Goal: Contribute content

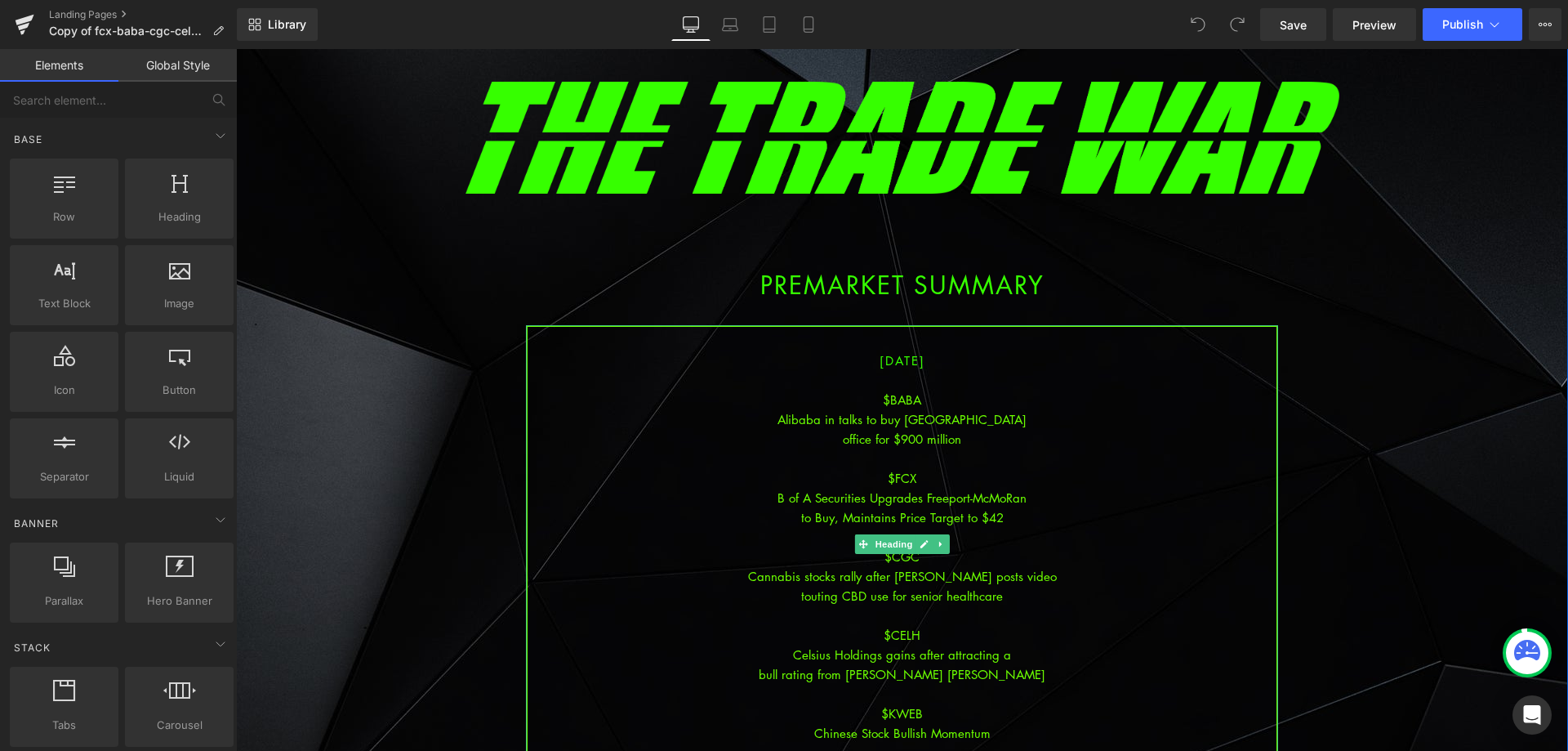
scroll to position [82, 0]
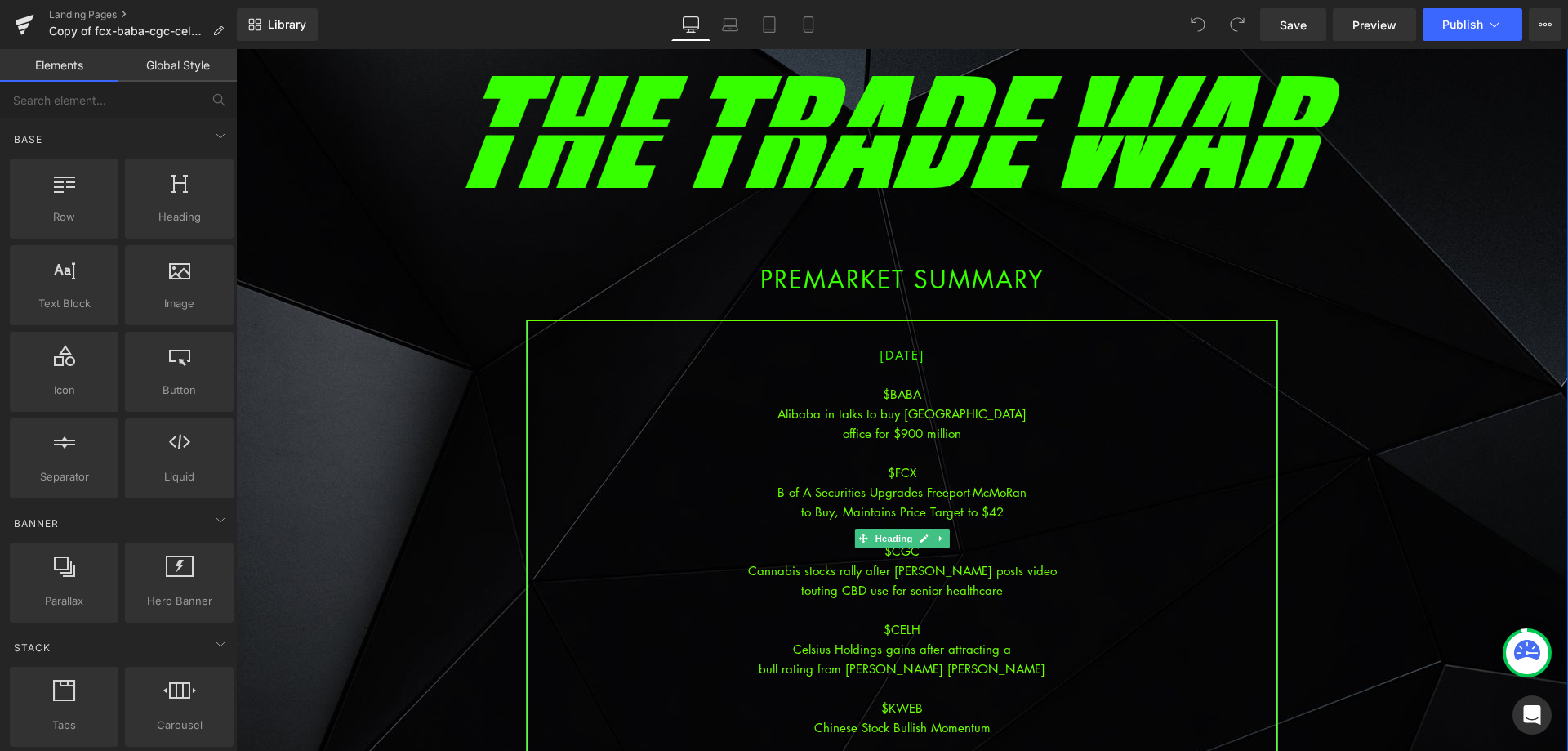
click at [907, 449] on div at bounding box center [901, 453] width 749 height 20
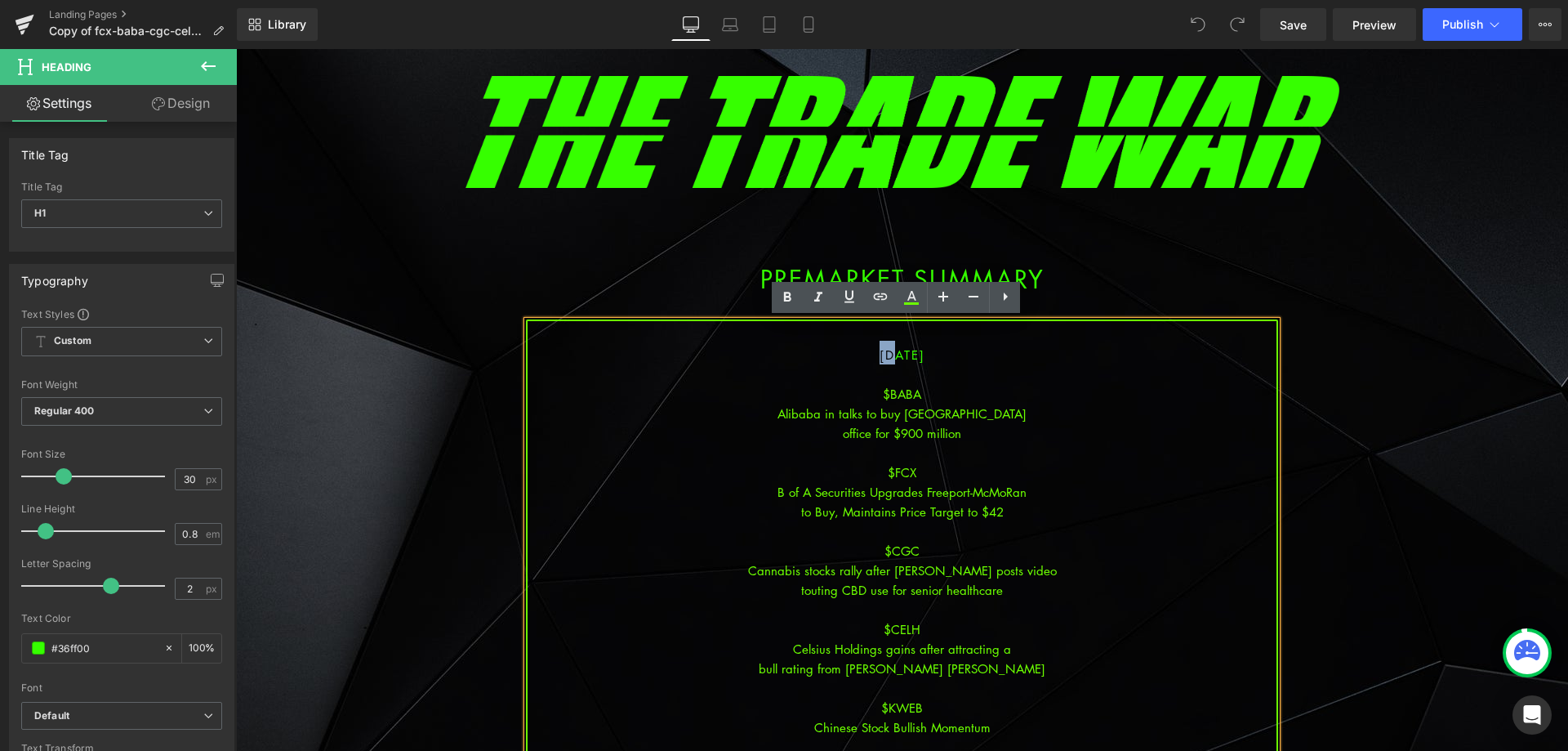
drag, startPoint x: 869, startPoint y: 355, endPoint x: 846, endPoint y: 347, distance: 24.4
click at [846, 347] on h1 "[DATE]" at bounding box center [901, 352] width 749 height 24
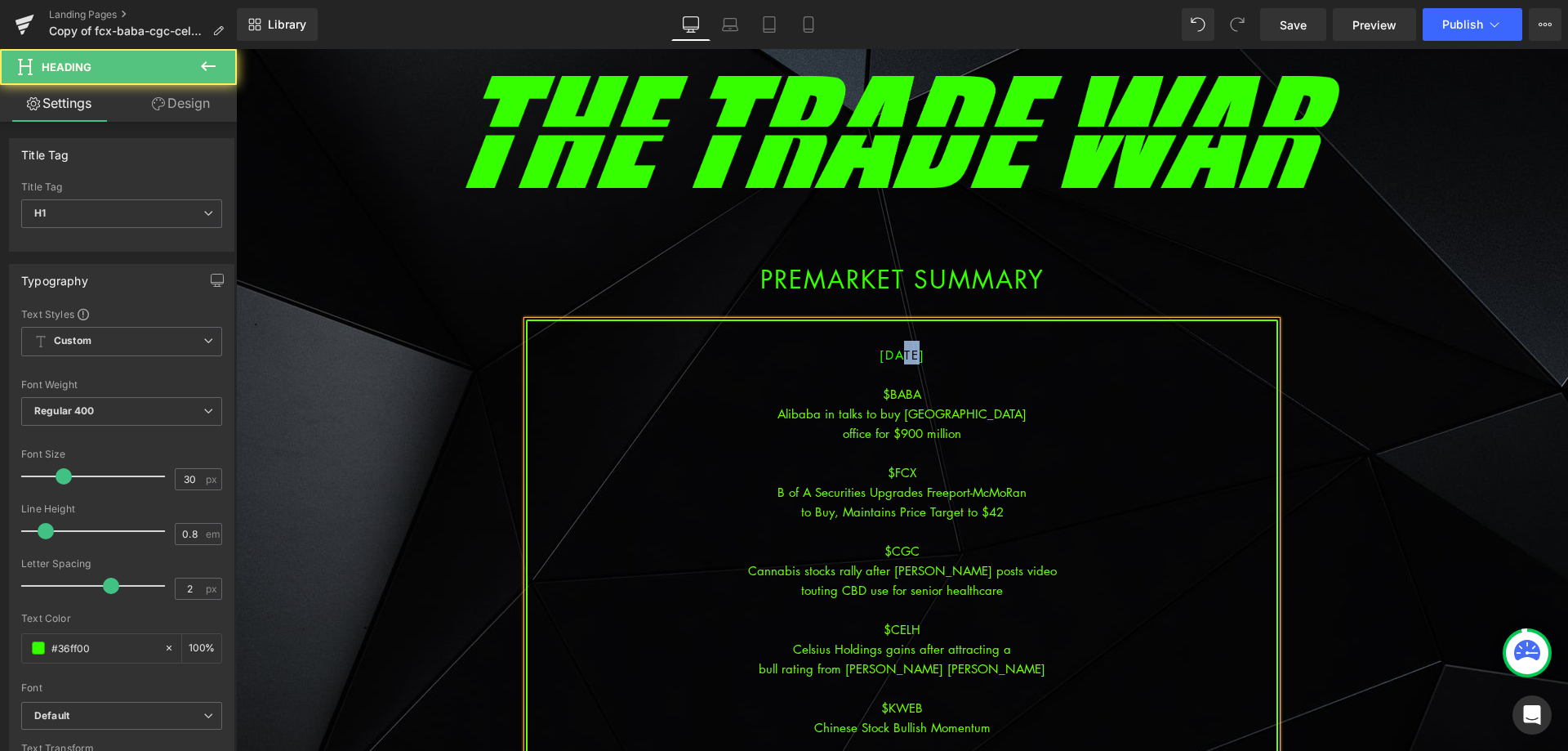
drag, startPoint x: 893, startPoint y: 355, endPoint x: 880, endPoint y: 351, distance: 13.6
click at [880, 351] on span "[DATE]" at bounding box center [902, 354] width 45 height 17
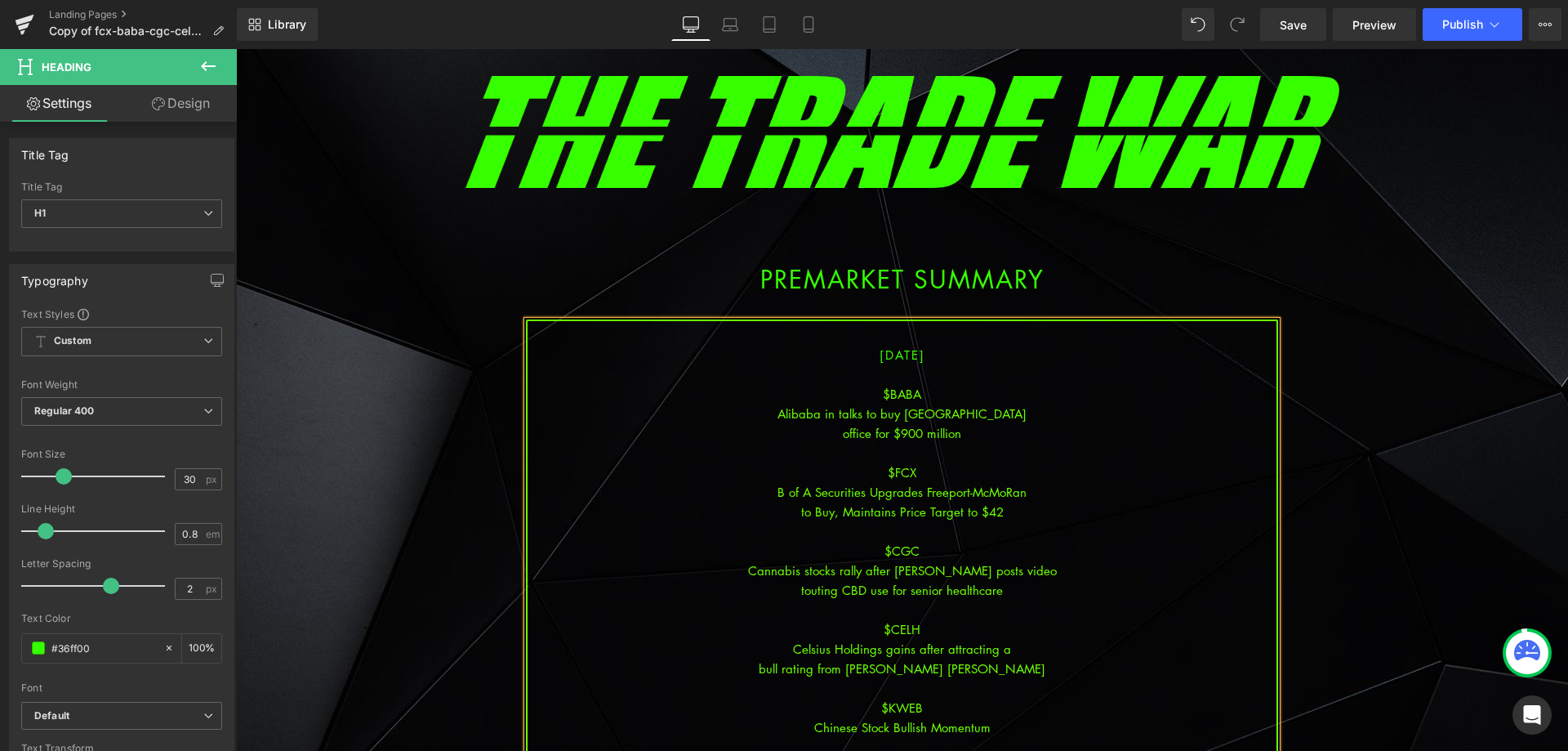
click at [906, 401] on div "$BABA" at bounding box center [901, 394] width 749 height 20
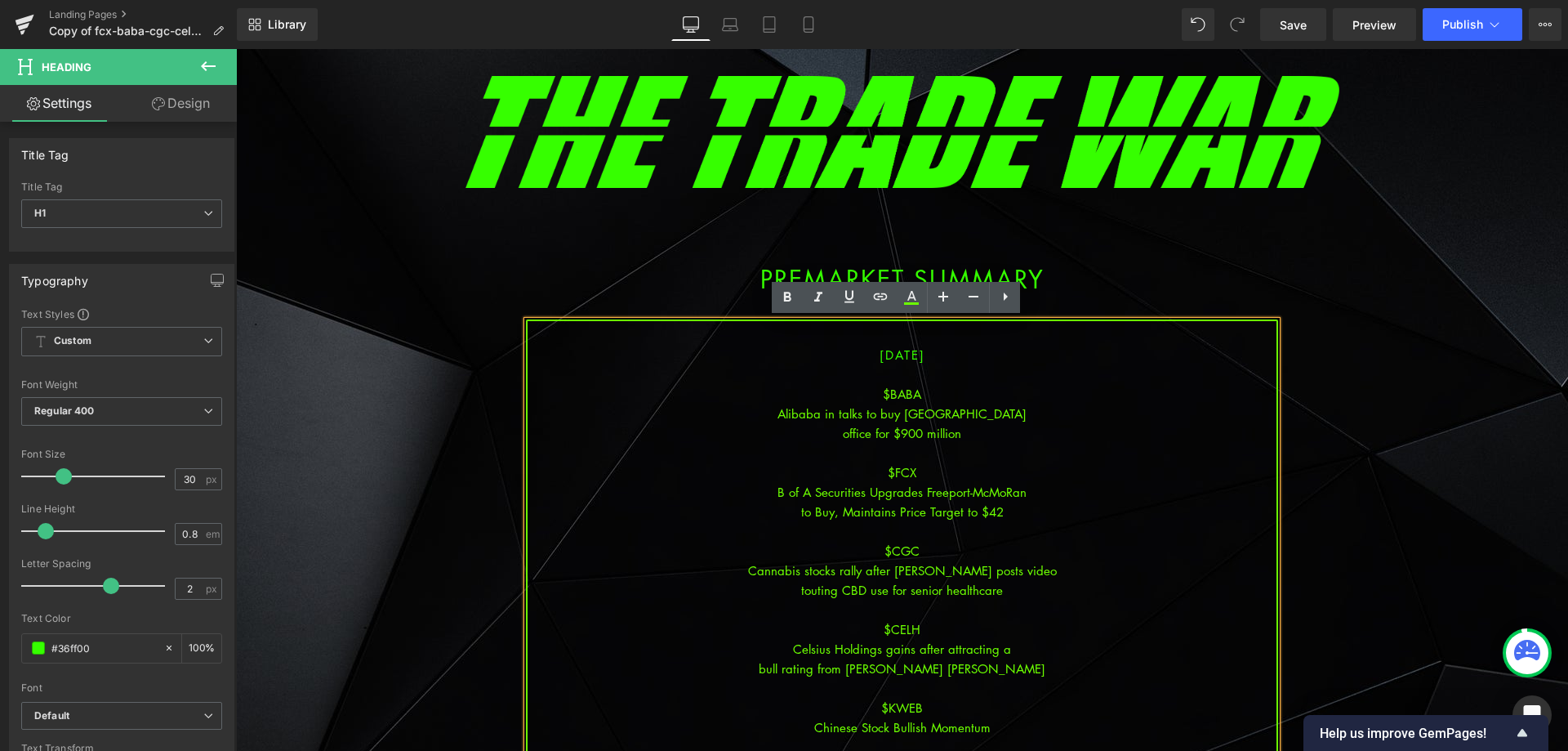
click at [1006, 629] on div "$CELH" at bounding box center [901, 629] width 749 height 20
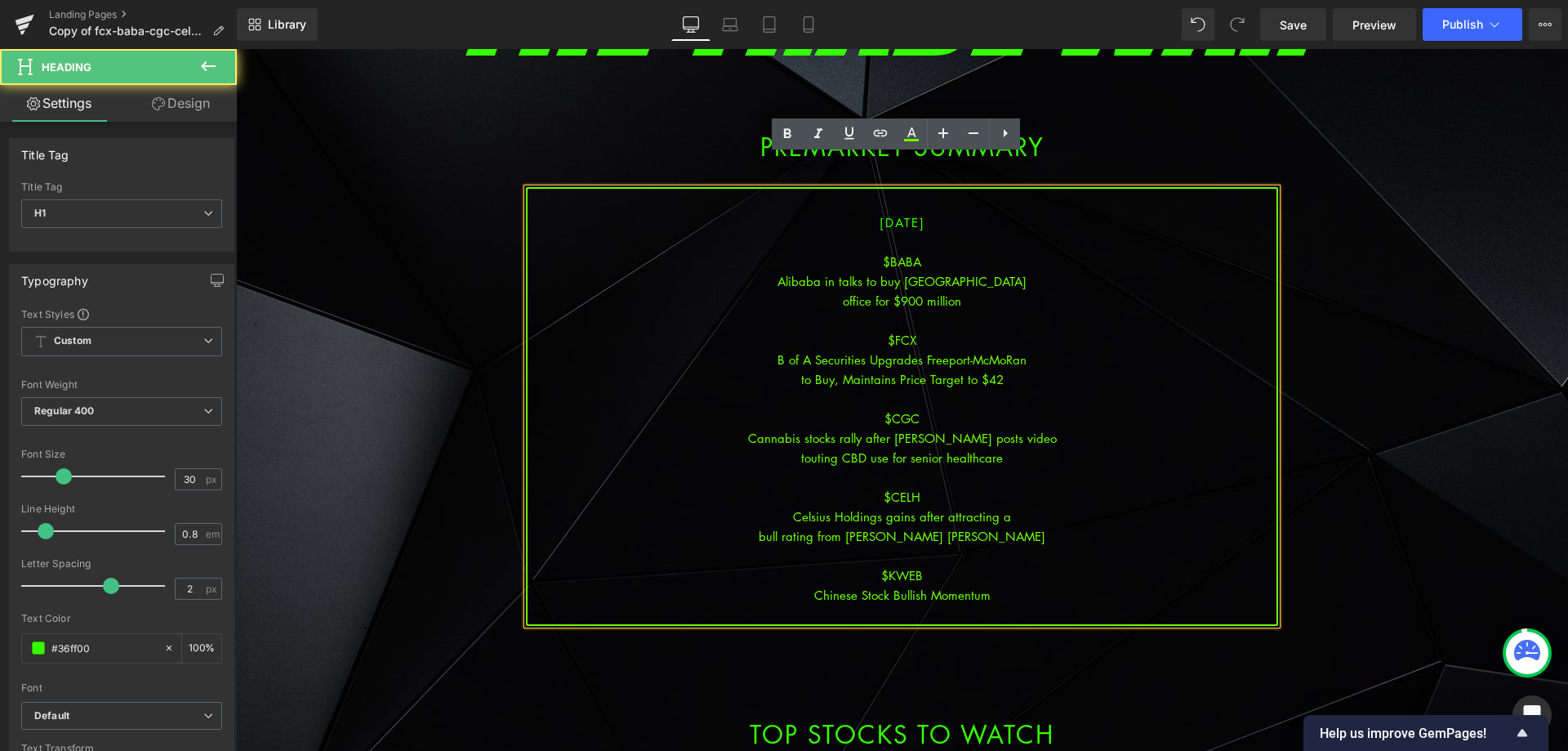
scroll to position [245, 0]
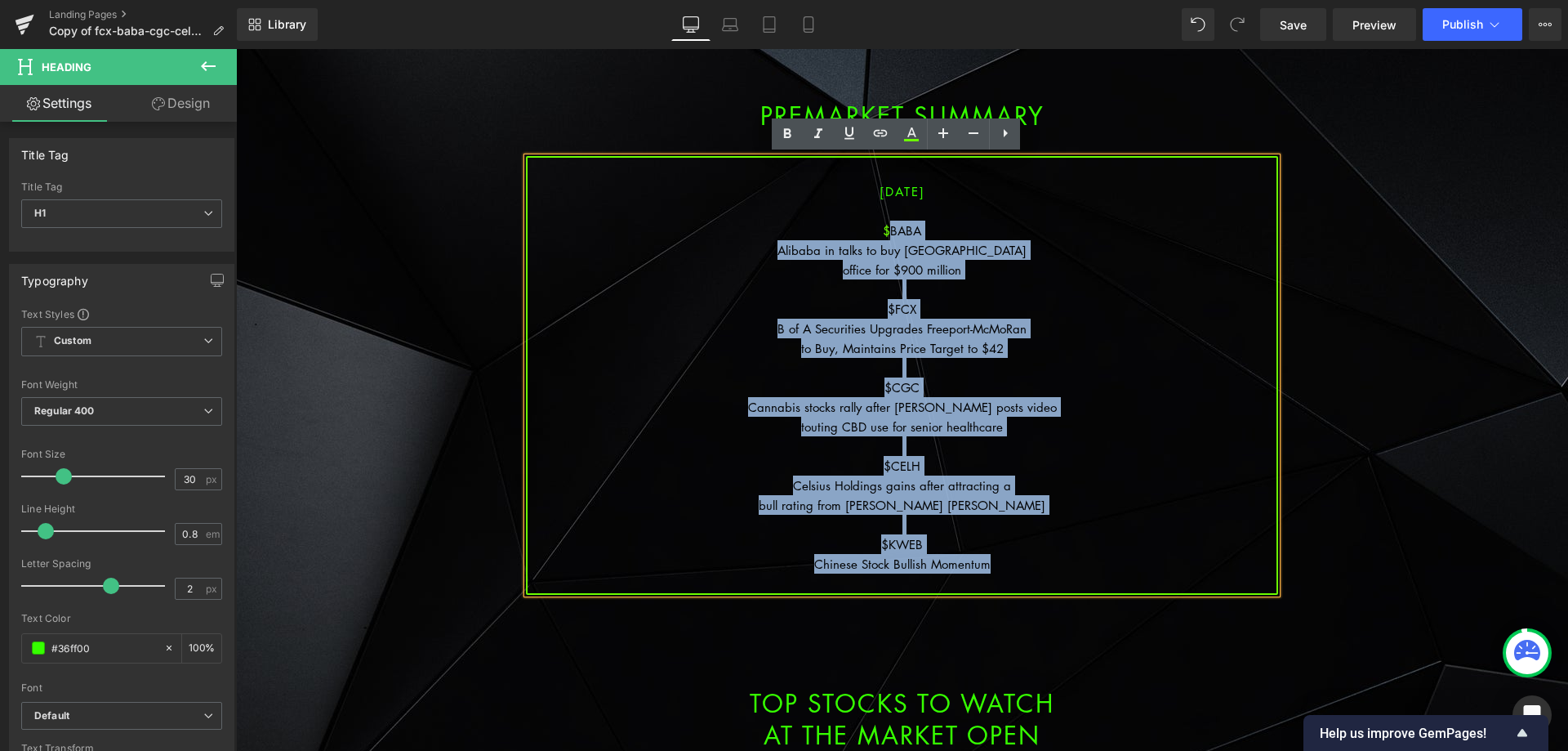
drag, startPoint x: 997, startPoint y: 561, endPoint x: 885, endPoint y: 229, distance: 350.4
click at [885, 229] on div "[DATE] $[PERSON_NAME] in talks to buy Hong Kong office for $900 million $FCX B …" at bounding box center [902, 376] width 753 height 439
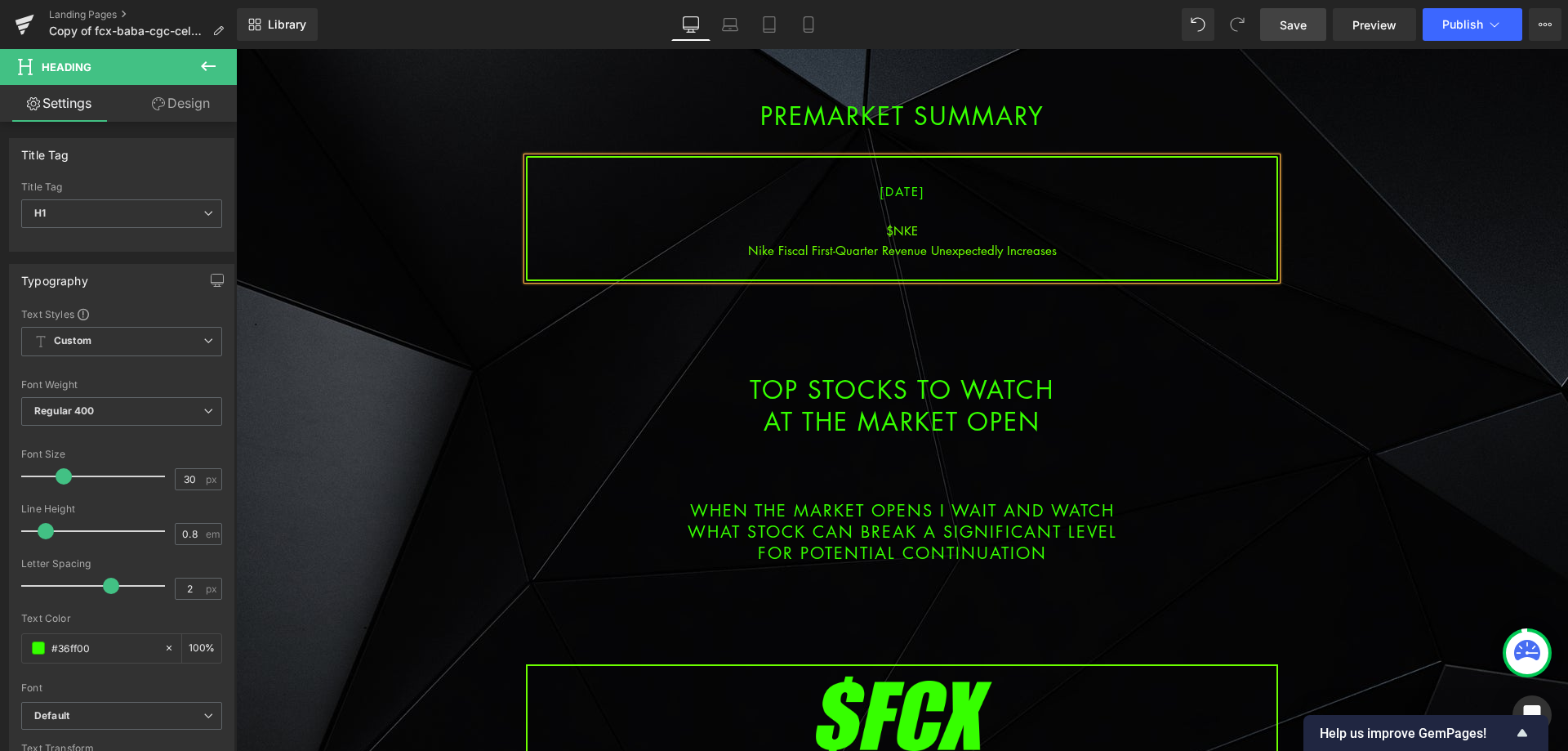
click at [1300, 24] on span "Save" at bounding box center [1293, 25] width 27 height 17
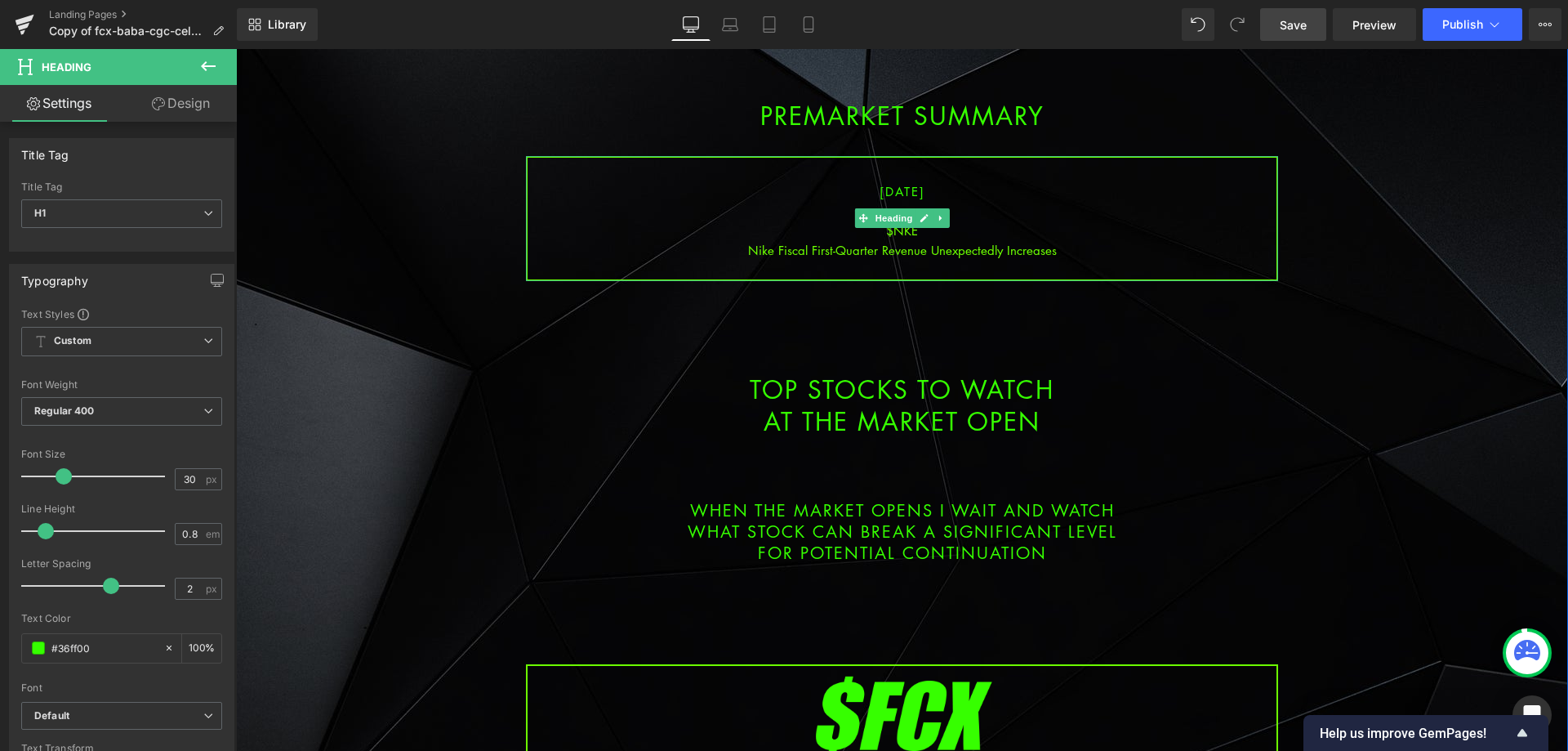
click at [1067, 255] on div "Nike Fiscal First-Quarter Revenue Unexpectedly Increases" at bounding box center [901, 250] width 749 height 20
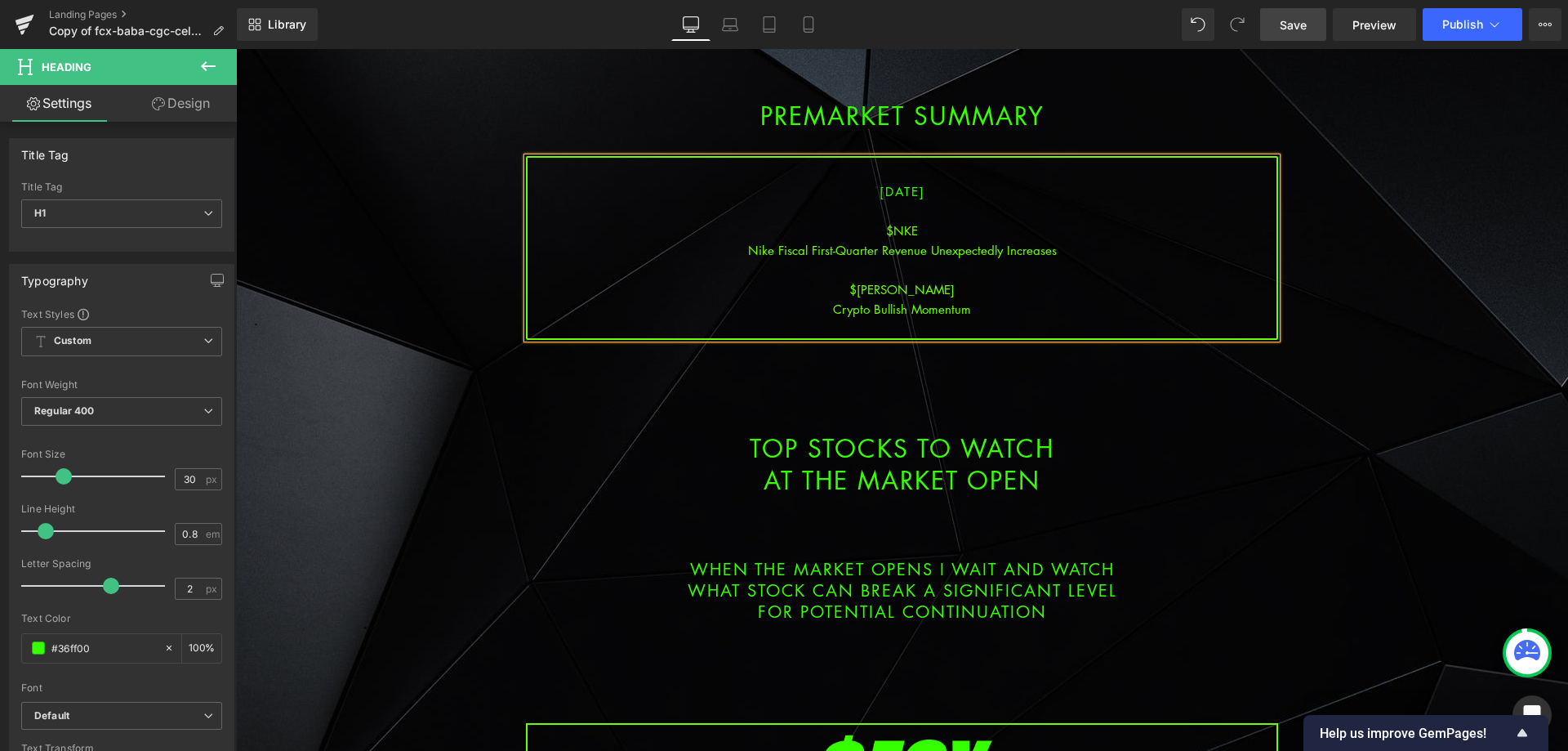
click at [1068, 240] on div "Nike Fiscal First-Quarter Revenue Unexpectedly Increases" at bounding box center [901, 250] width 749 height 20
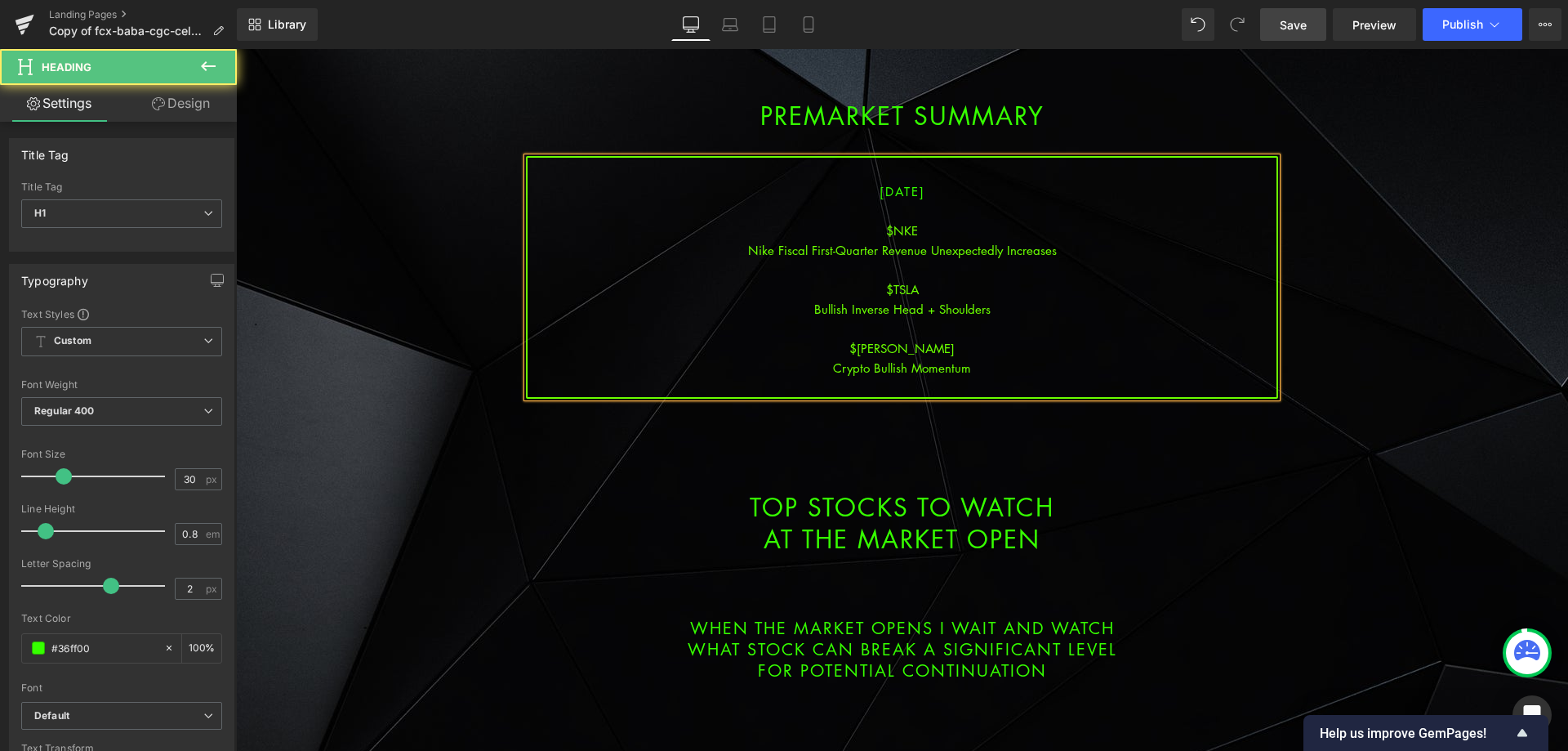
click at [1064, 255] on div "Nike Fiscal First-Quarter Revenue Unexpectedly Increases" at bounding box center [901, 250] width 749 height 20
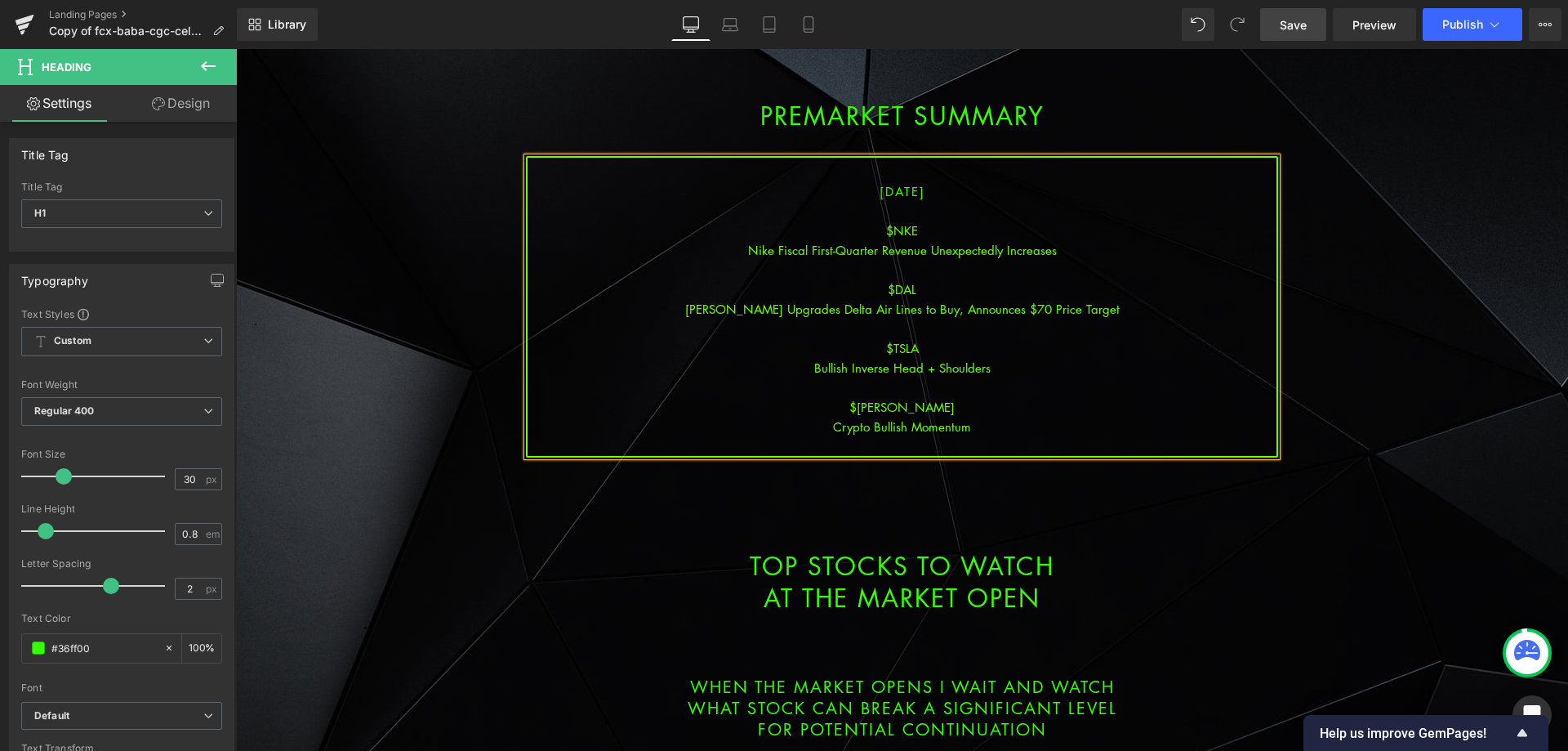
click at [931, 308] on div "[PERSON_NAME] Upgrades Delta Air Lines to Buy, Announces $70 Price Target" at bounding box center [901, 309] width 749 height 20
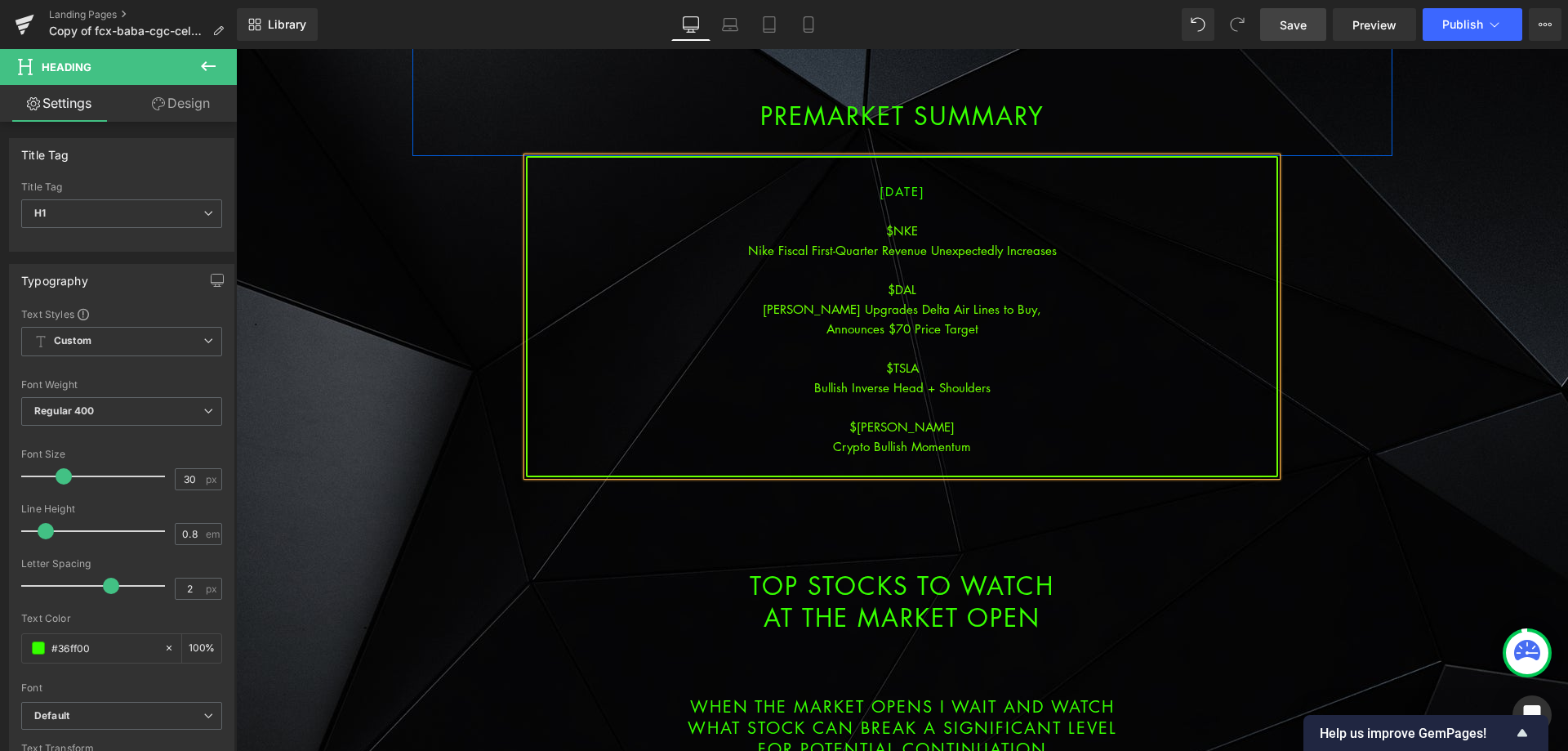
click at [1297, 28] on span "Save" at bounding box center [1293, 25] width 27 height 17
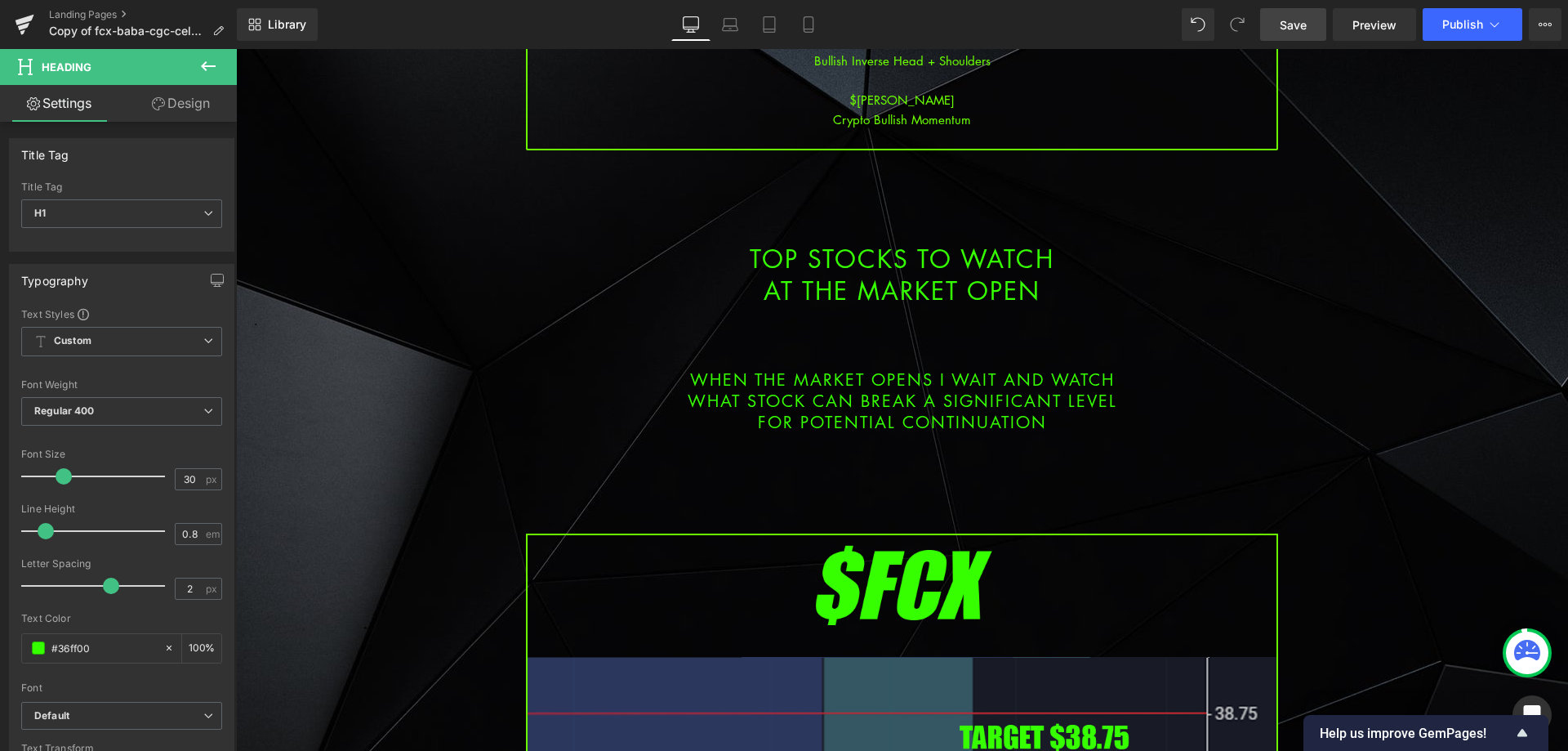
scroll to position [980, 0]
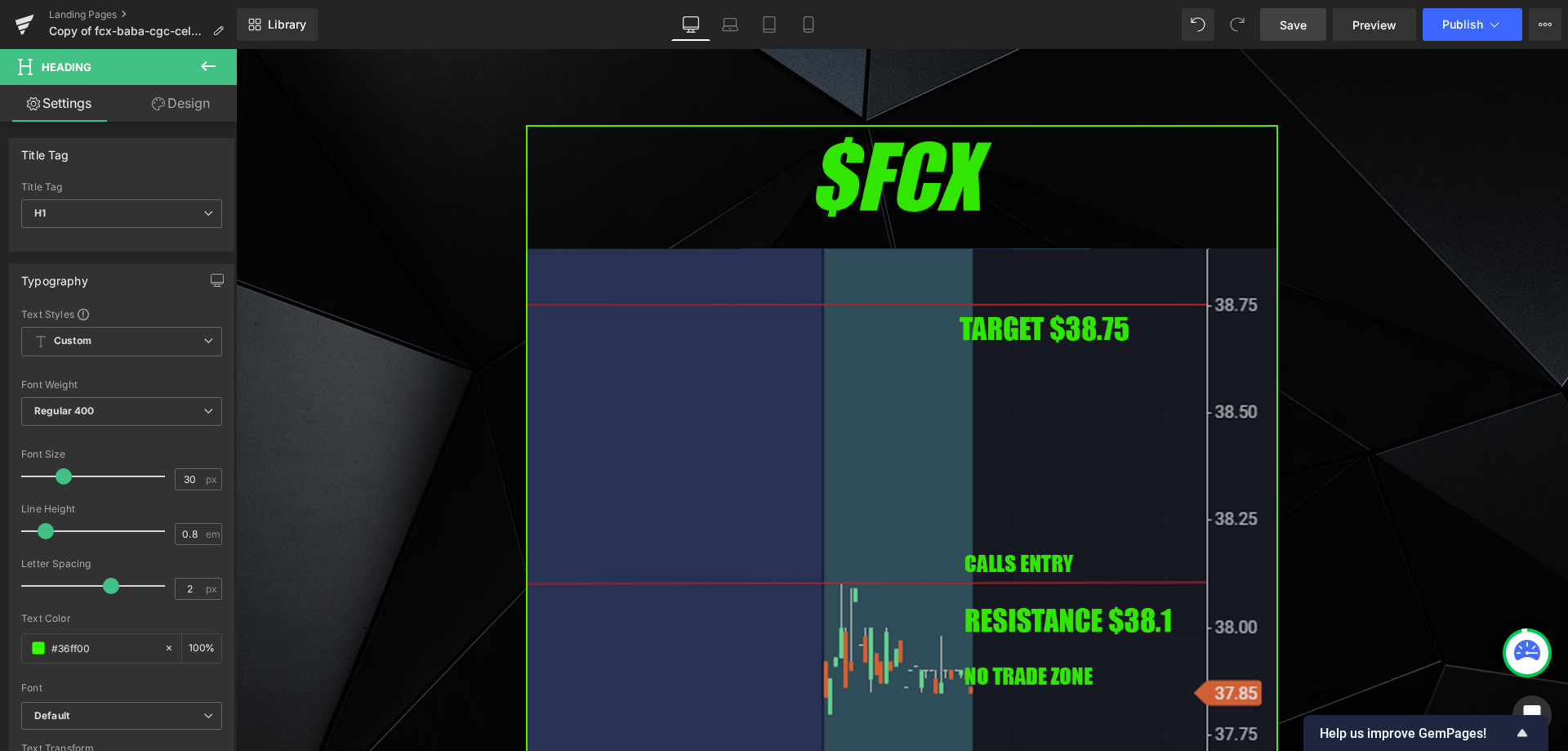
click at [766, 569] on img at bounding box center [902, 554] width 753 height 858
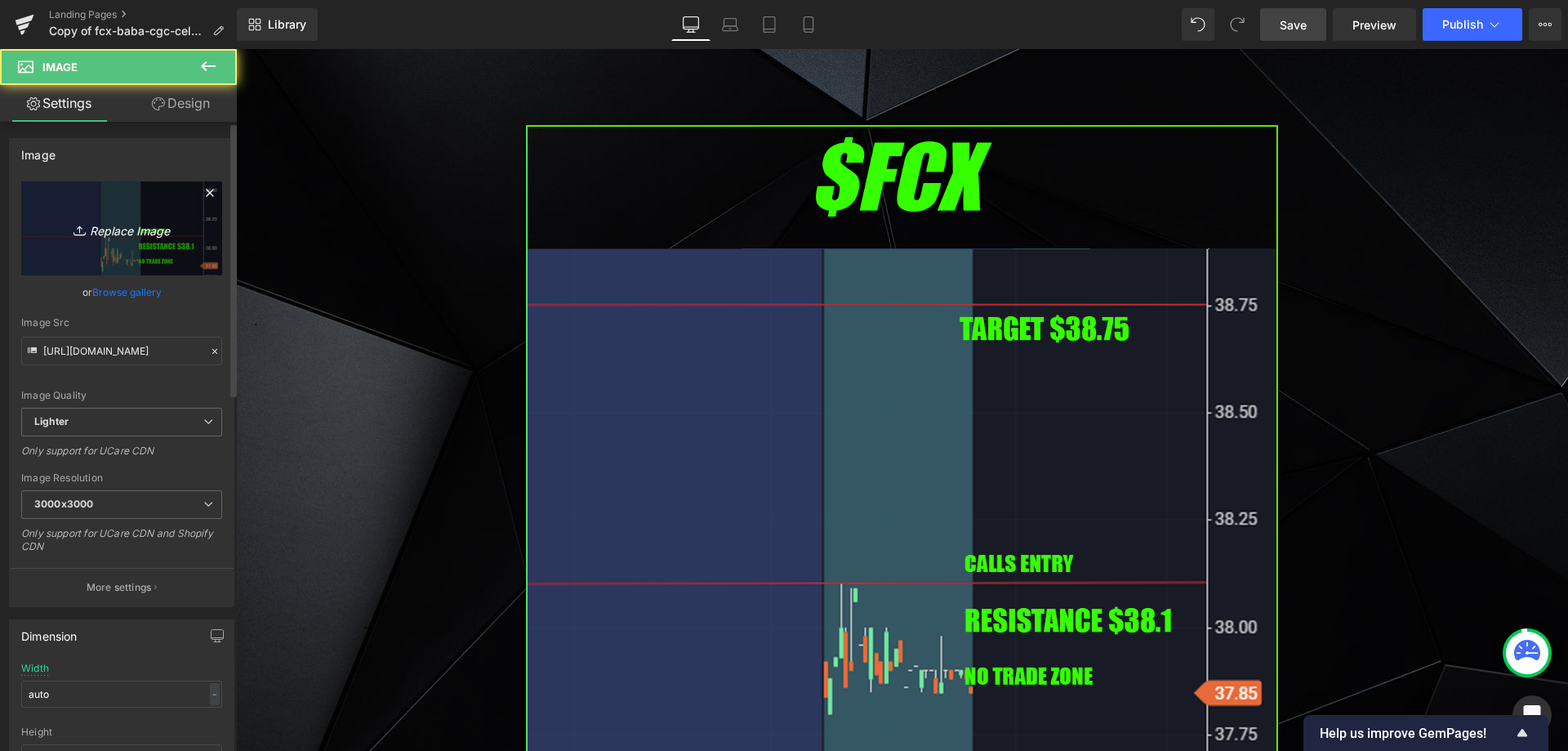
click at [123, 248] on link "Replace Image" at bounding box center [122, 227] width 201 height 94
type input "C:\fakepath\nke.png"
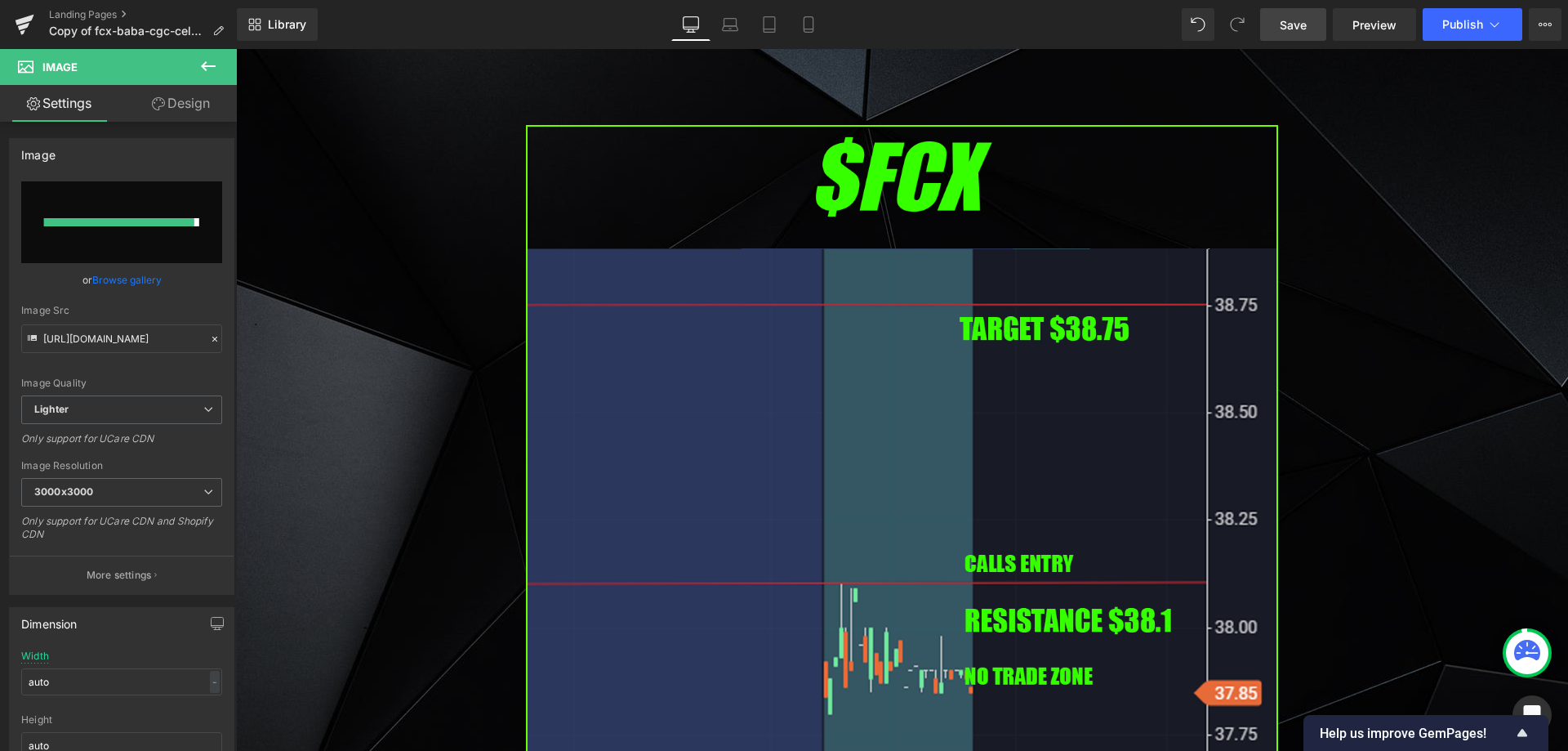
type input "[URL][DOMAIN_NAME]"
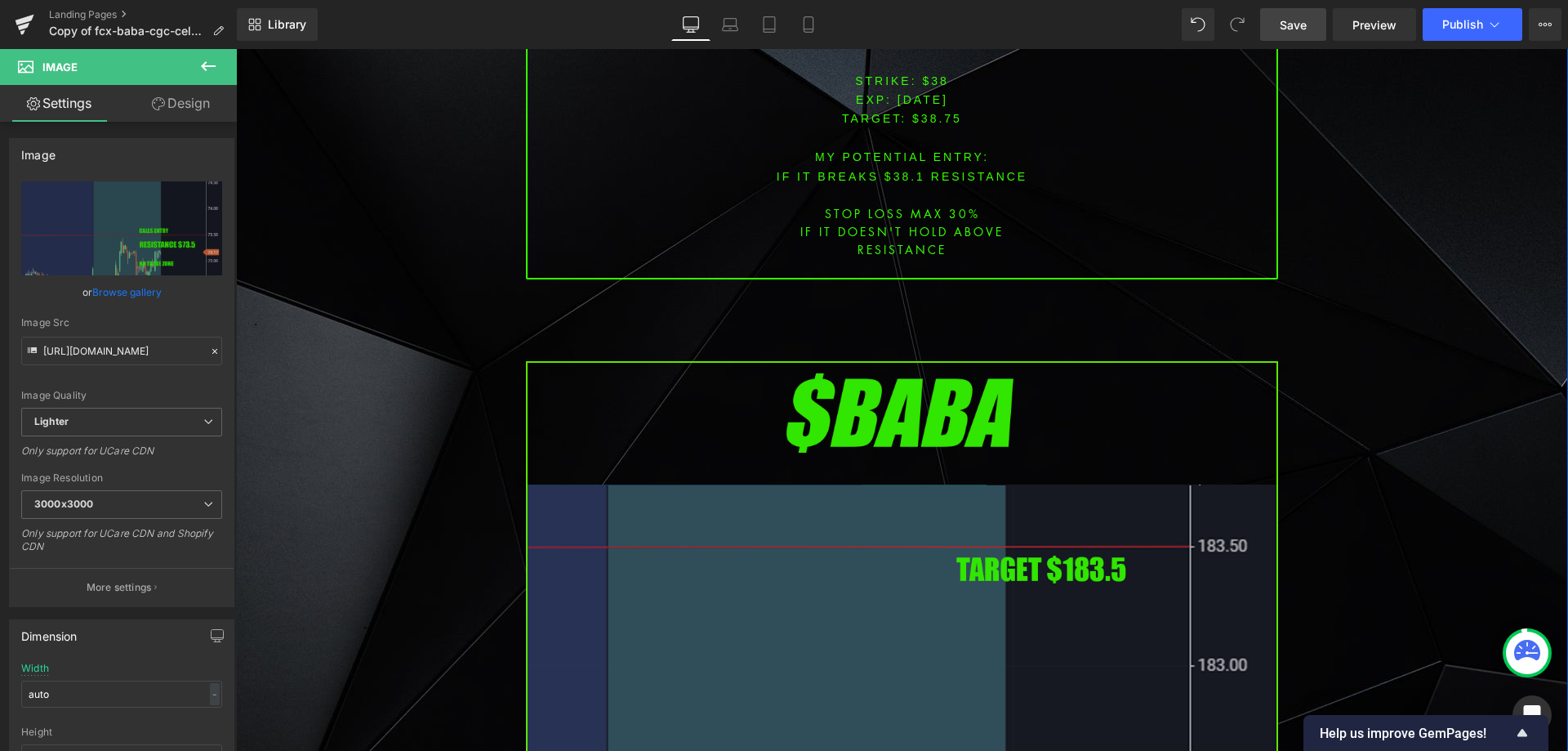
scroll to position [1961, 0]
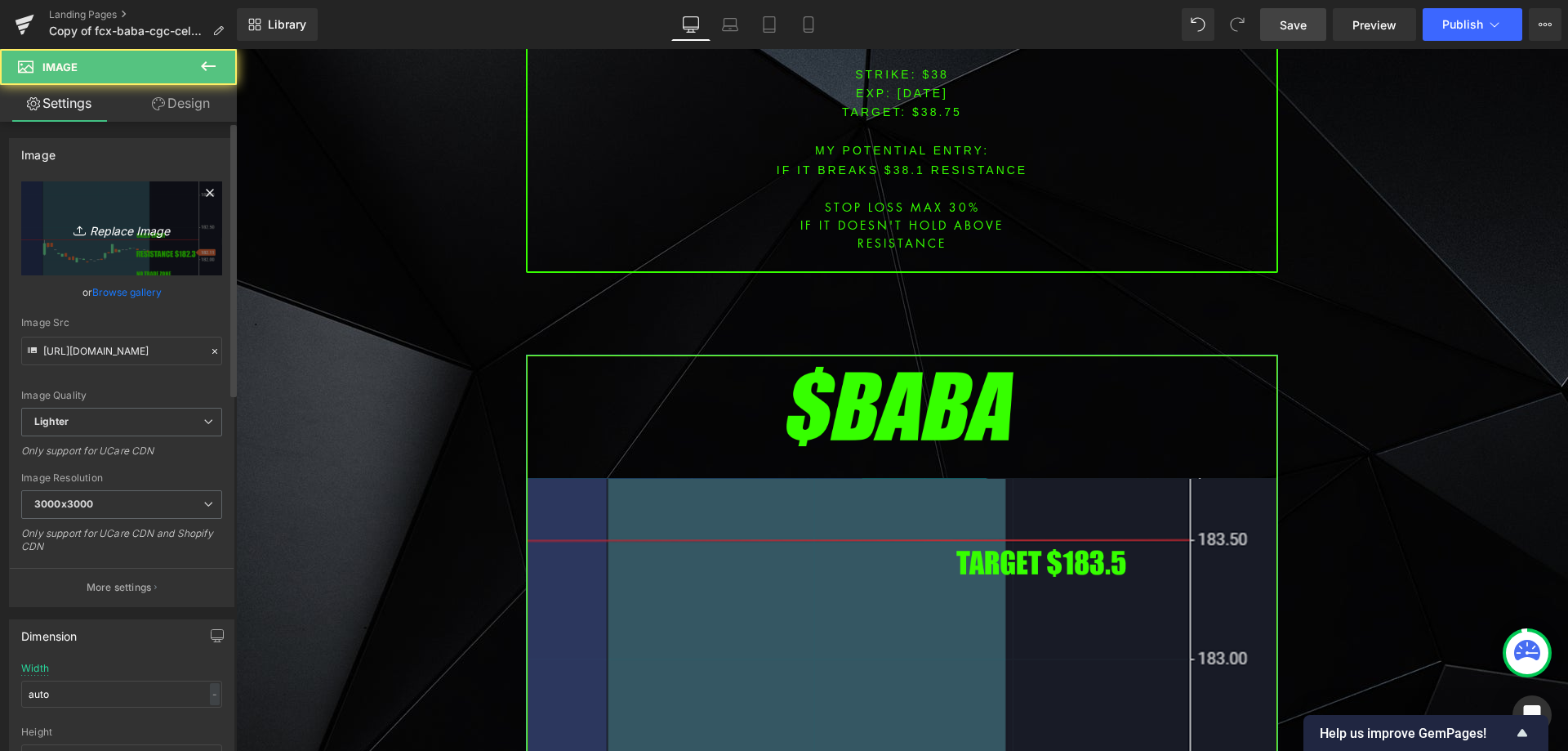
click at [82, 225] on icon at bounding box center [82, 230] width 17 height 17
type input "C:\fakepath\dal.png"
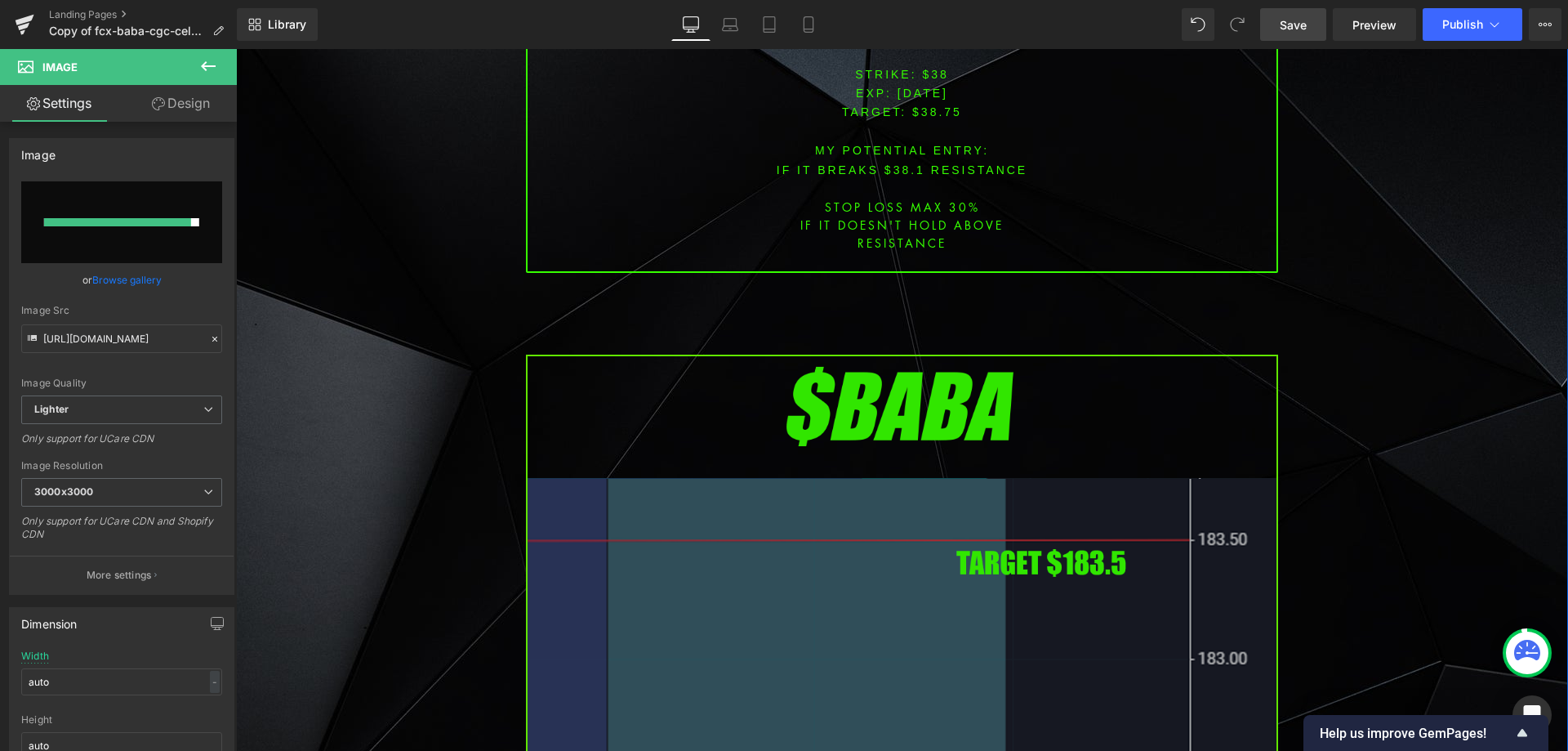
type input "[URL][DOMAIN_NAME]"
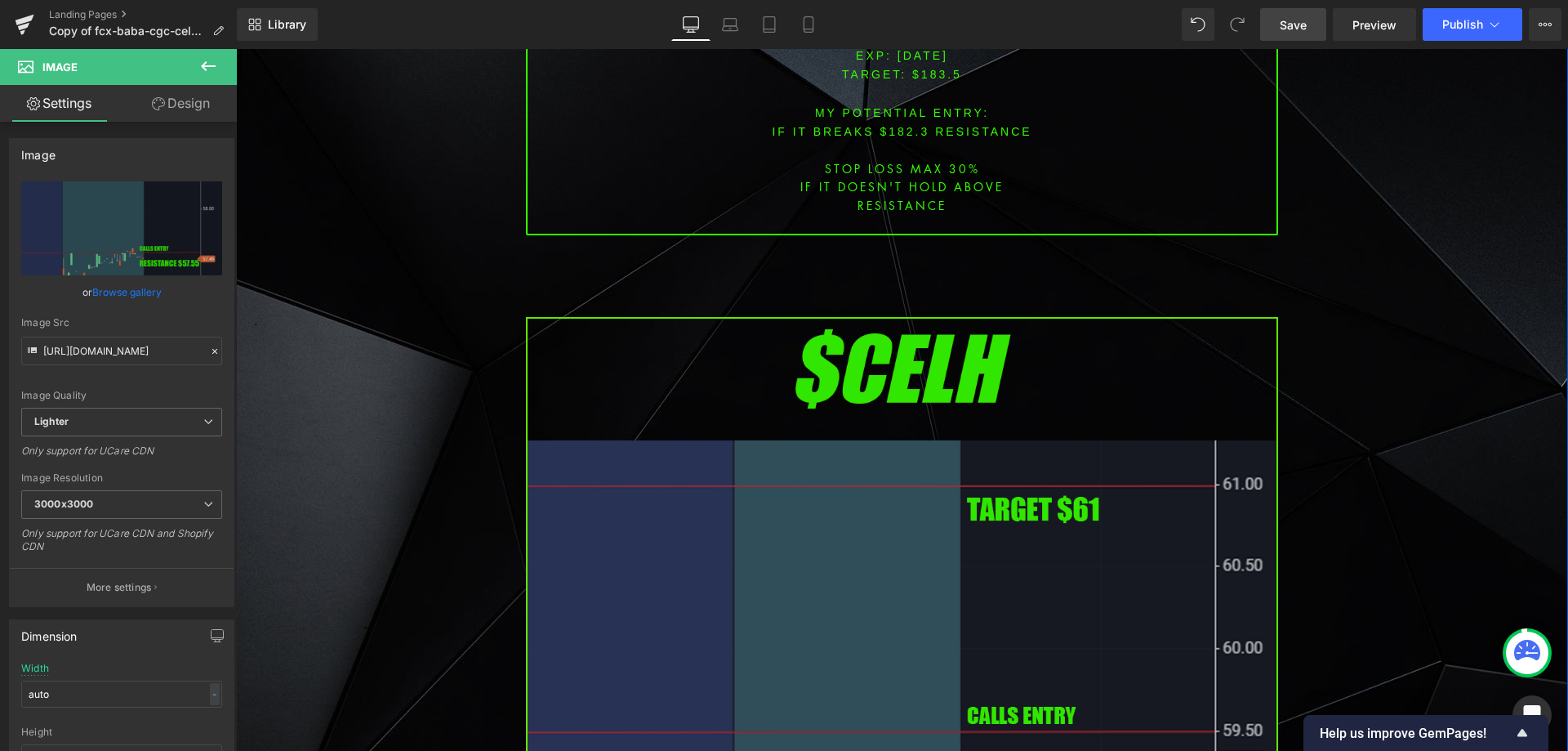
scroll to position [3431, 0]
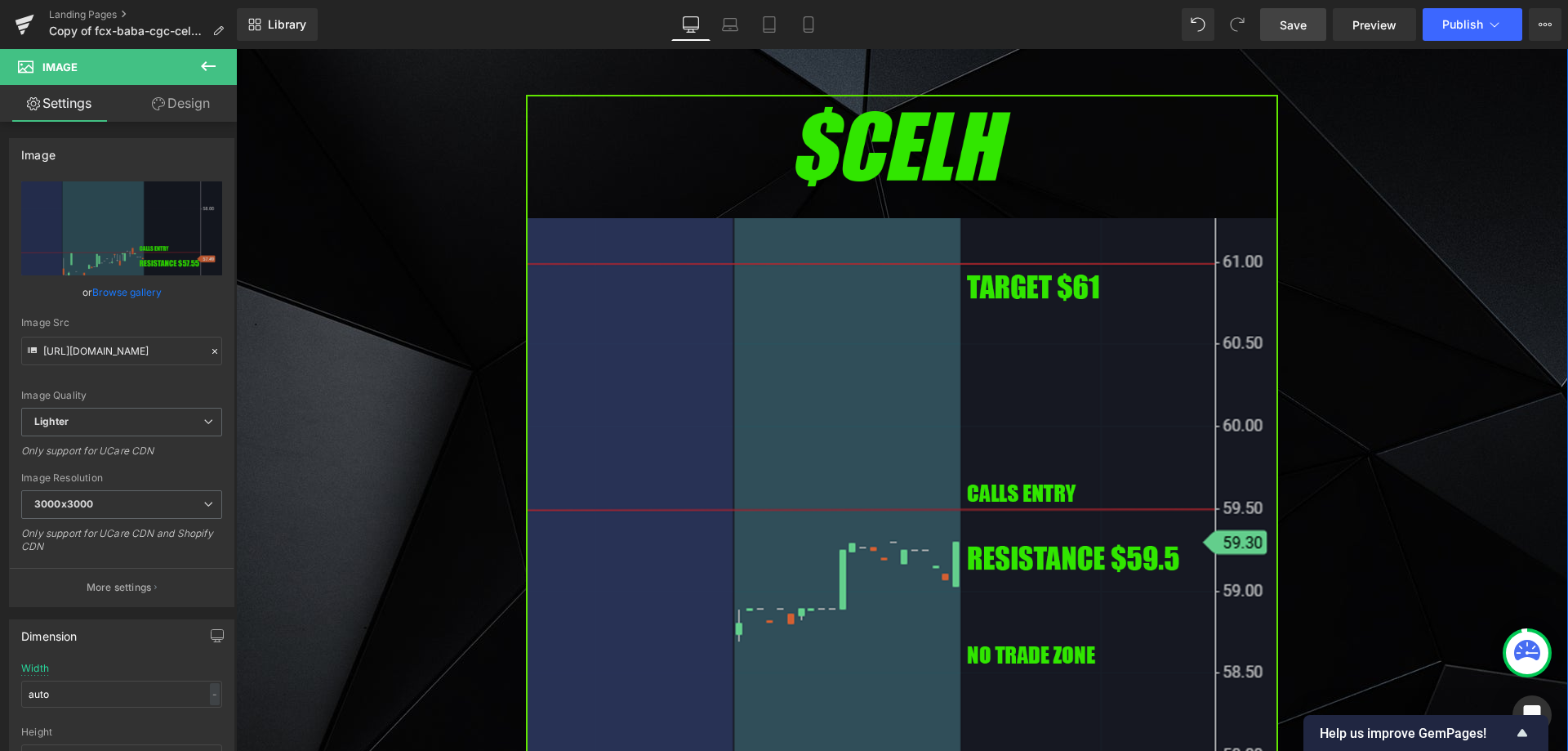
click at [680, 411] on img at bounding box center [902, 524] width 753 height 858
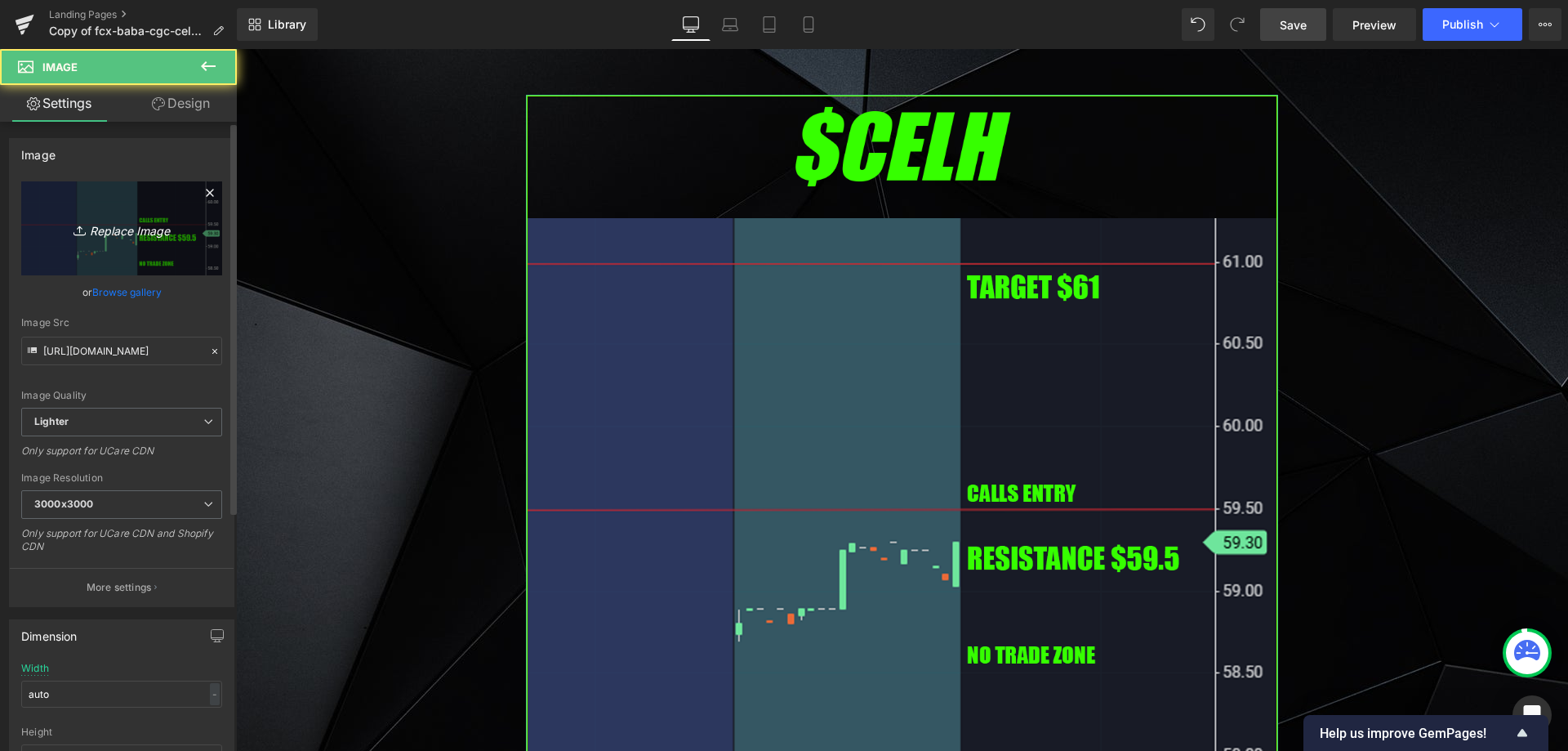
click at [106, 239] on link "Replace Image" at bounding box center [122, 227] width 201 height 94
type input "C:\fakepath\tsla.png"
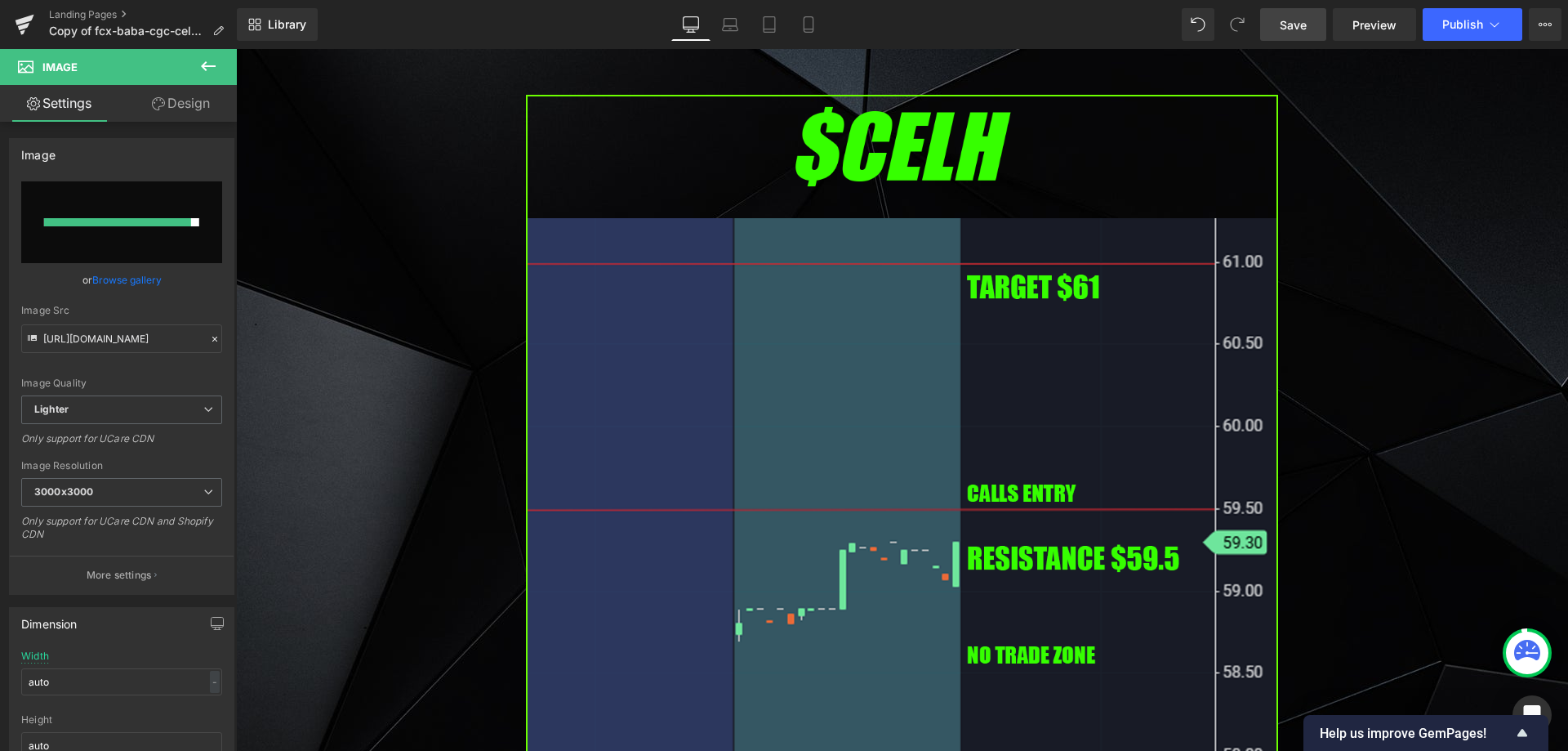
type input "[URL][DOMAIN_NAME]"
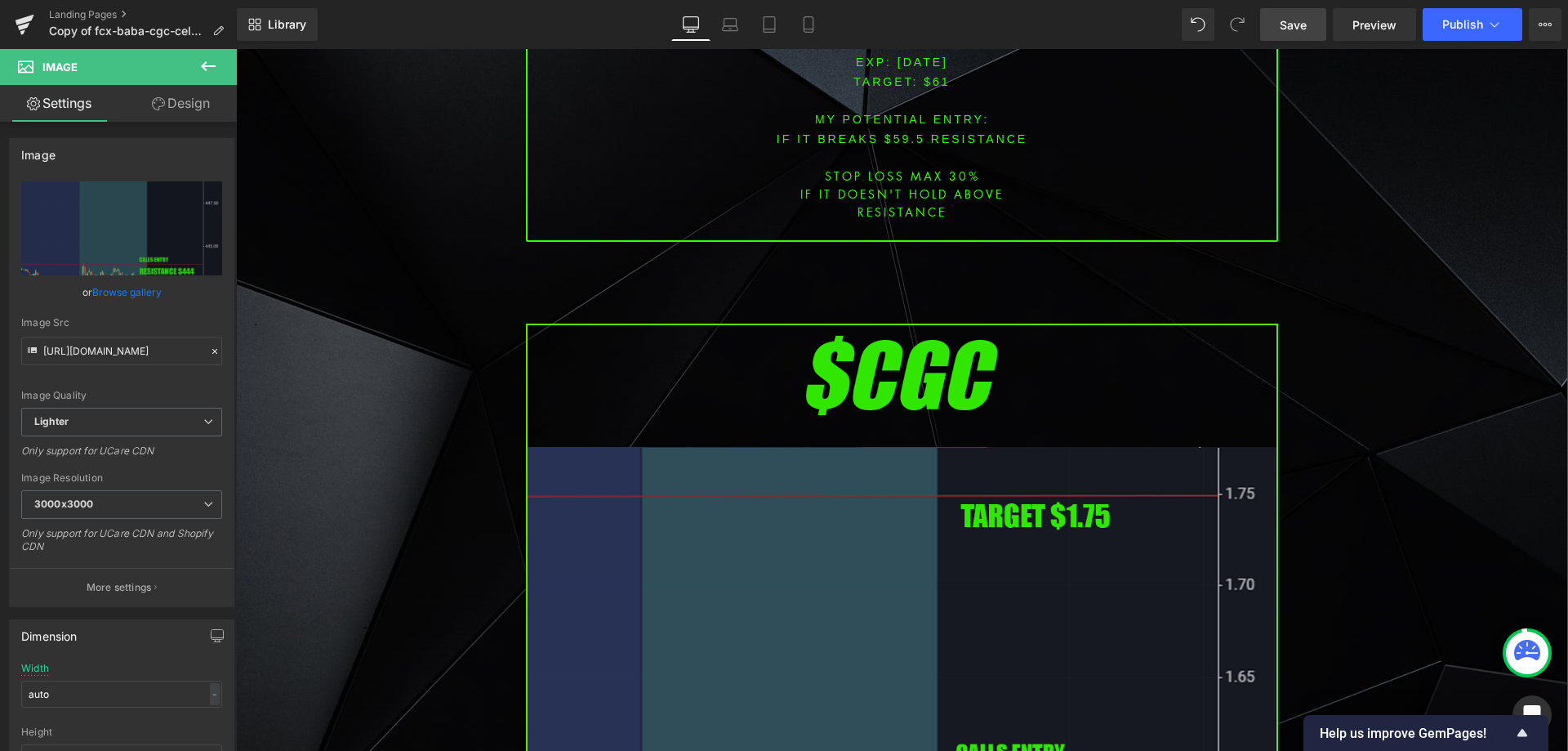
scroll to position [4576, 0]
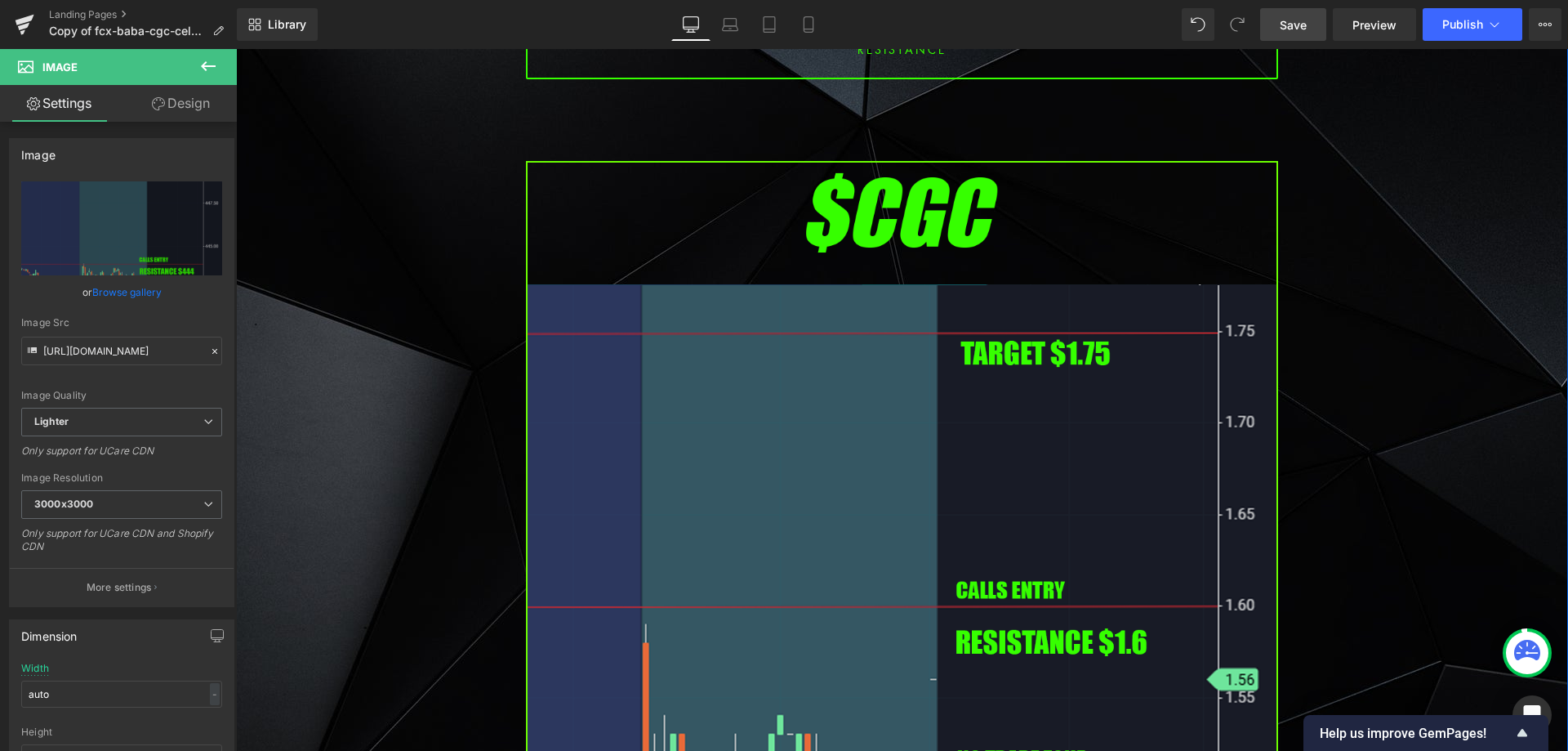
click at [760, 421] on img at bounding box center [902, 591] width 753 height 858
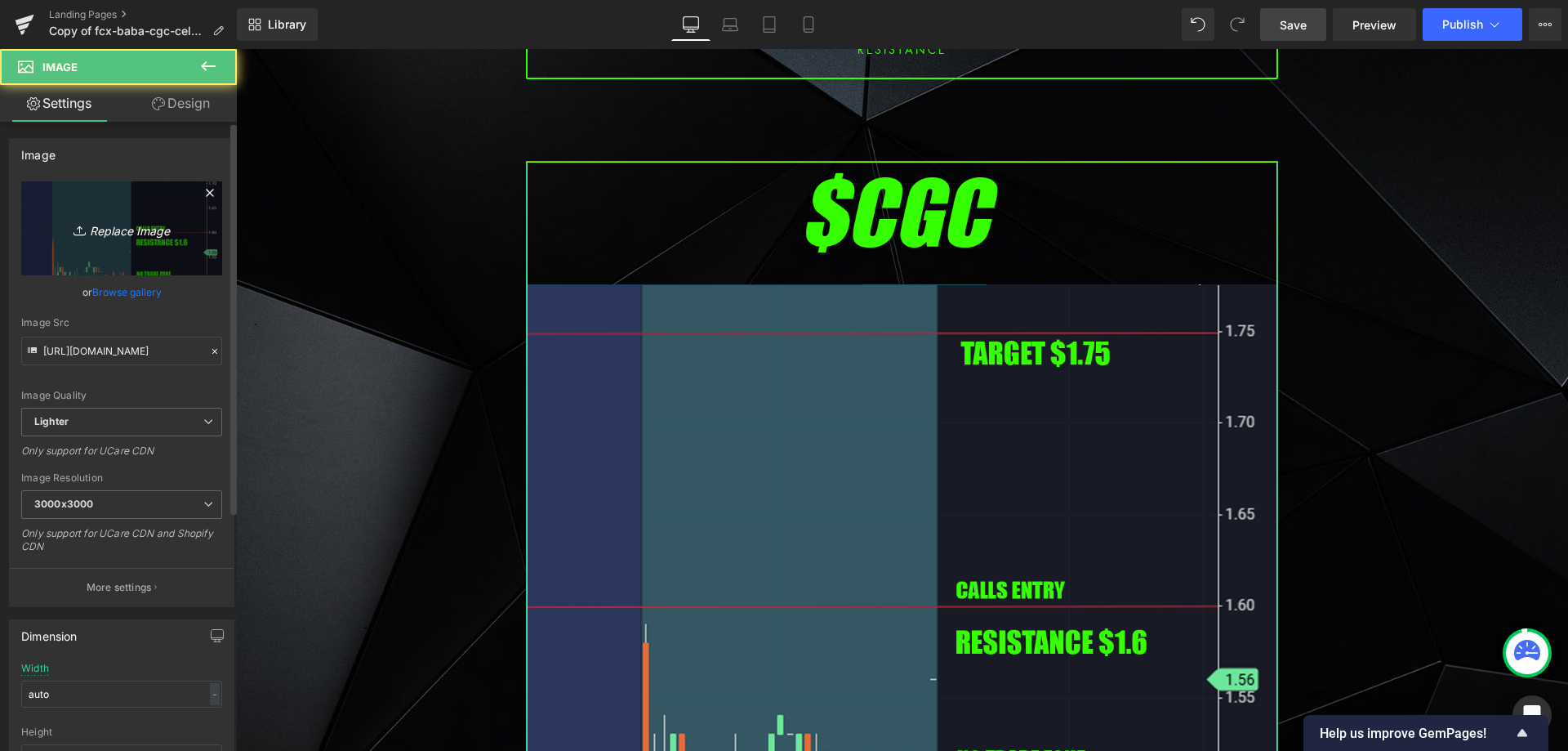
click at [161, 228] on icon "Replace Image" at bounding box center [121, 228] width 131 height 21
type input "C:\fakepath\[PERSON_NAME].png"
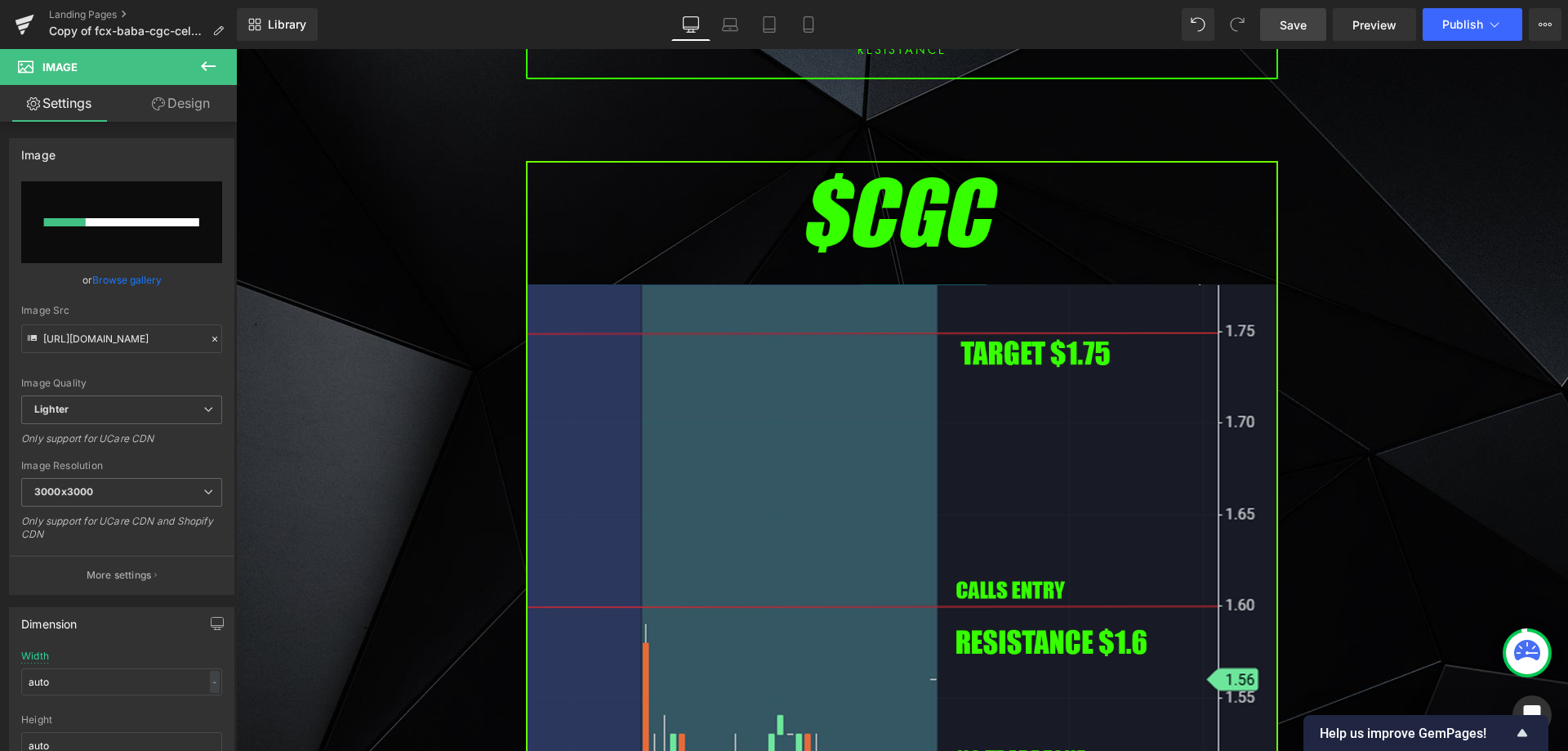
type input "[URL][DOMAIN_NAME][PERSON_NAME]"
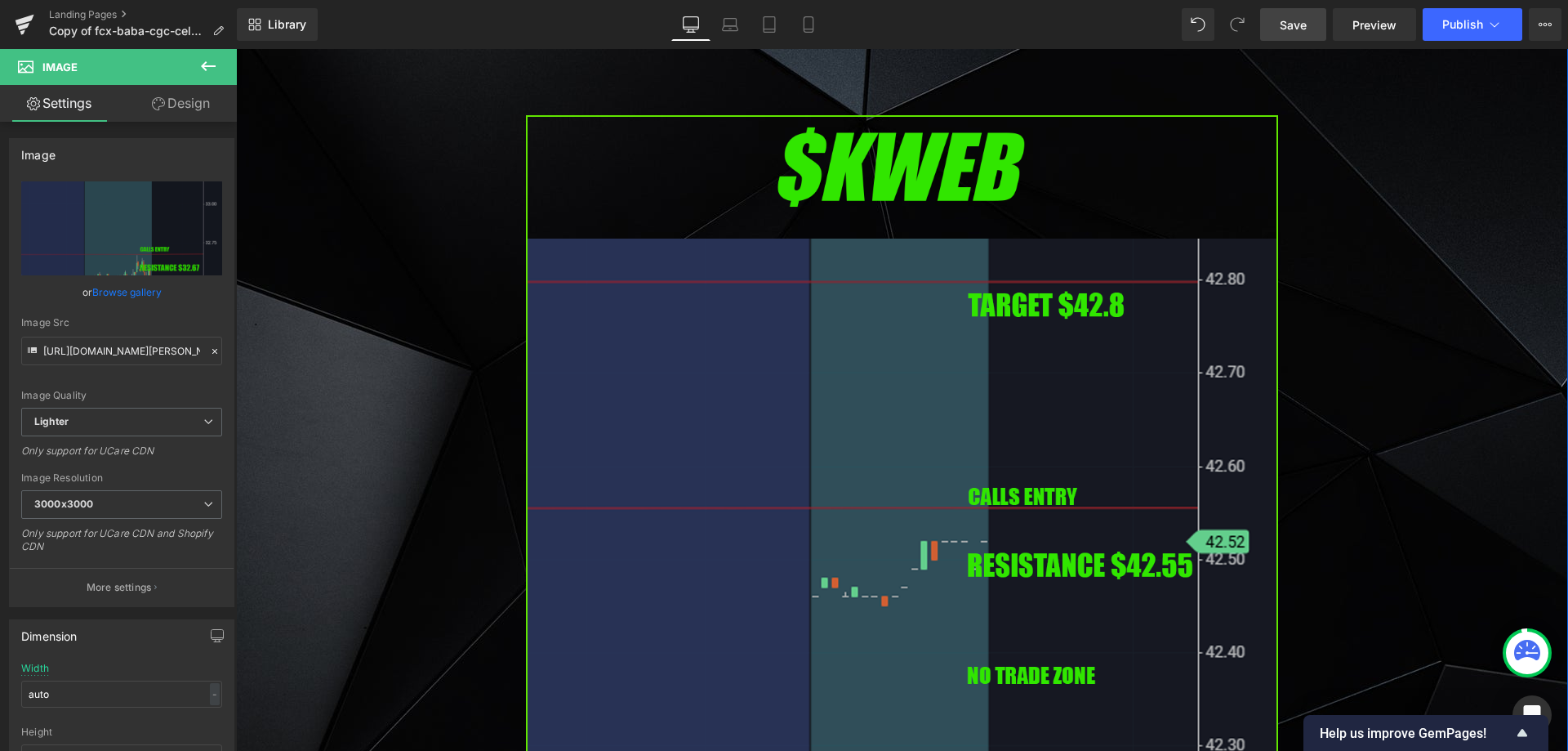
scroll to position [5801, 0]
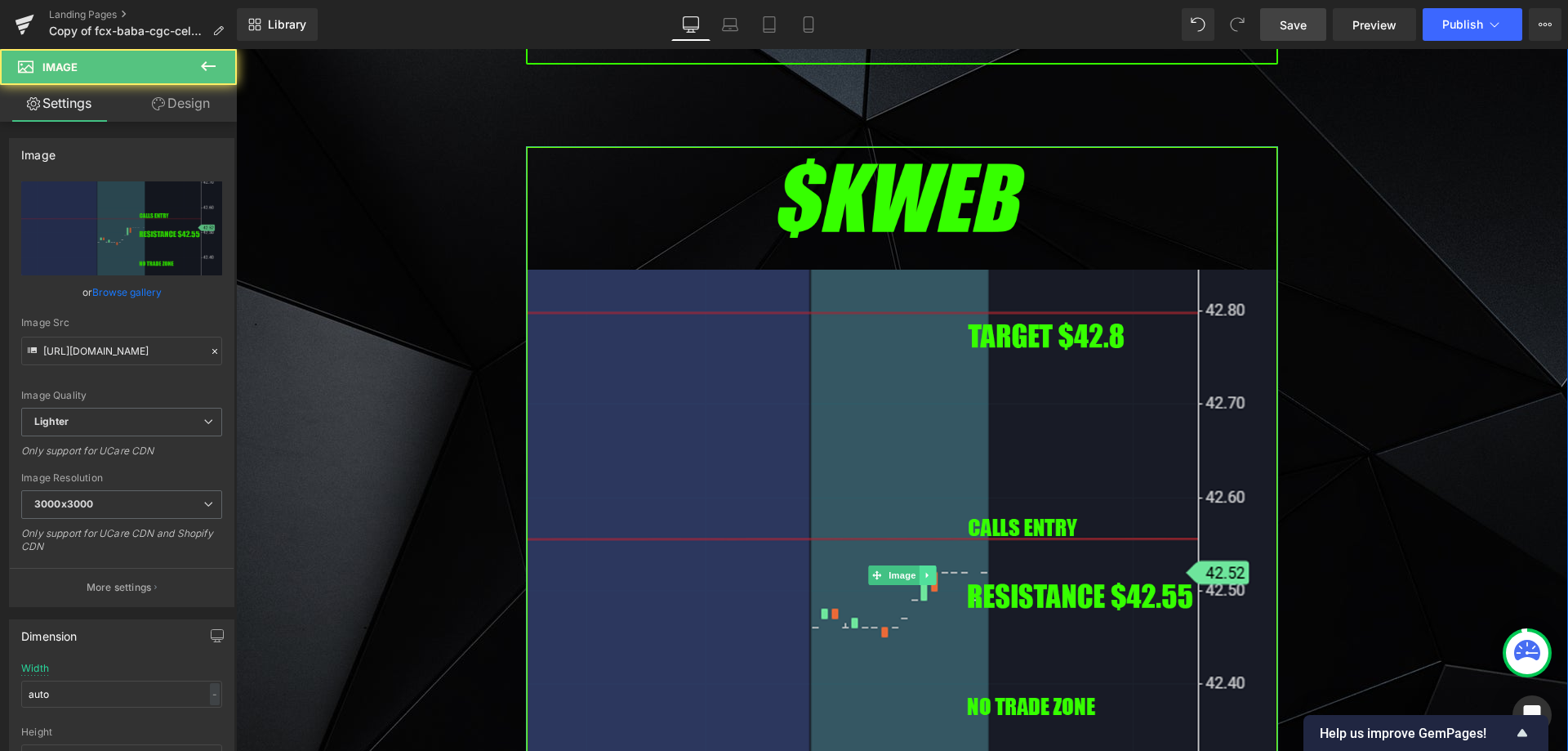
click at [925, 572] on icon at bounding box center [926, 575] width 2 height 6
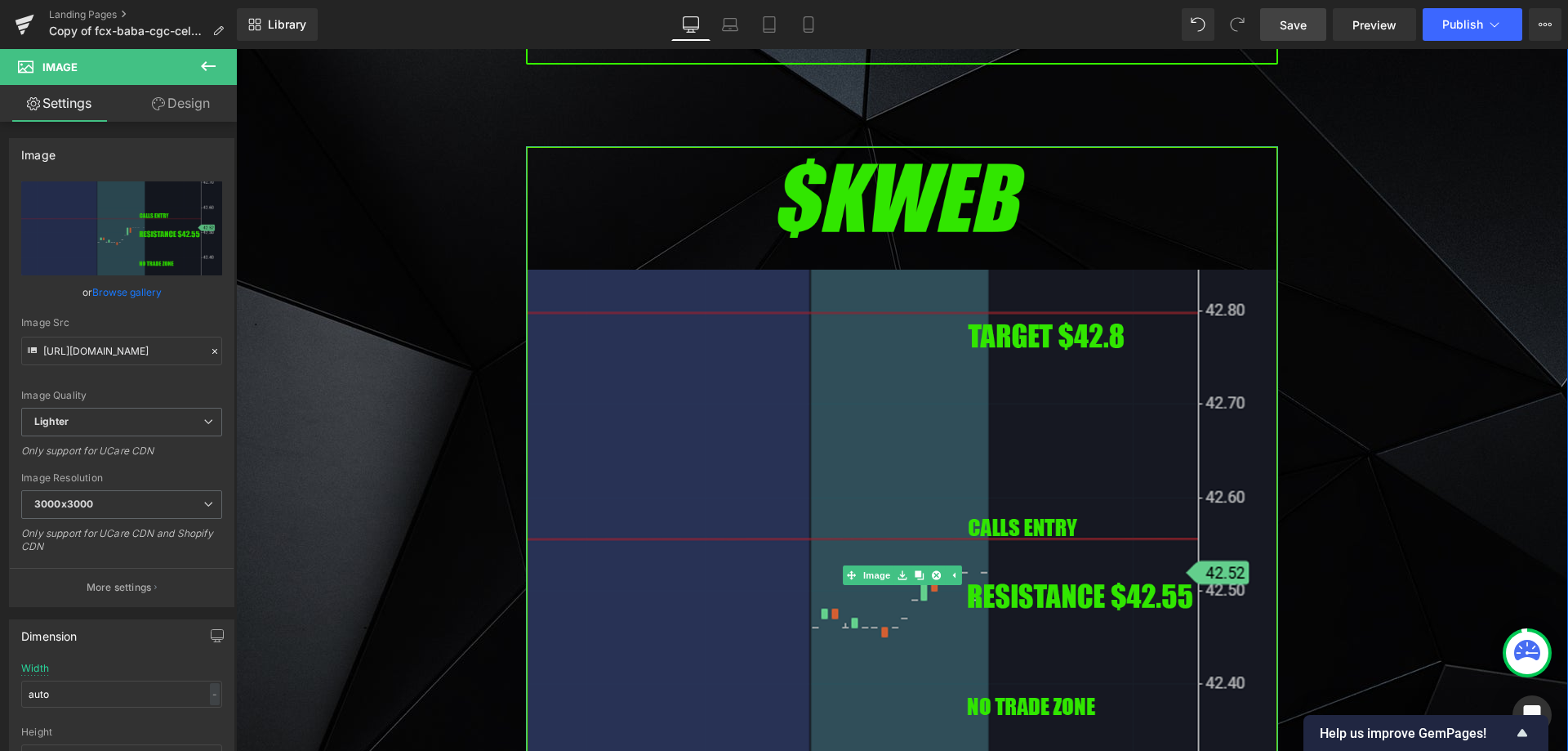
drag, startPoint x: 925, startPoint y: 549, endPoint x: 970, endPoint y: 545, distance: 45.2
click at [931, 570] on icon at bounding box center [935, 575] width 9 height 10
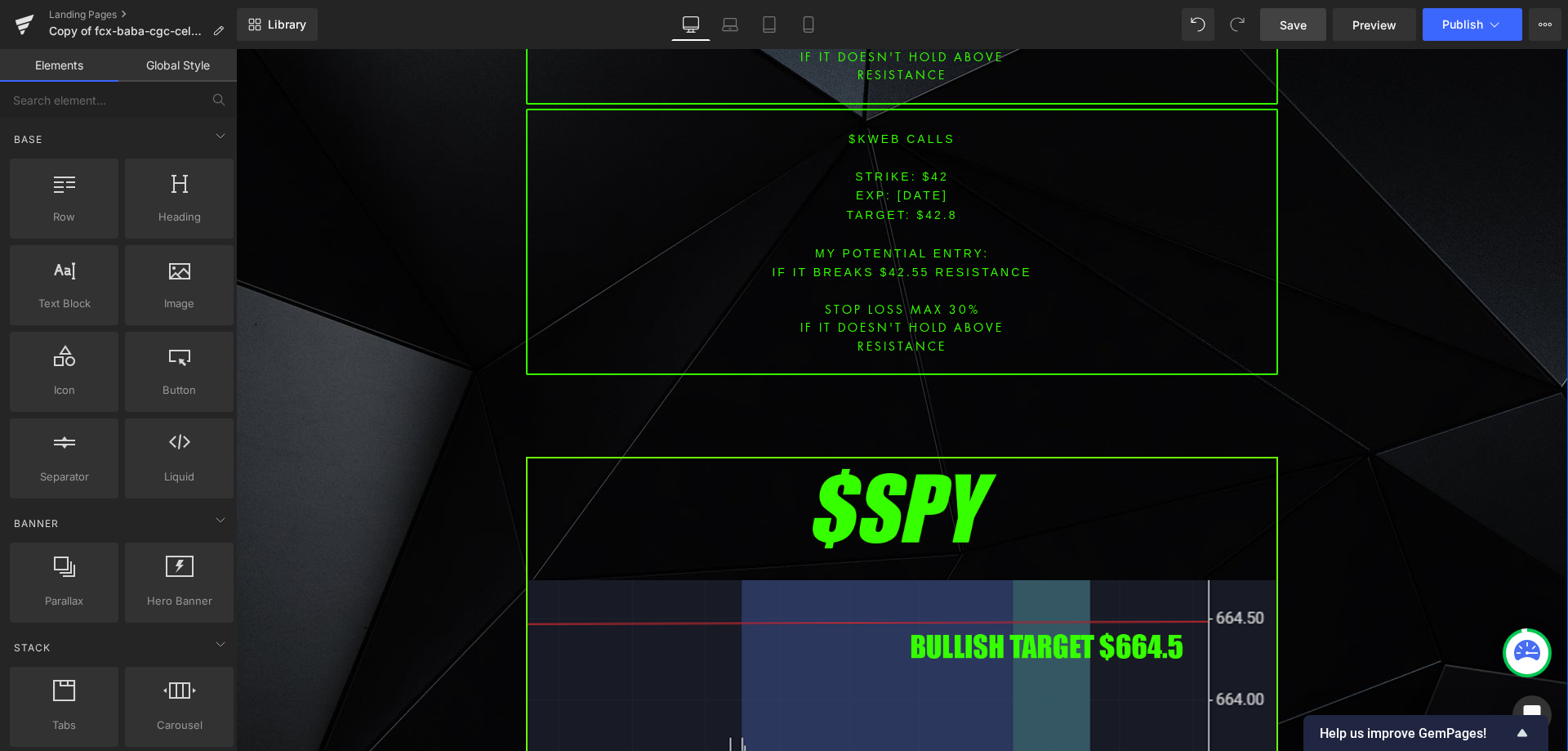
scroll to position [5556, 0]
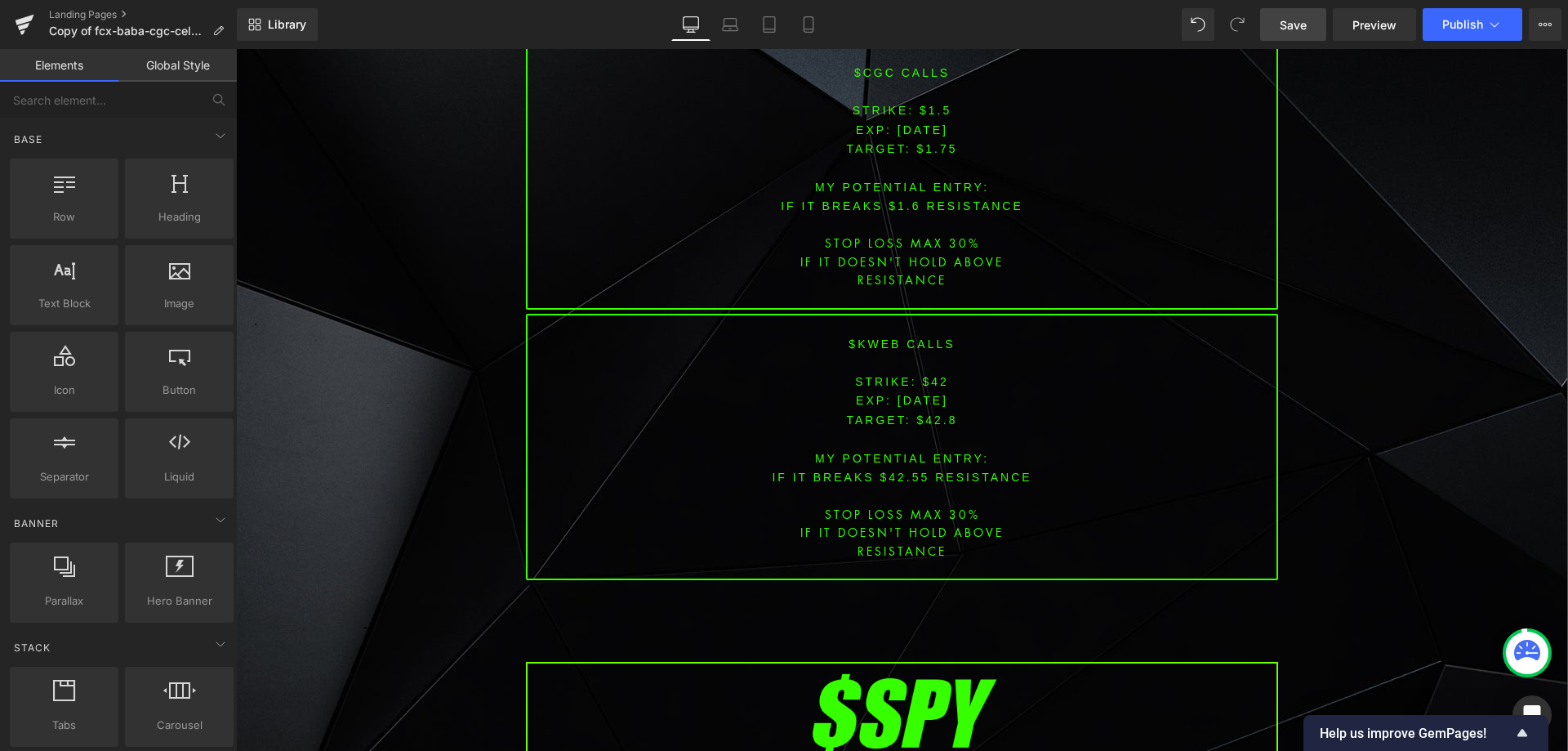
drag, startPoint x: 1434, startPoint y: 377, endPoint x: 1123, endPoint y: 382, distance: 311.0
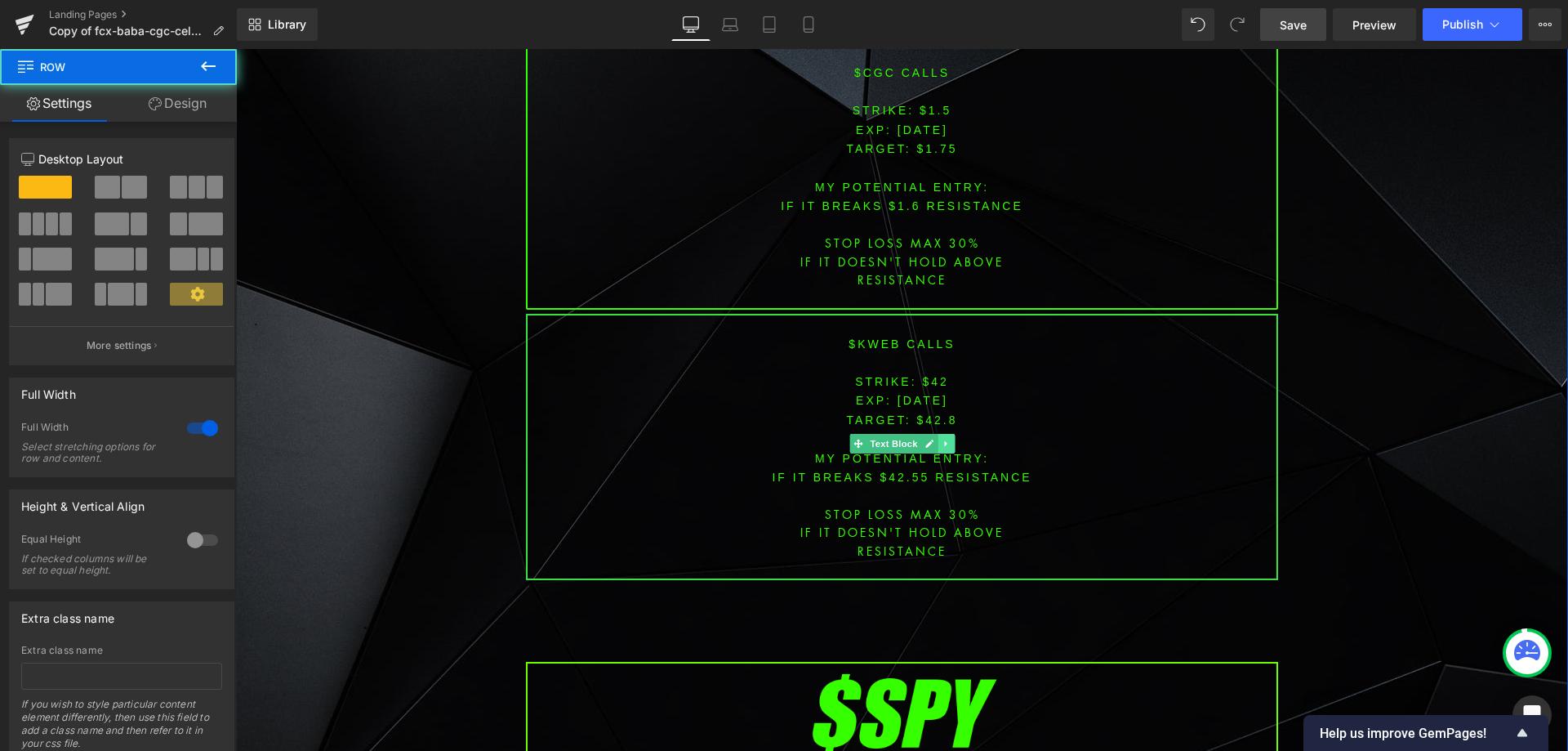
click at [944, 440] on icon at bounding box center [945, 443] width 2 height 6
click at [951, 439] on icon at bounding box center [953, 444] width 9 height 10
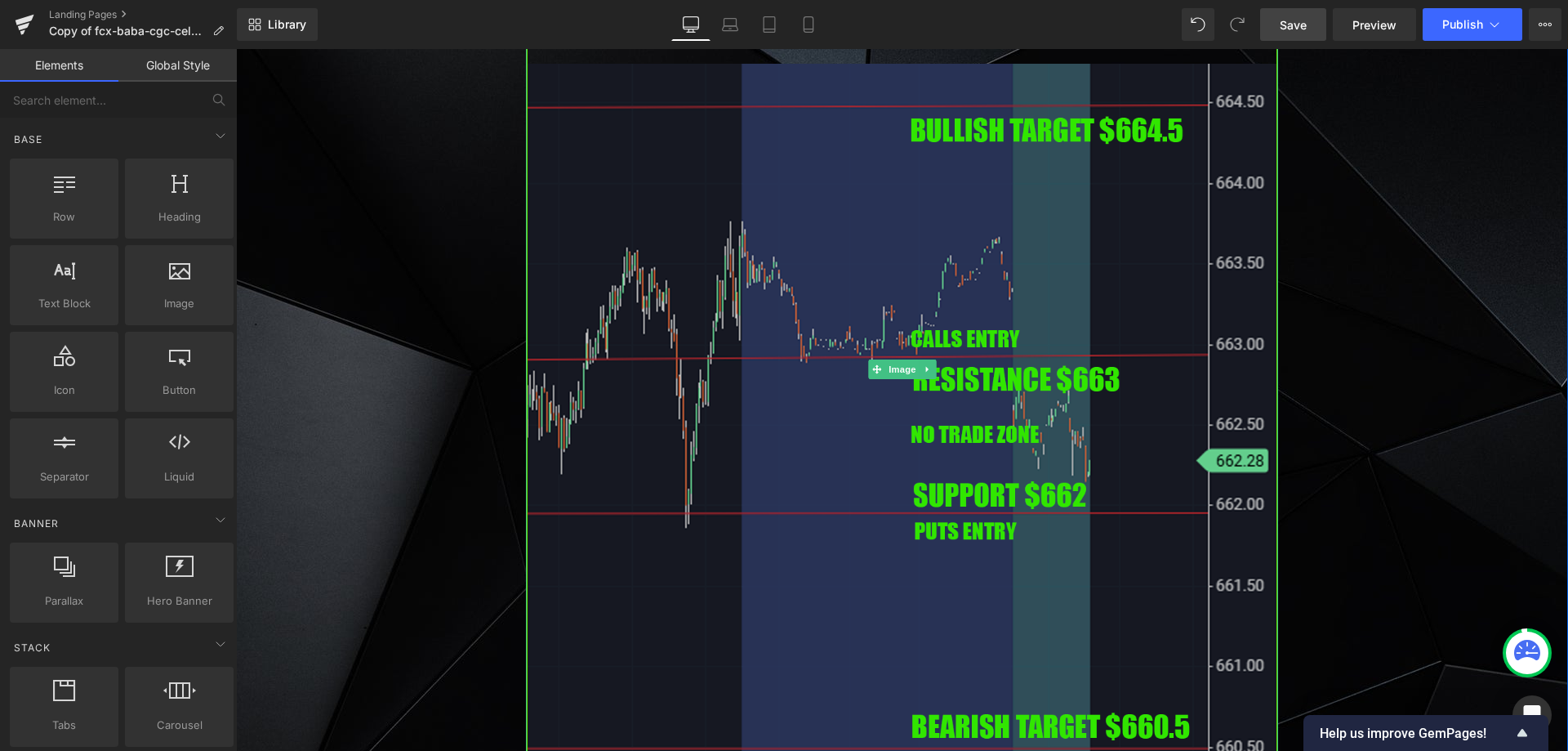
scroll to position [6291, 0]
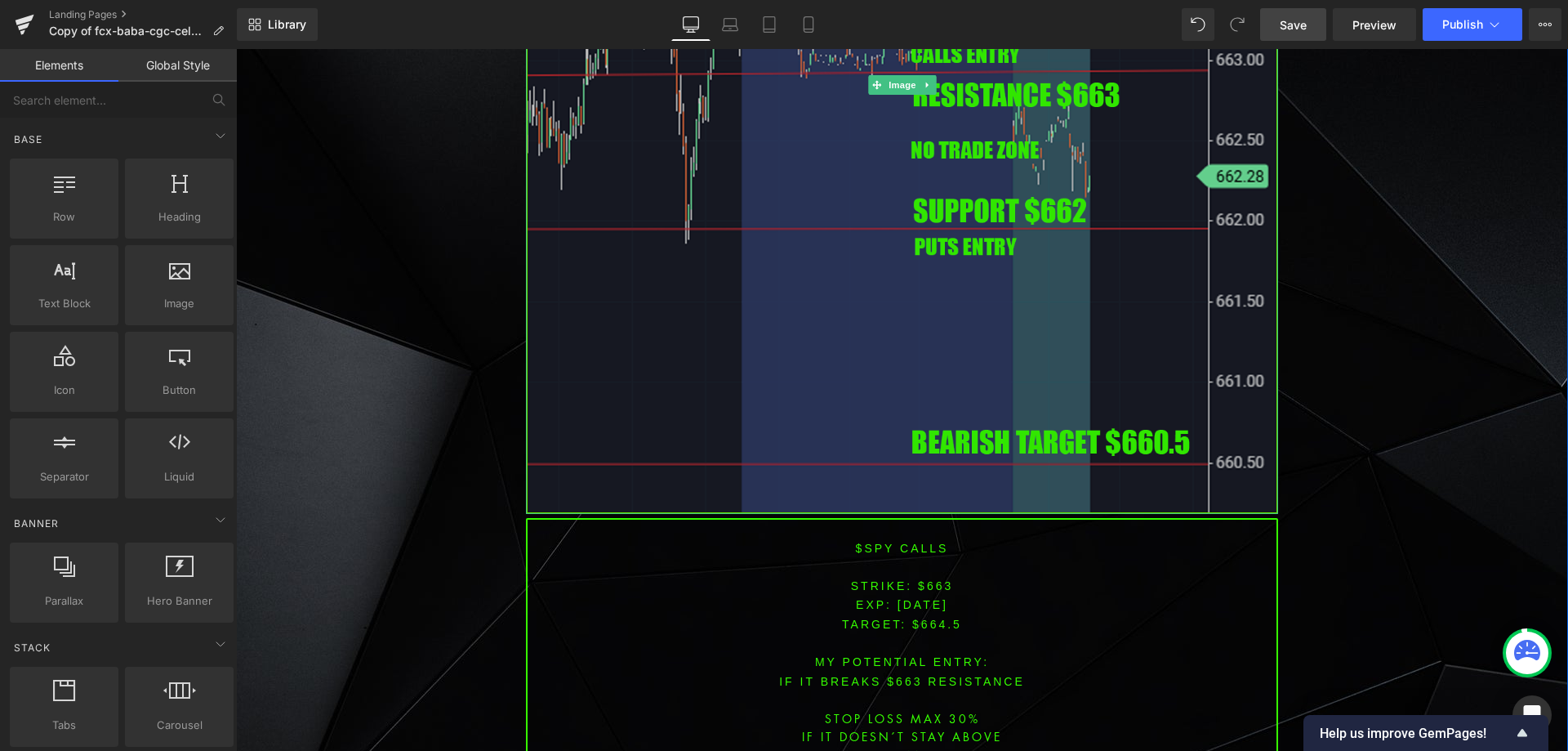
click at [872, 378] on img at bounding box center [902, 86] width 753 height 858
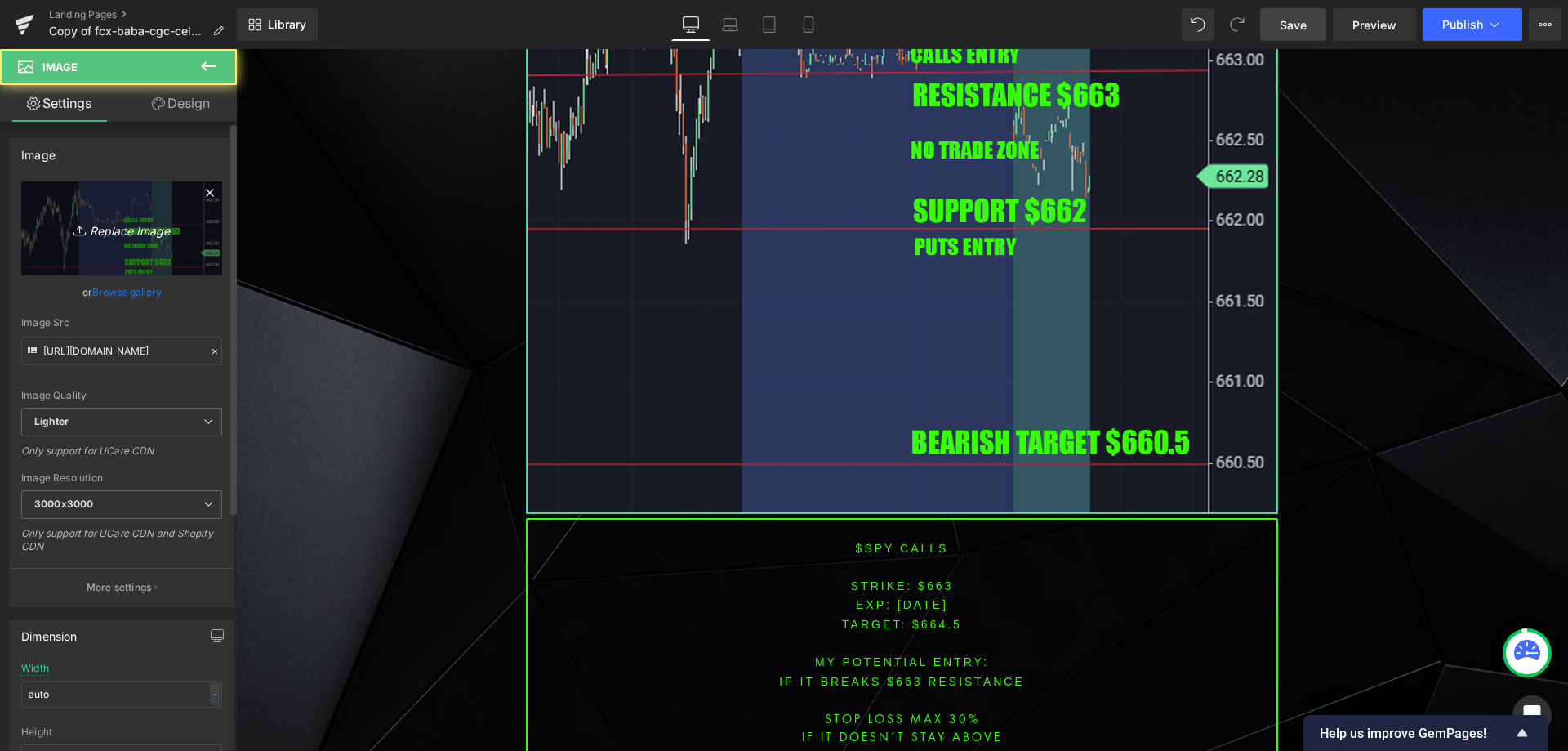
click at [139, 219] on icon "Replace Image" at bounding box center [121, 228] width 131 height 21
type input "C:\fakepath\spy.png"
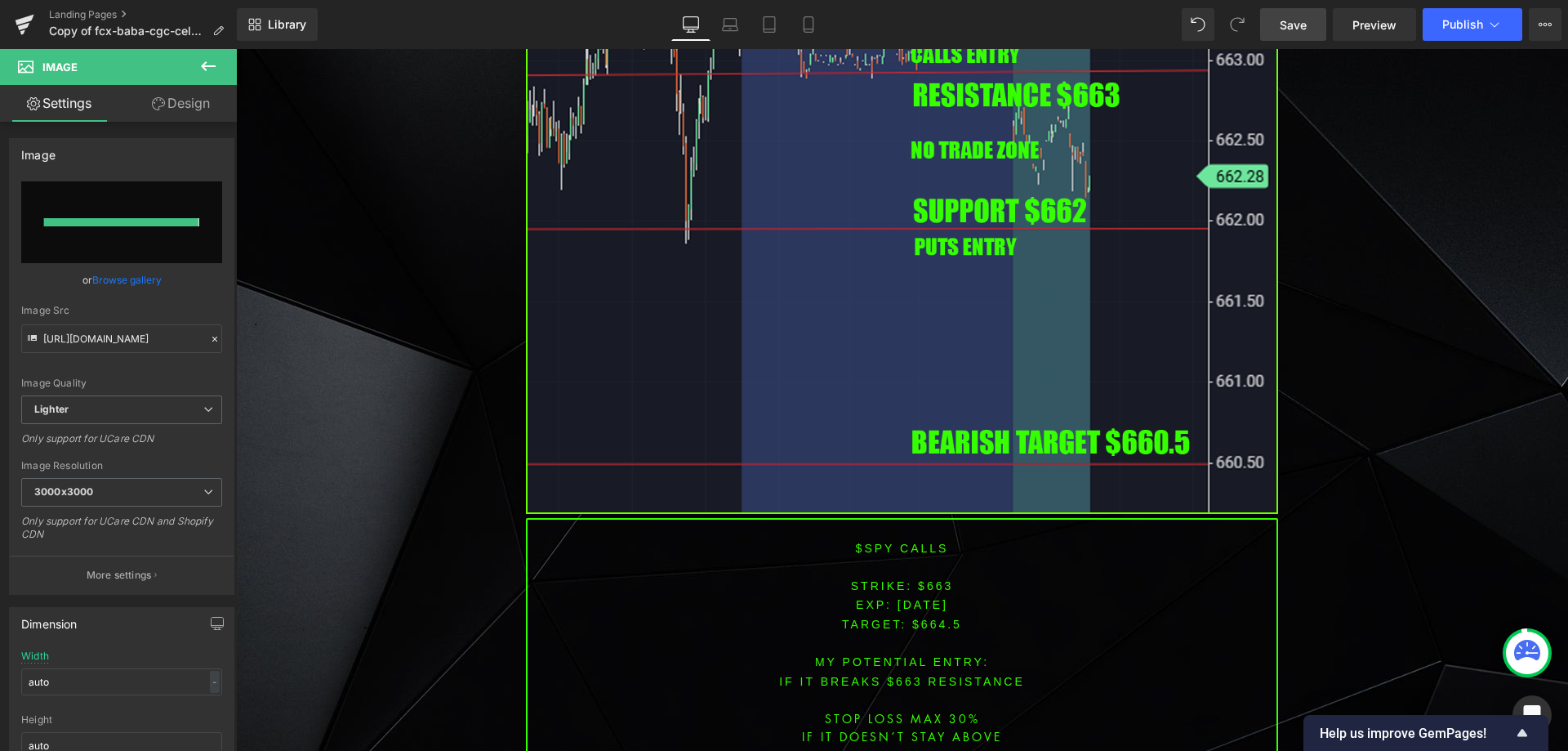
type input "[URL][DOMAIN_NAME]"
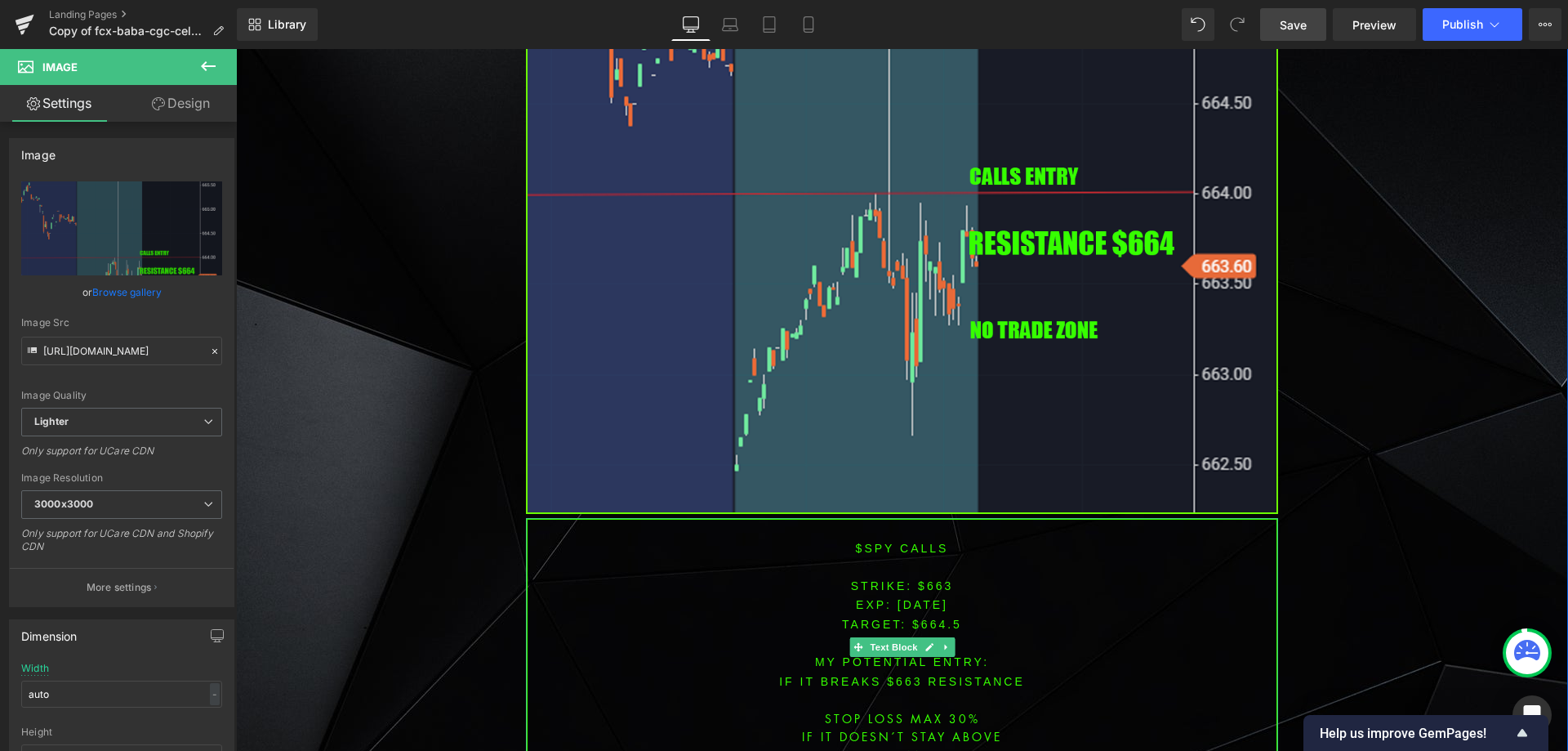
click at [925, 598] on span "[DATE]" at bounding box center [922, 604] width 50 height 13
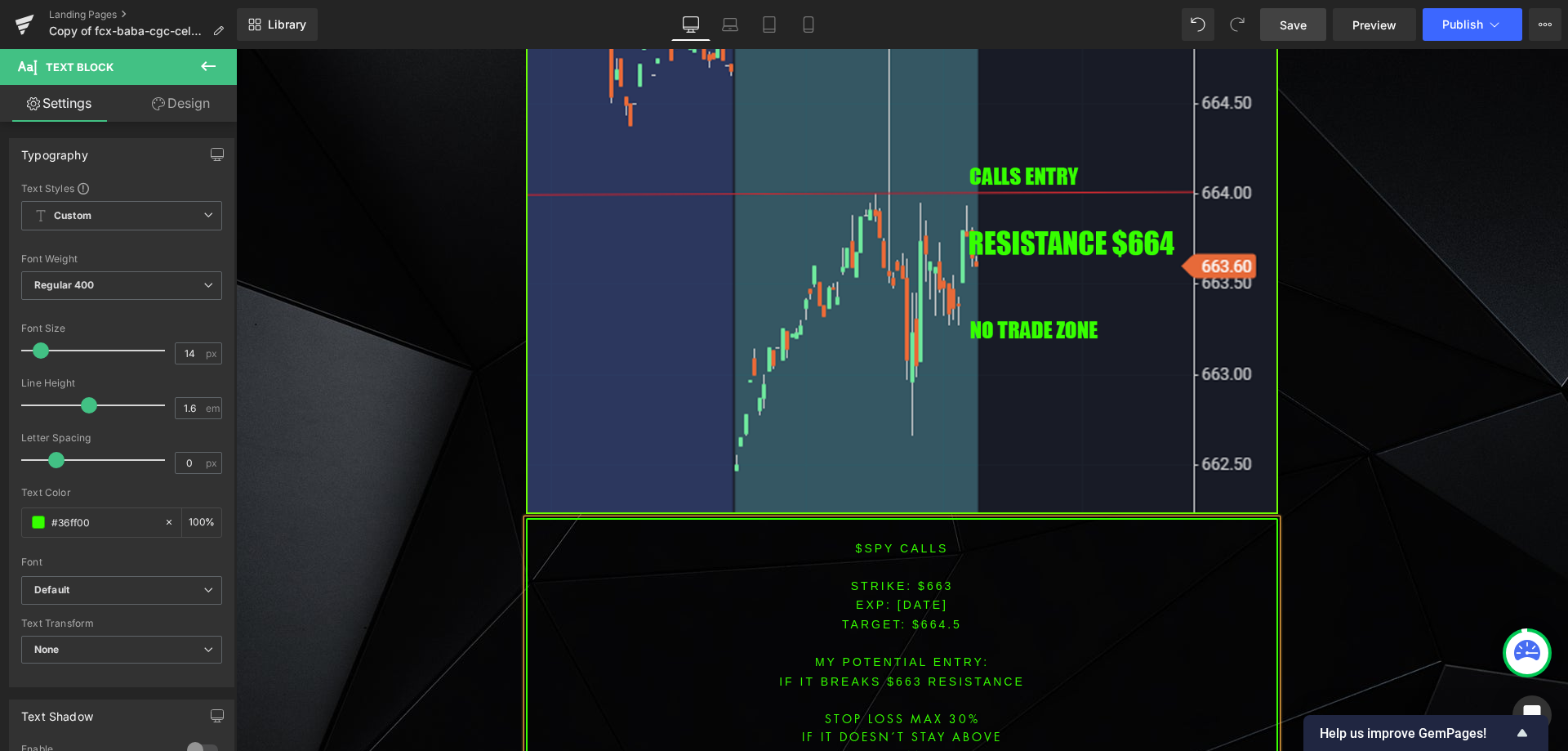
click at [928, 580] on font "STRIKE: $663" at bounding box center [902, 586] width 103 height 13
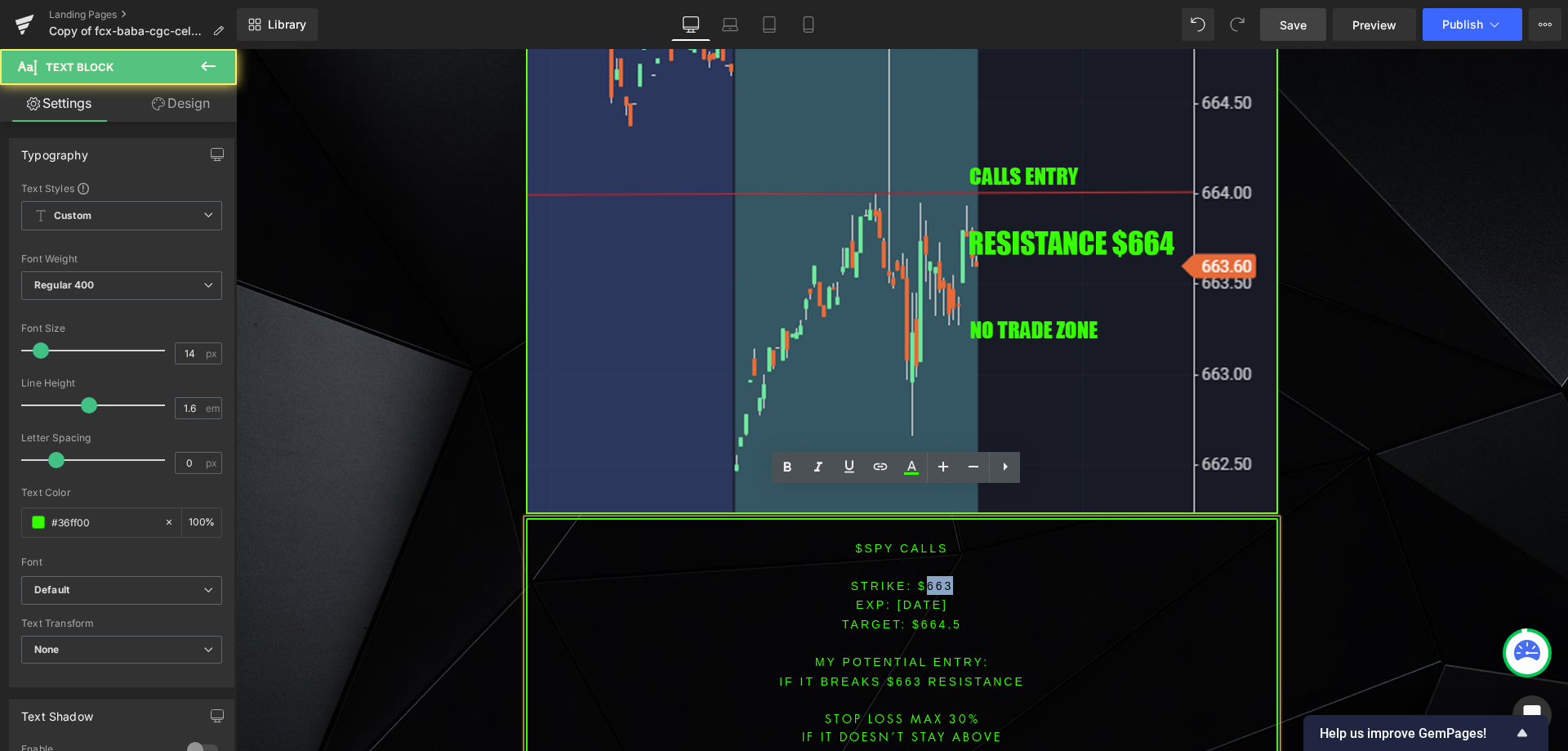
click at [928, 580] on font "STRIKE: $663" at bounding box center [902, 586] width 103 height 13
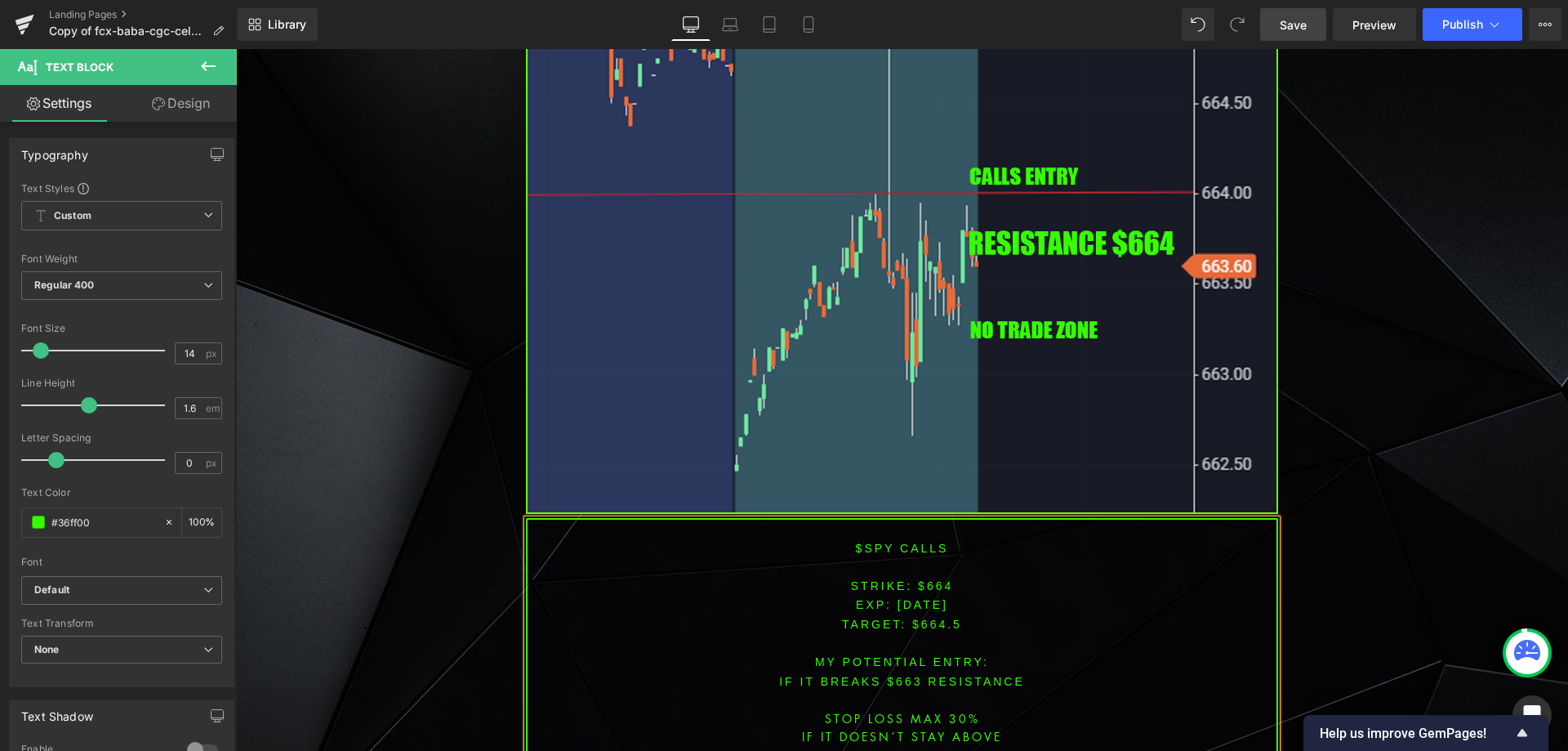
click at [932, 618] on span "TARGET: $664.5" at bounding box center [902, 624] width 120 height 13
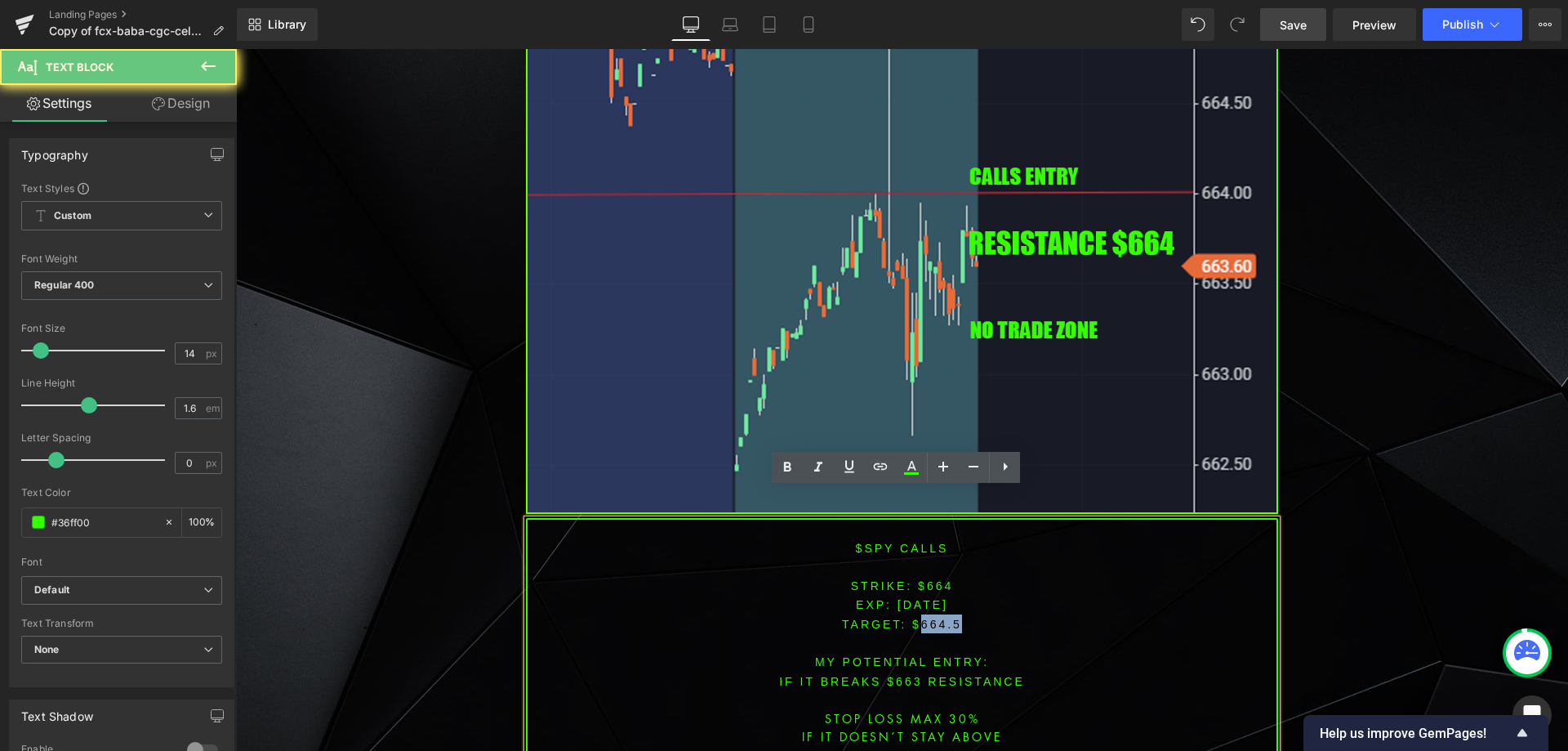
click at [932, 618] on span "TARGET: $664.5" at bounding box center [902, 624] width 120 height 13
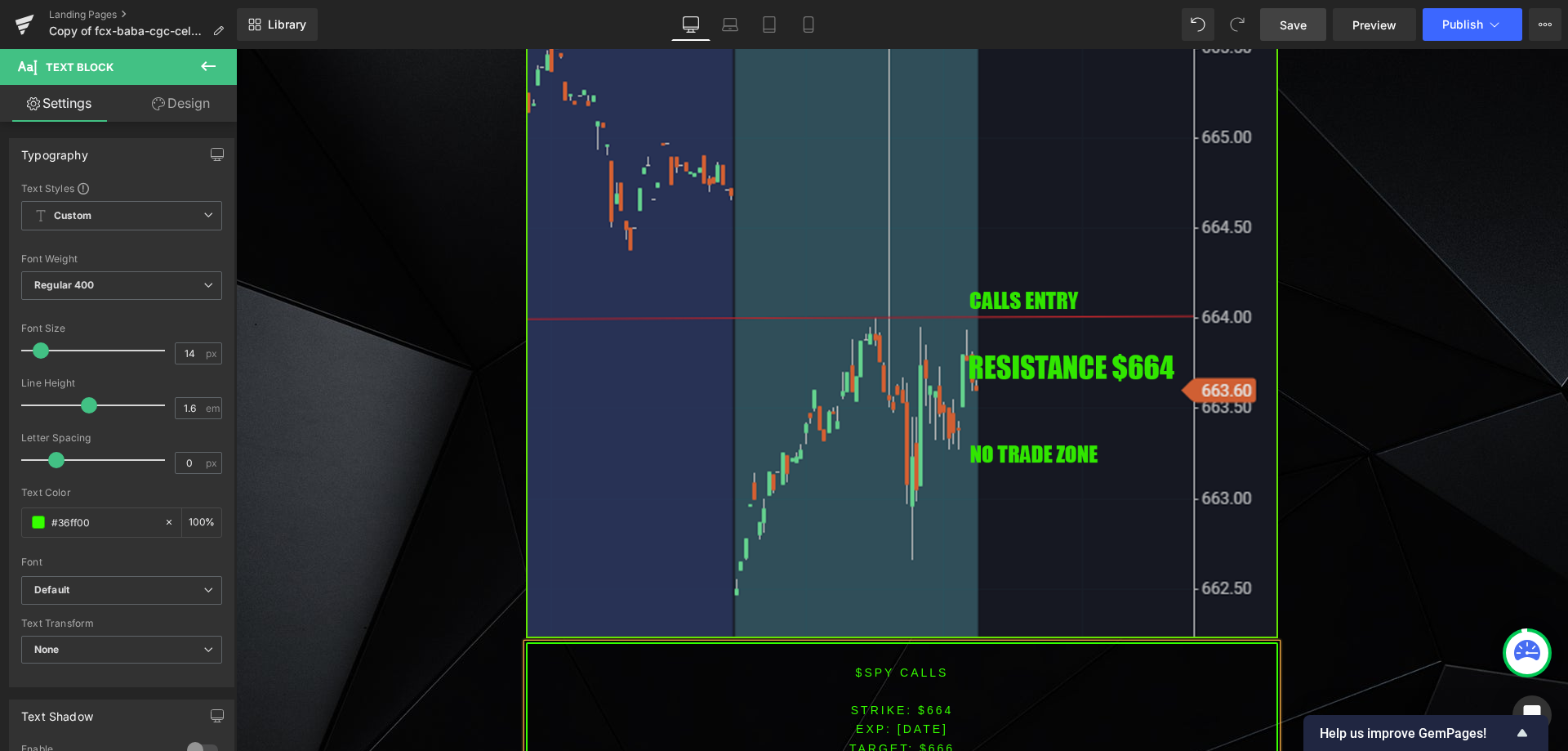
scroll to position [6302, 0]
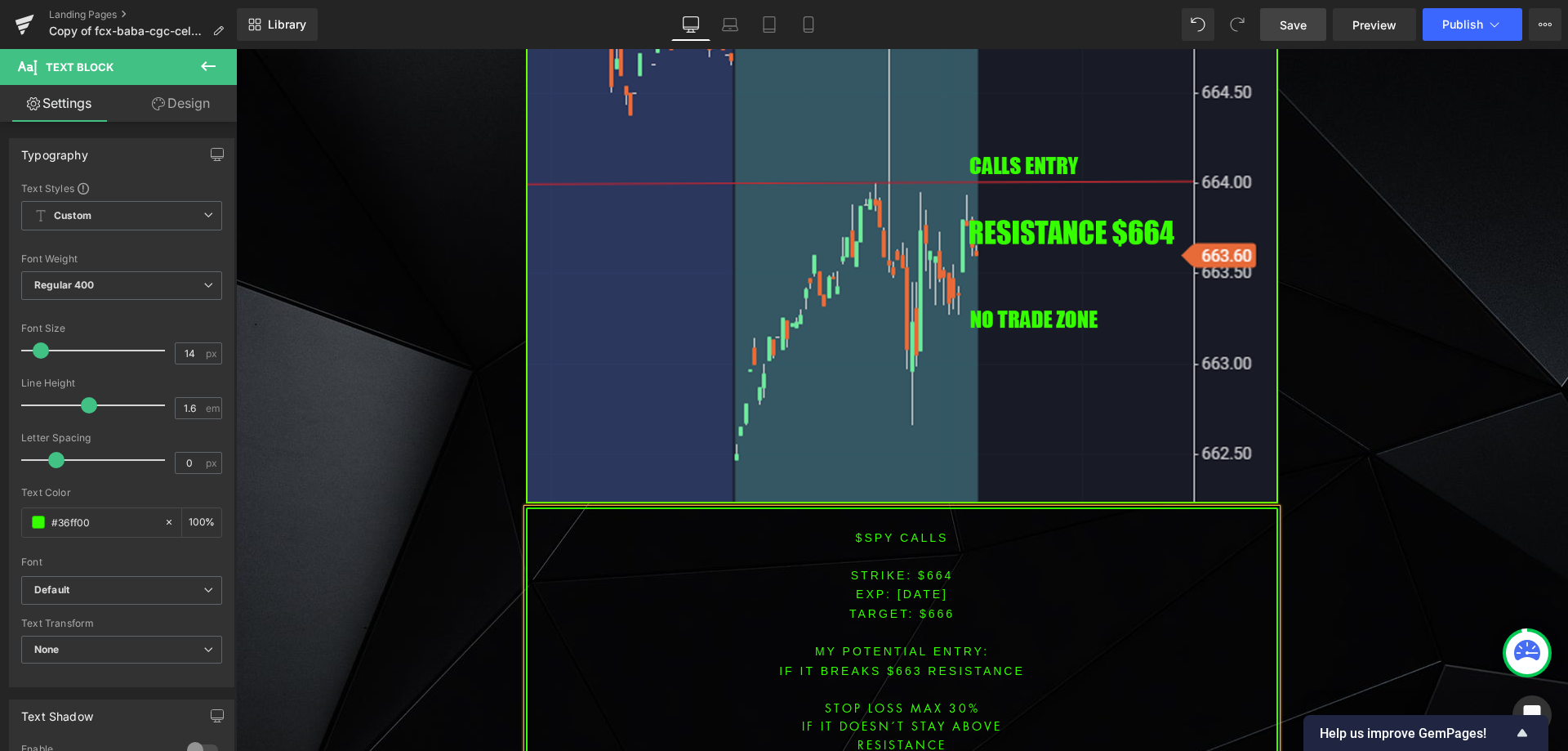
click at [901, 661] on p "IF IT breaks $663 resistance" at bounding box center [901, 670] width 749 height 19
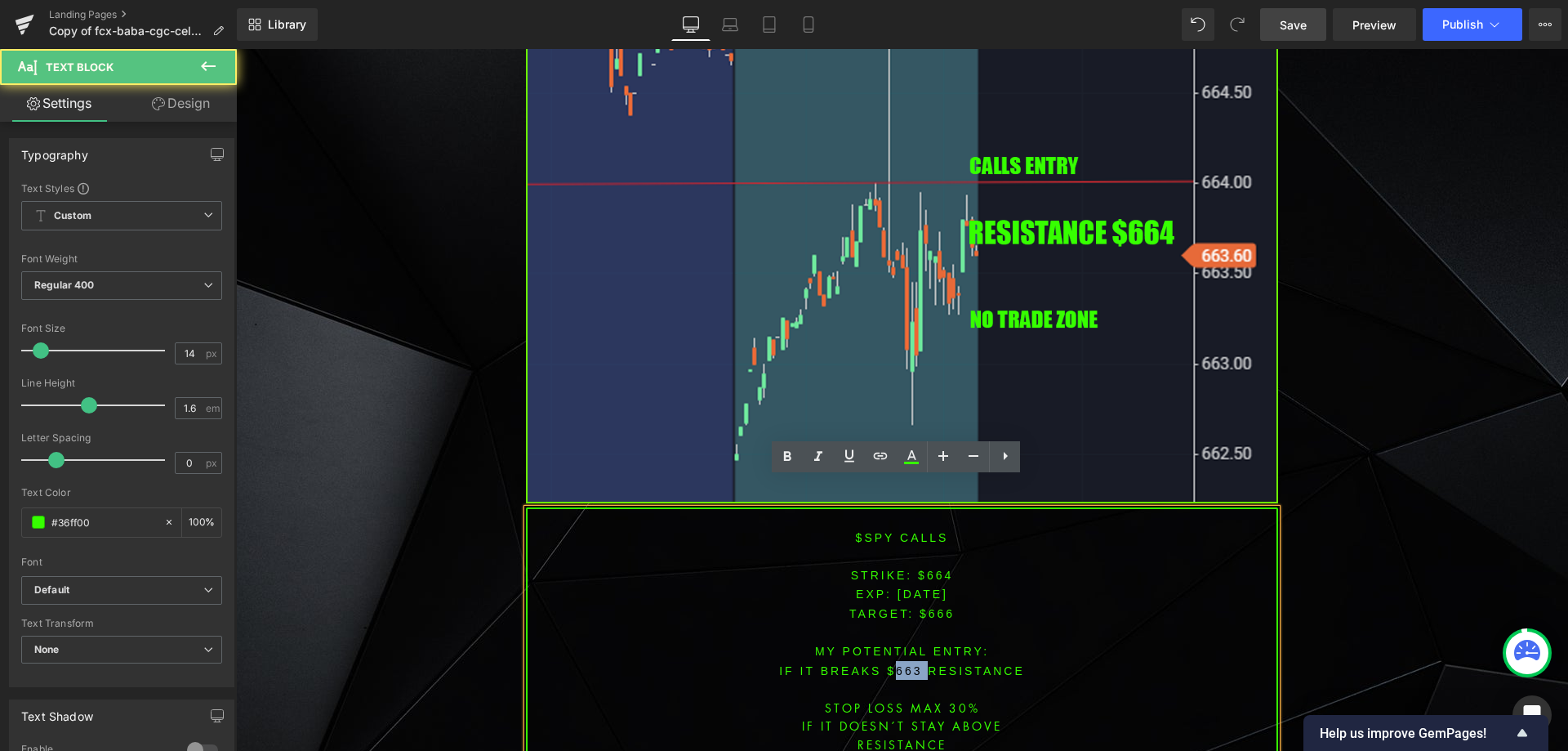
click at [901, 661] on p "IF IT breaks $663 resistance" at bounding box center [901, 670] width 749 height 19
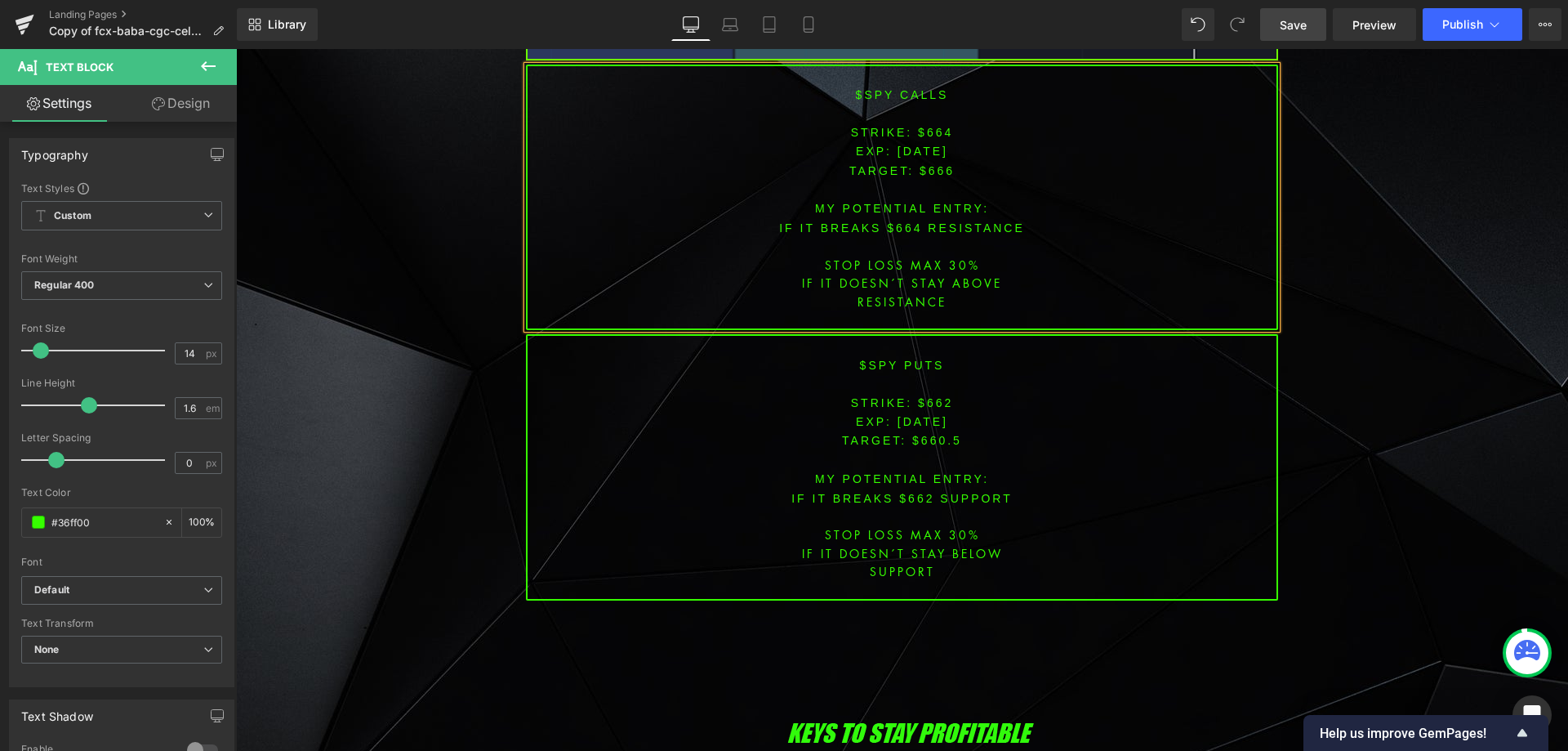
scroll to position [6765, 0]
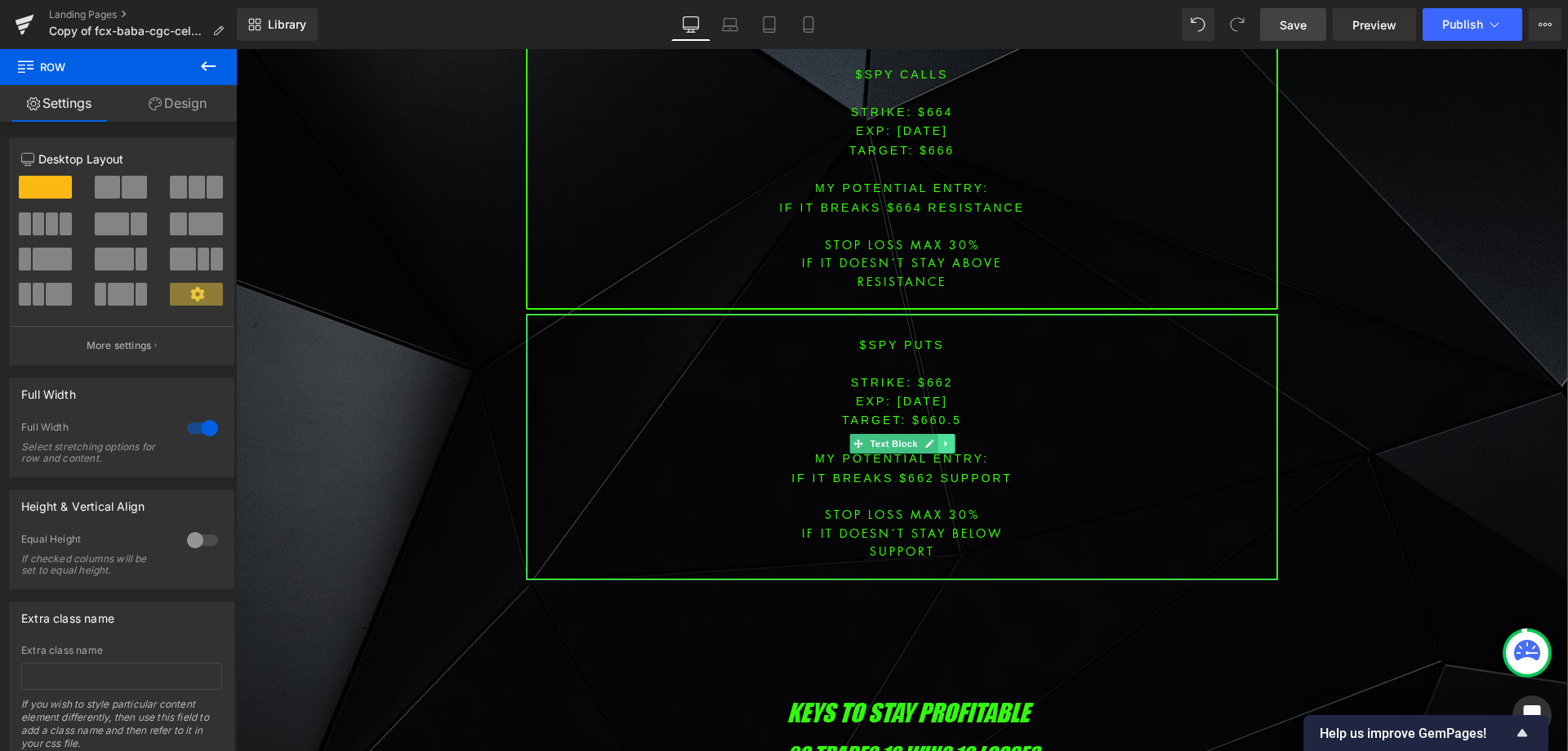
click at [937, 434] on link at bounding box center [945, 444] width 17 height 20
click at [946, 434] on link at bounding box center [953, 444] width 17 height 20
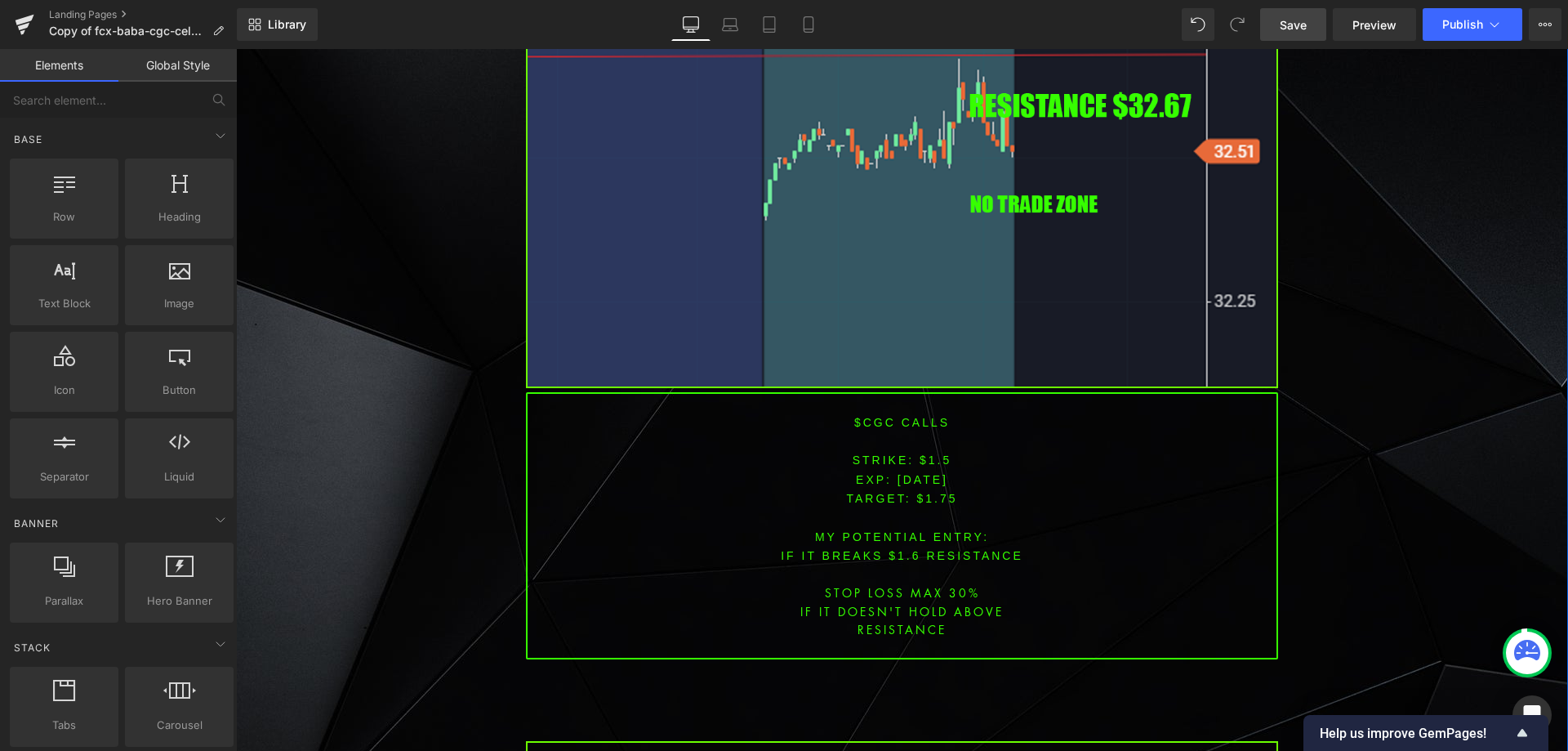
scroll to position [5213, 0]
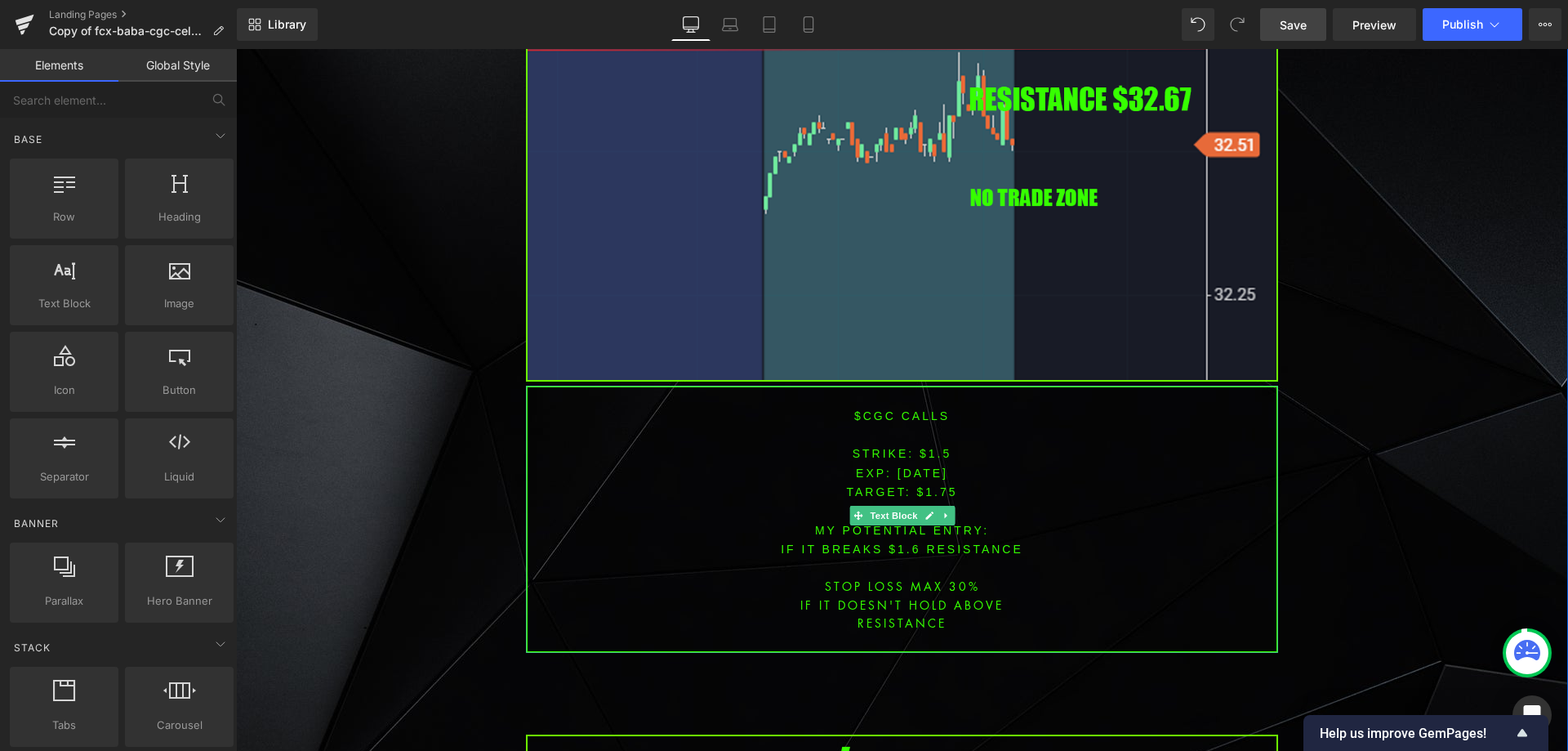
click at [873, 409] on font "$CGC CALLS" at bounding box center [901, 415] width 95 height 13
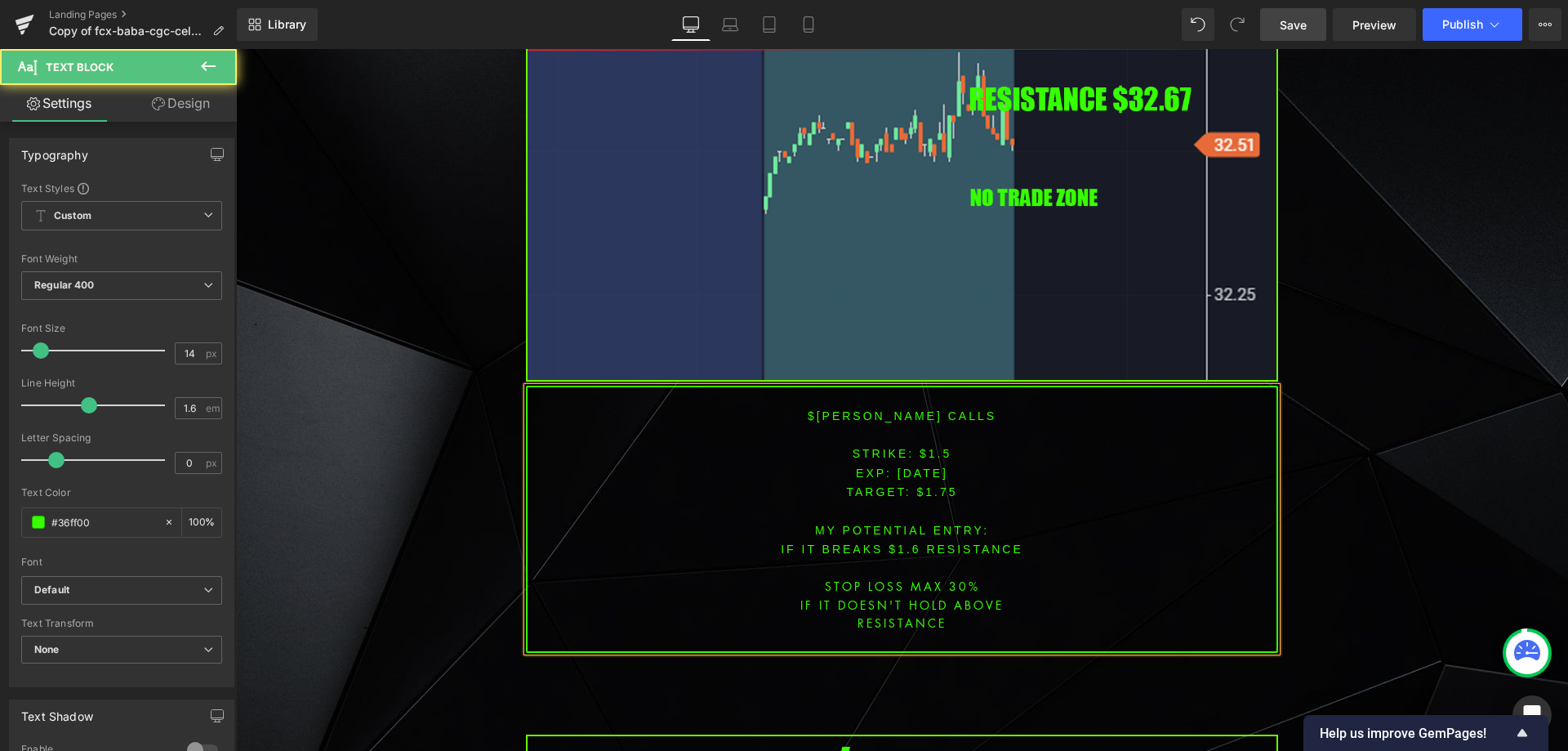
click at [928, 447] on font "STRIKE: $1.5" at bounding box center [902, 453] width 99 height 13
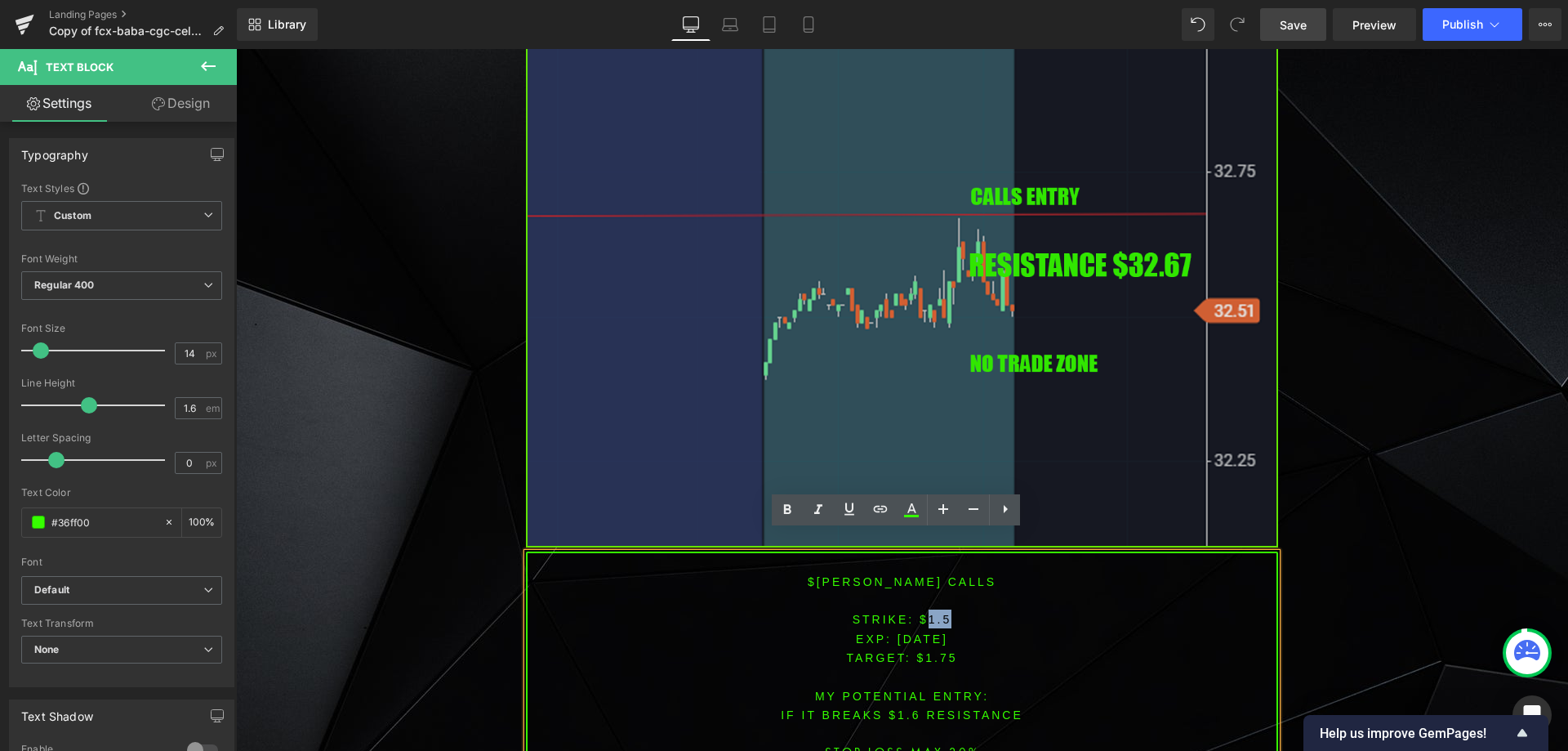
scroll to position [5049, 0]
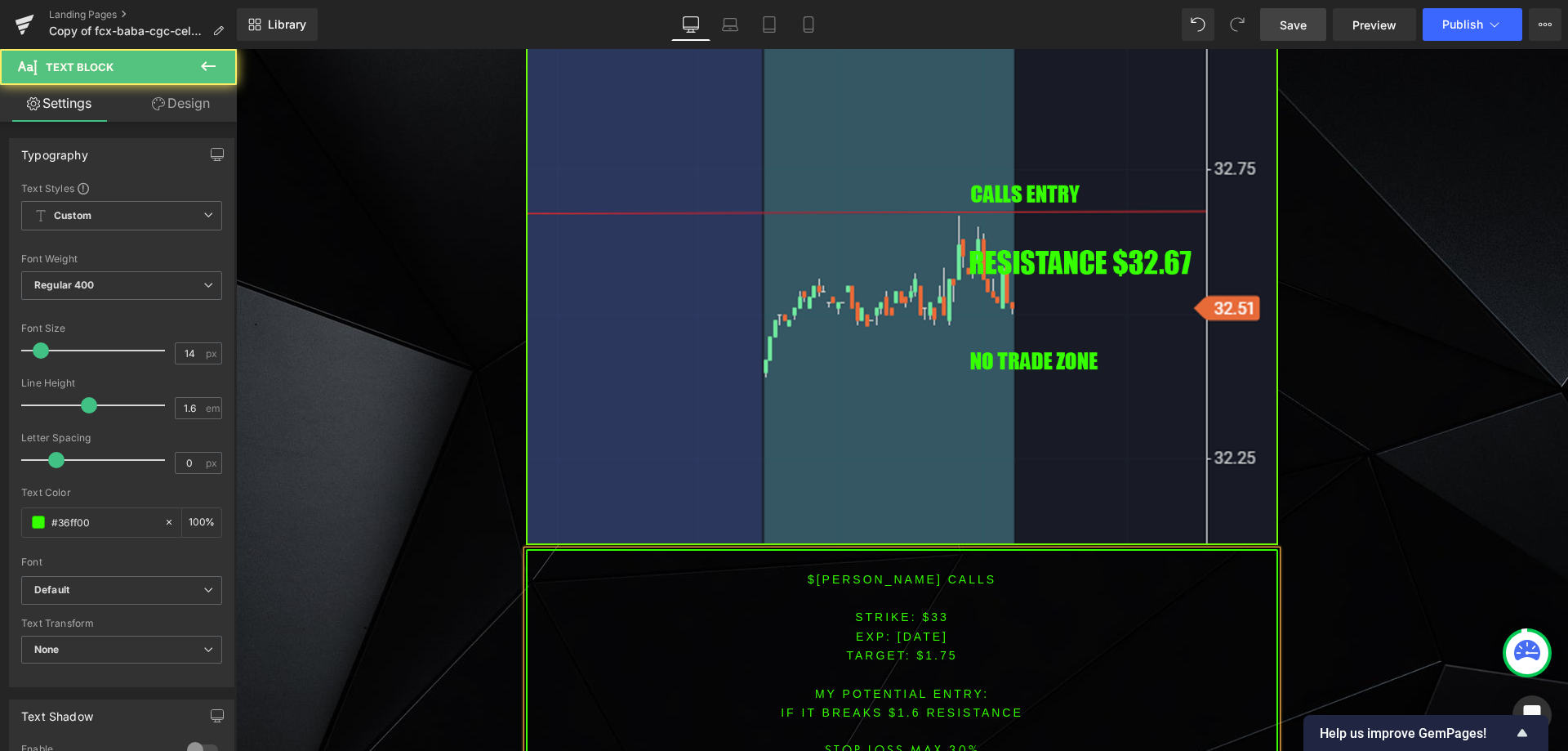
click at [934, 649] on span "TARGET: $1.75" at bounding box center [901, 655] width 111 height 13
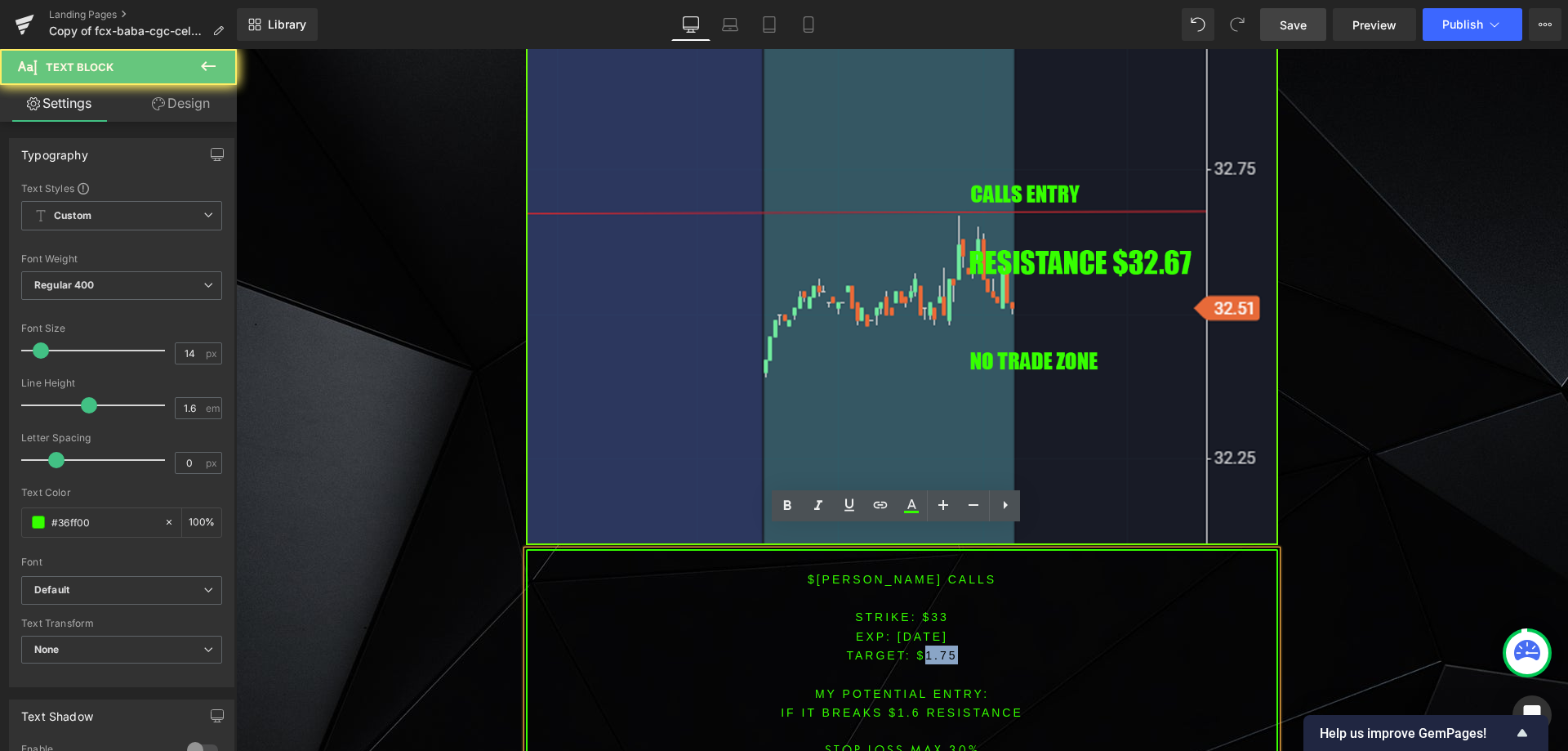
click at [934, 649] on span "TARGET: $1.75" at bounding box center [901, 655] width 111 height 13
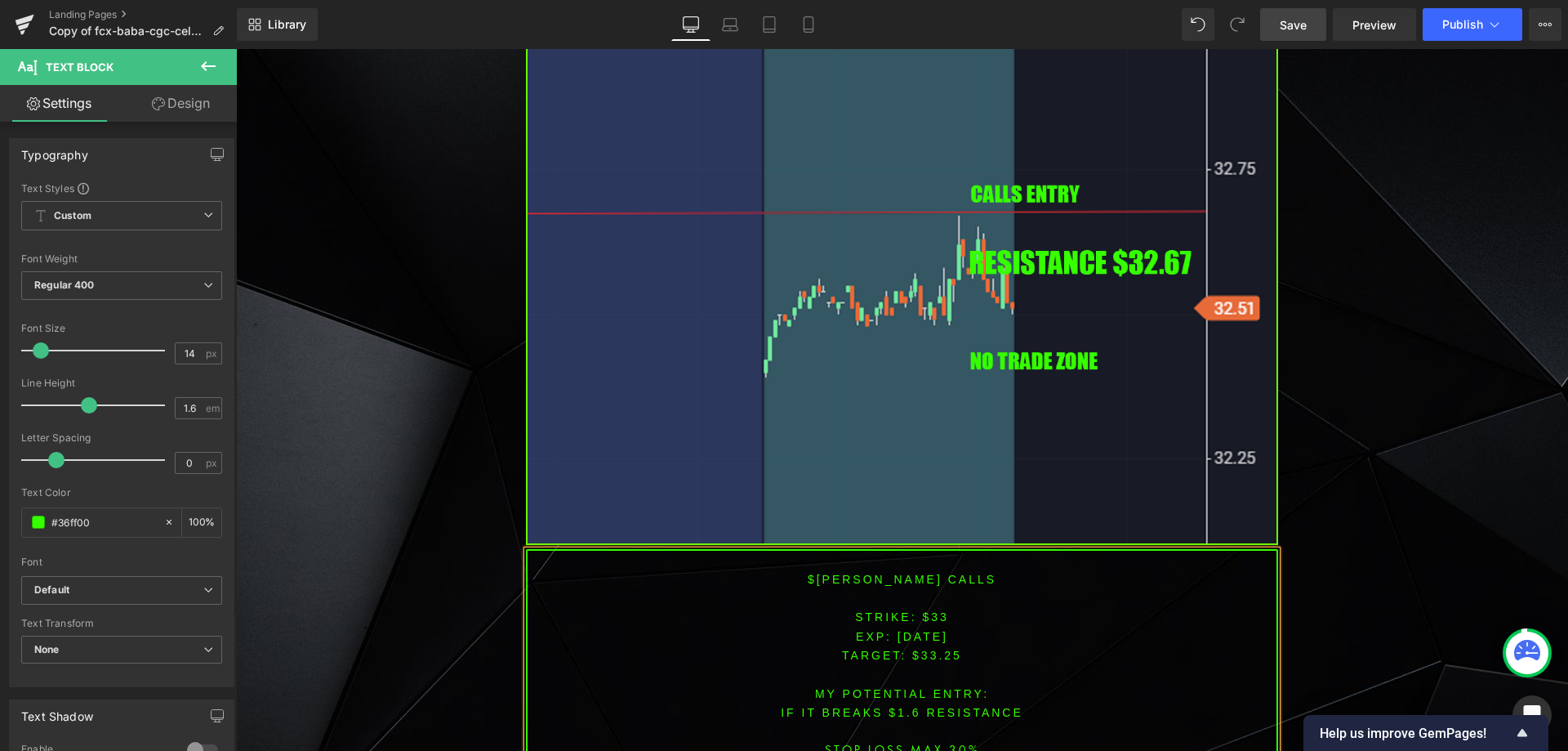
click at [1000, 646] on p "TARGET: $33.25" at bounding box center [901, 655] width 749 height 19
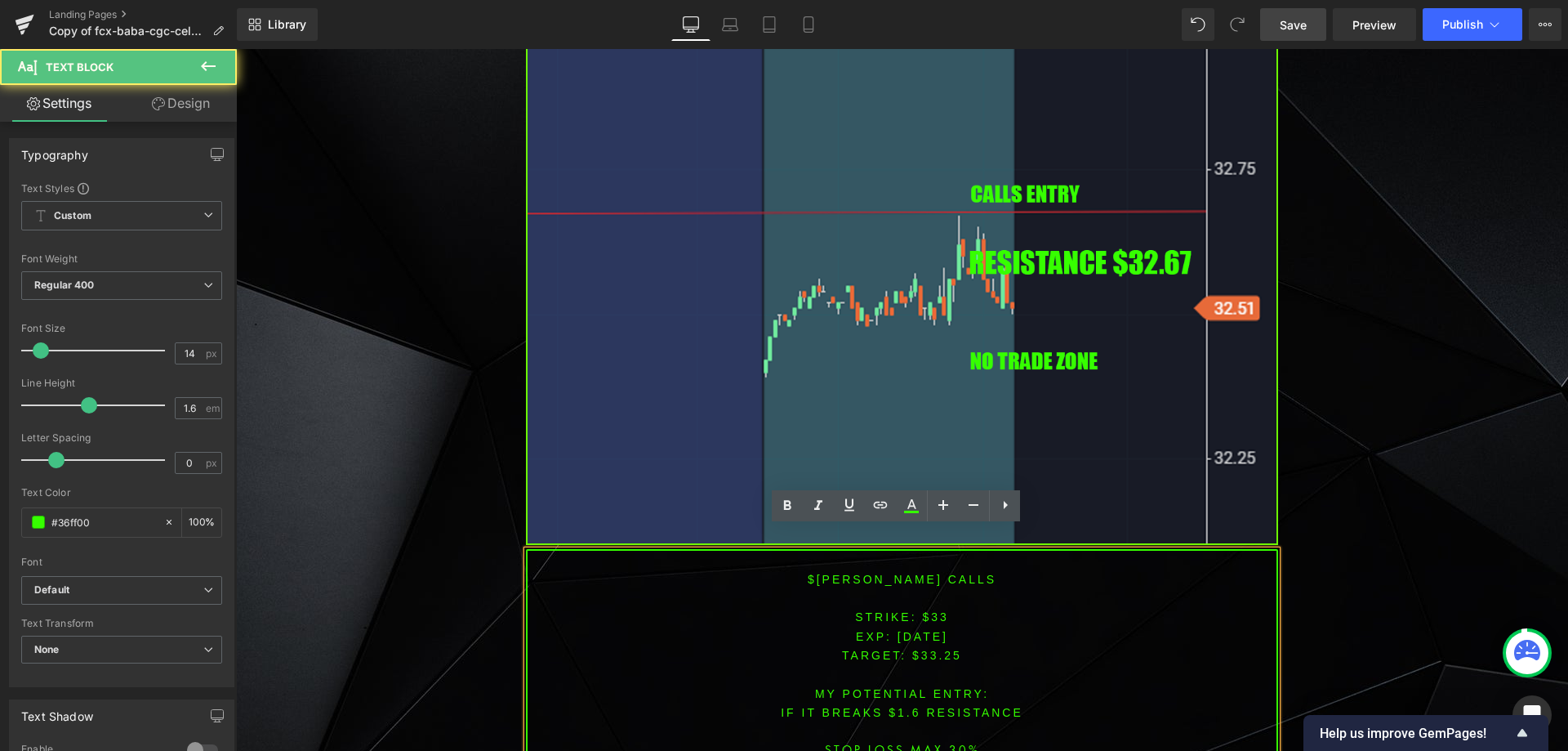
click at [897, 706] on font "IF IT BREAKS $1.6 resistance" at bounding box center [902, 712] width 243 height 13
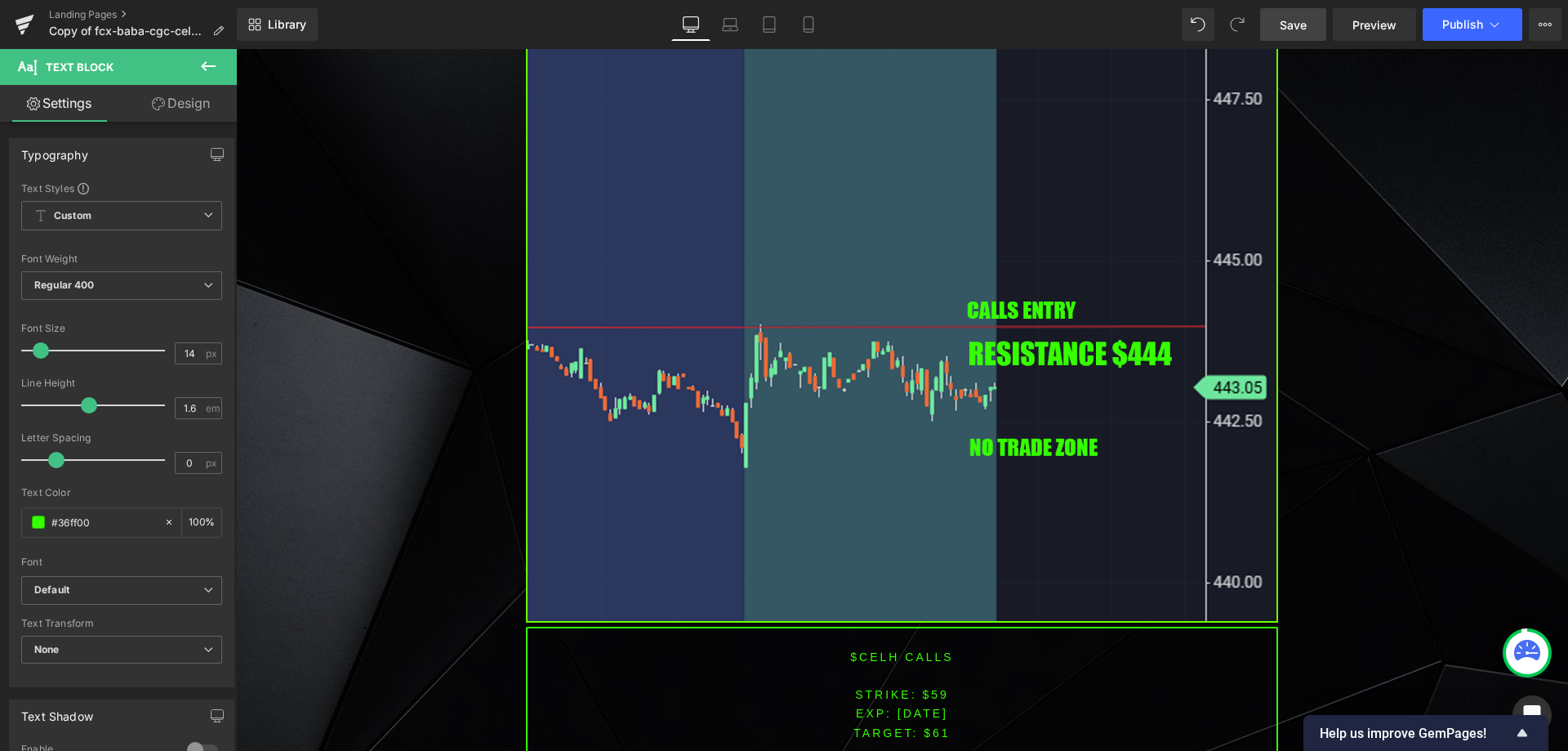
scroll to position [3987, 0]
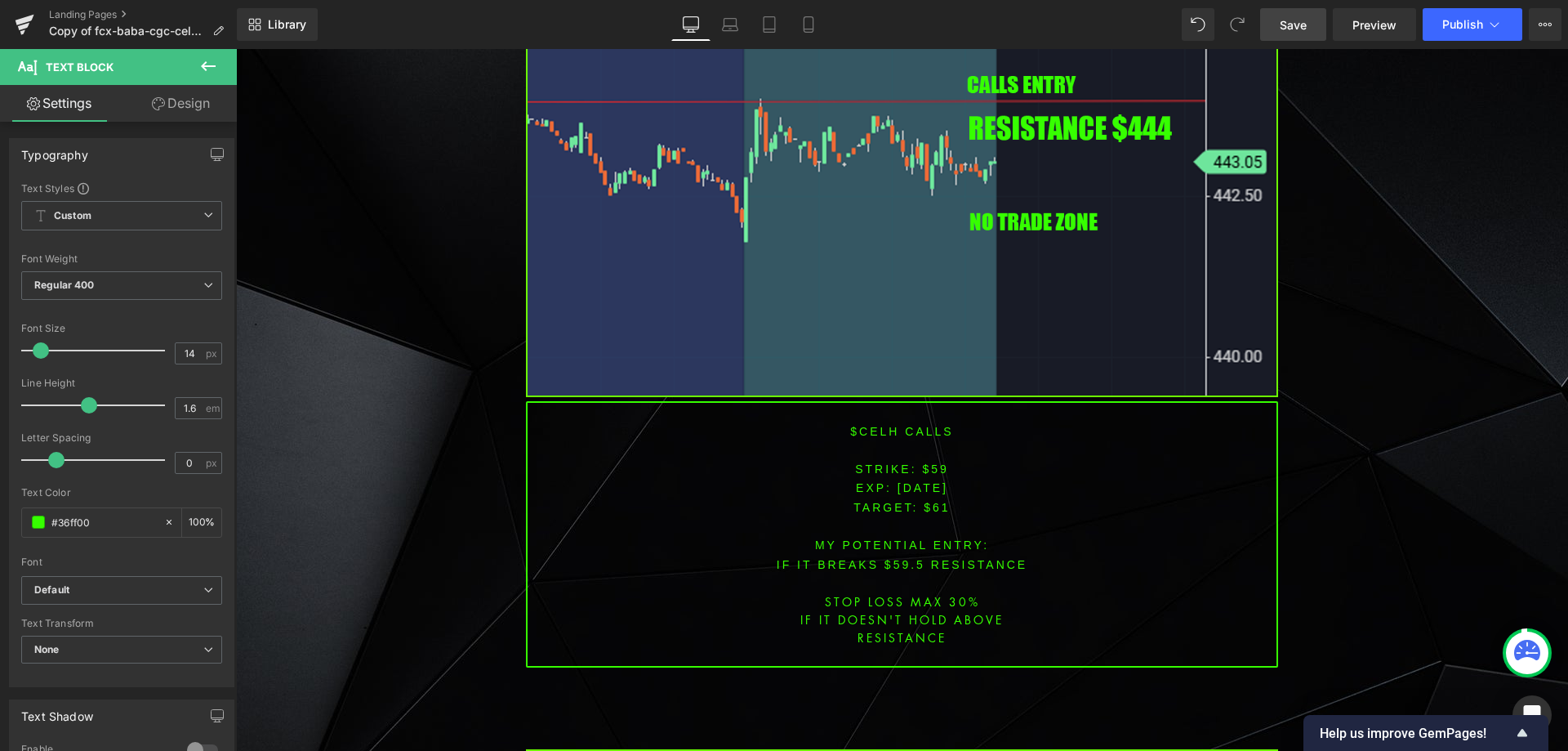
click at [863, 425] on font "$CELH CALLS" at bounding box center [901, 431] width 103 height 13
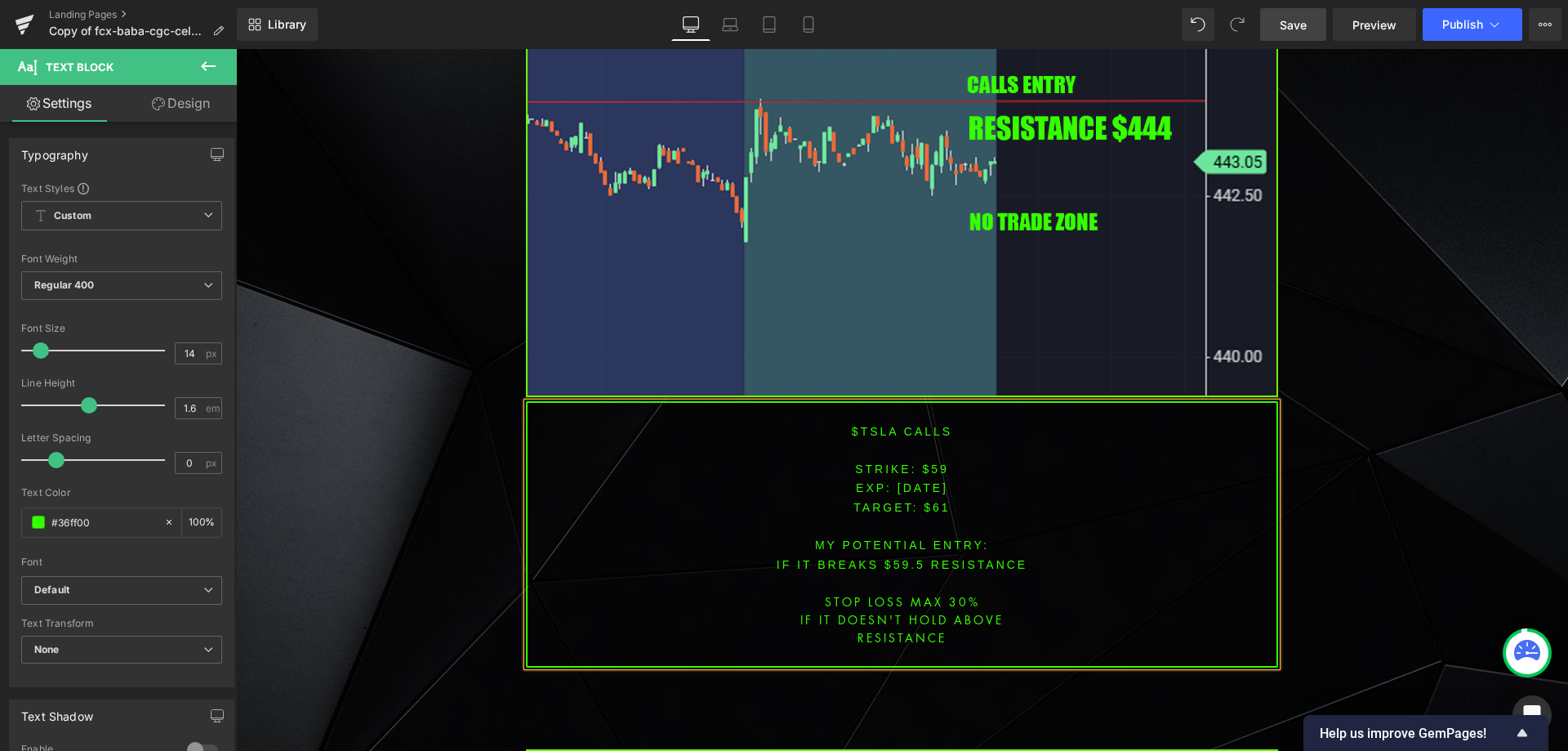
click at [923, 463] on font "STRIKE: $59" at bounding box center [901, 469] width 93 height 13
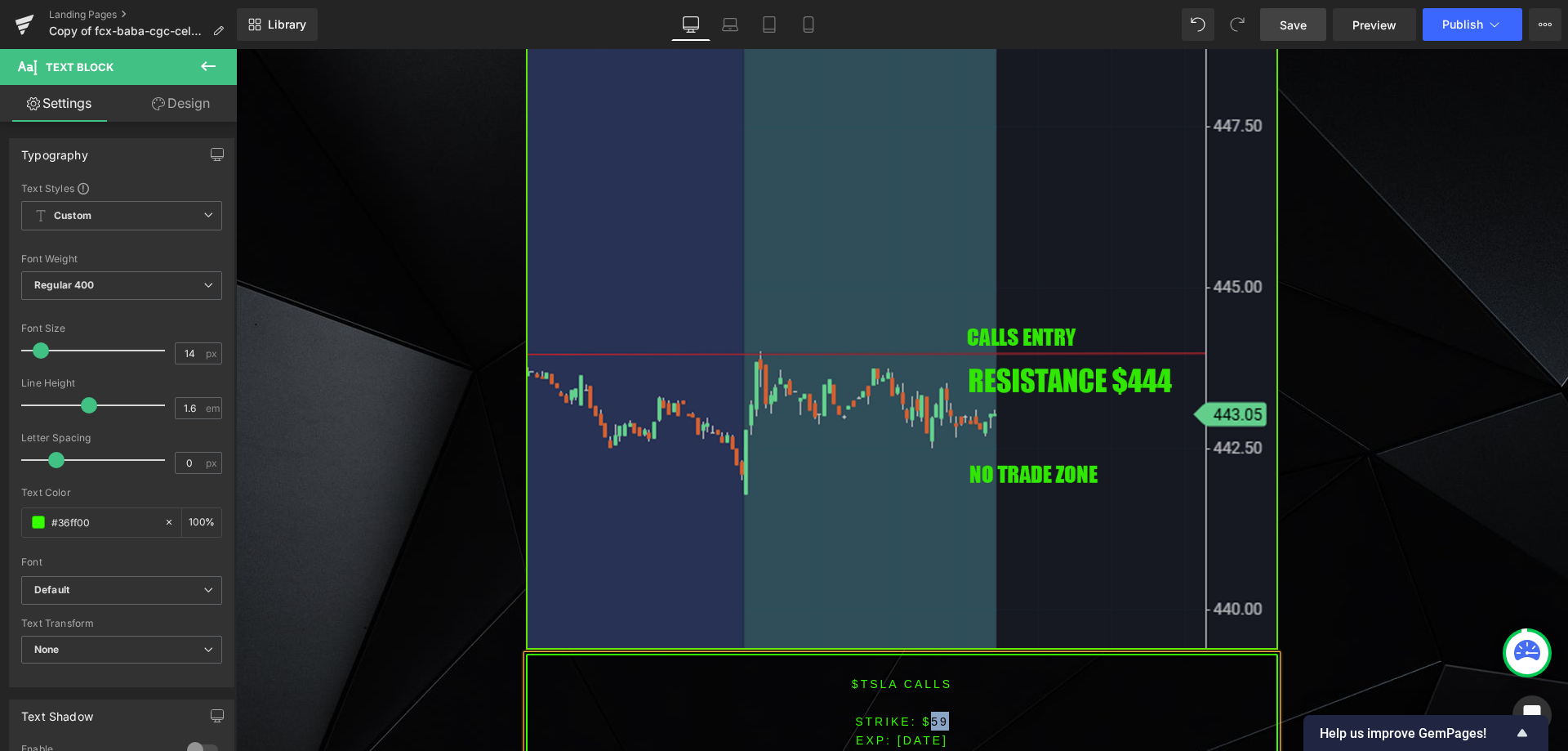
scroll to position [3824, 0]
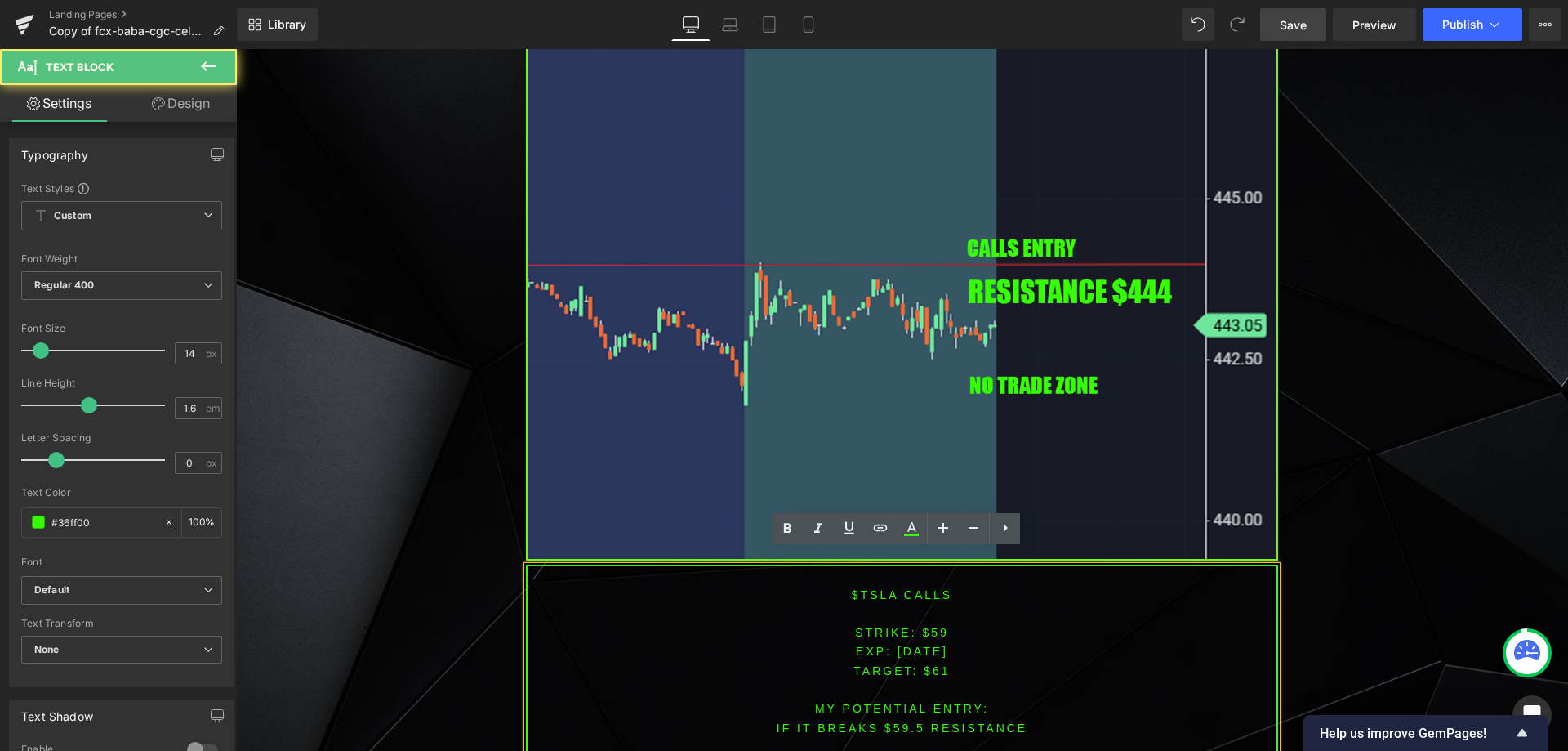
click at [940, 645] on span "[DATE]" at bounding box center [922, 651] width 50 height 13
click at [930, 626] on font "STRIKE: $59" at bounding box center [901, 632] width 93 height 13
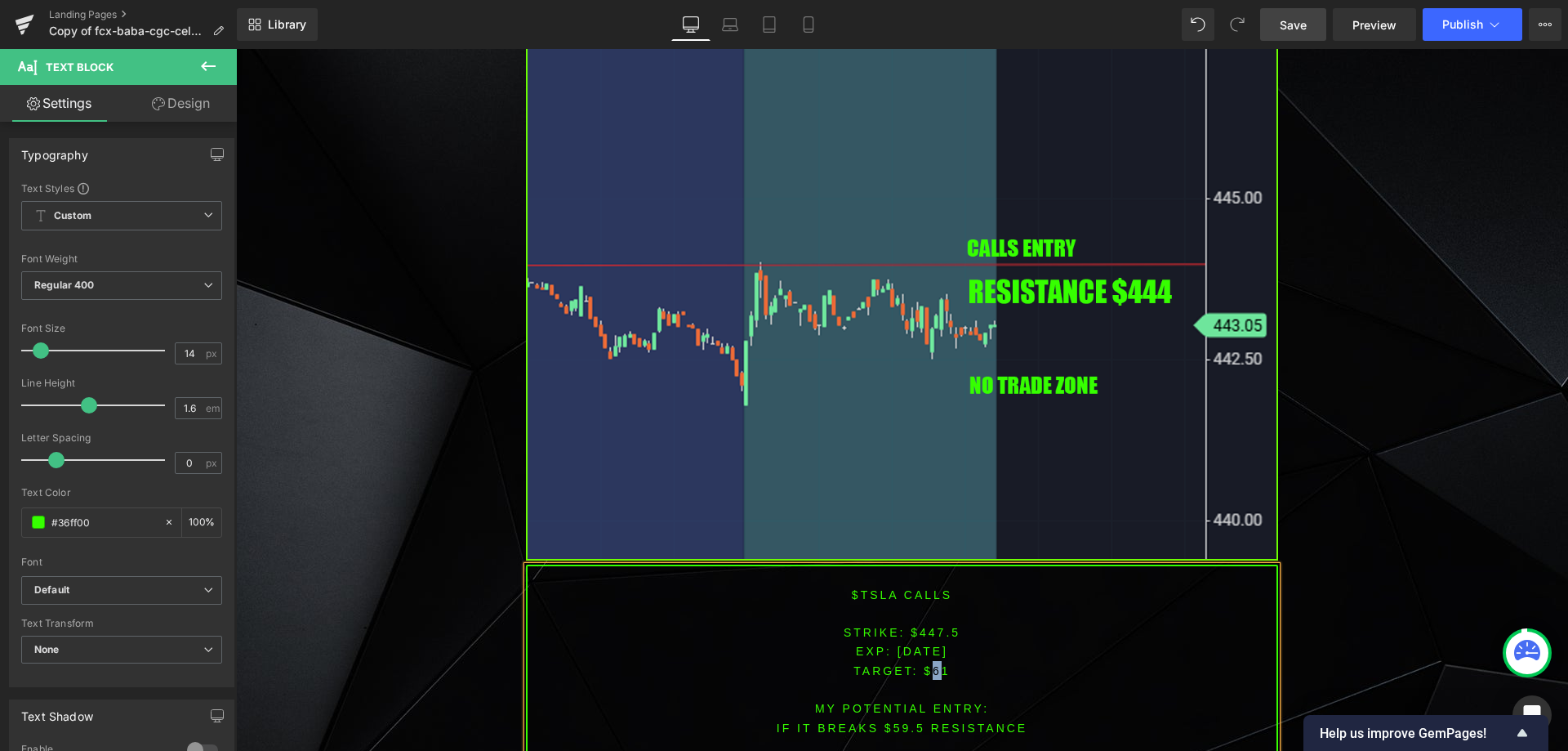
click at [930, 664] on span "TARGET: $61" at bounding box center [901, 670] width 96 height 13
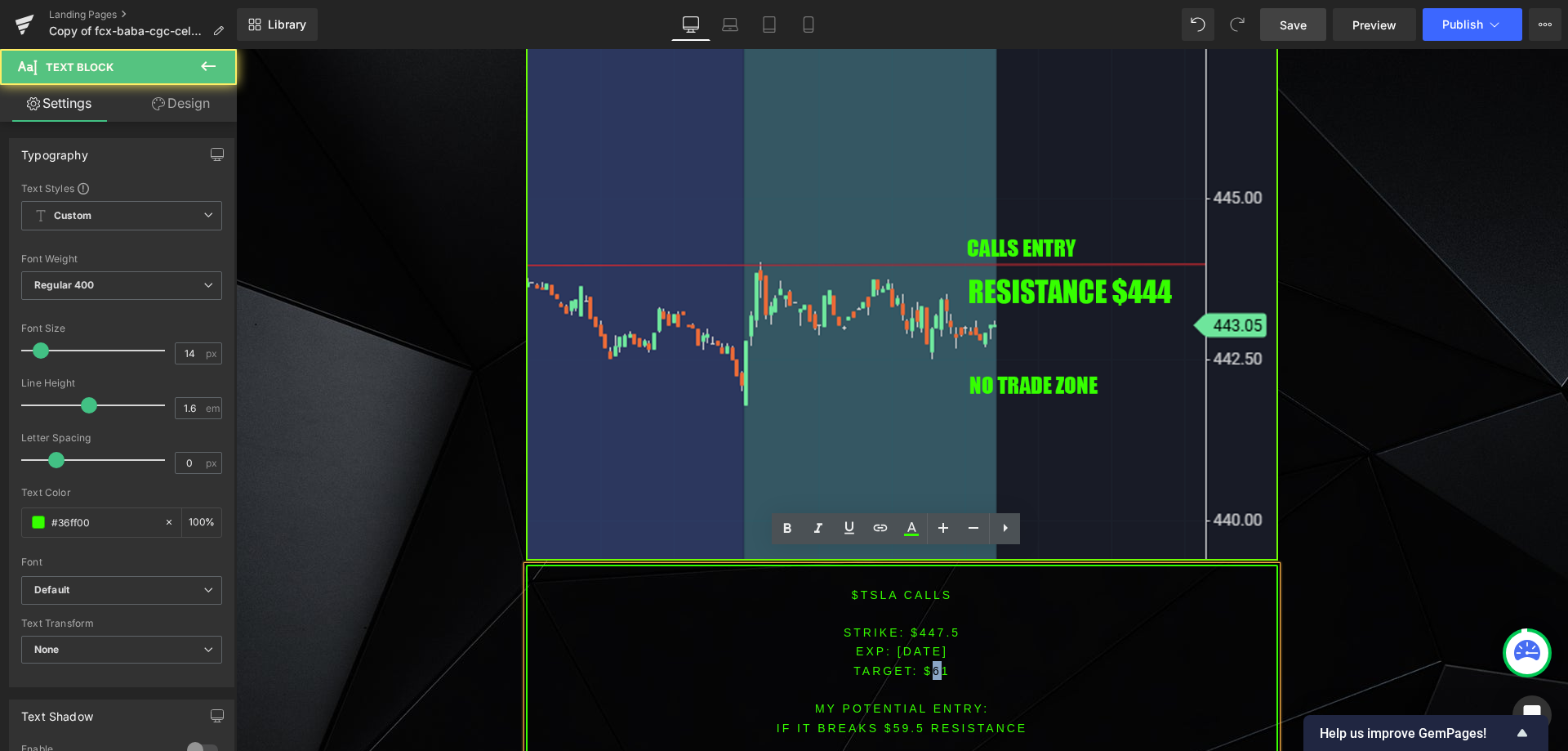
click at [930, 664] on span "TARGET: $61" at bounding box center [901, 670] width 96 height 13
click at [939, 680] on p at bounding box center [901, 689] width 749 height 19
click at [930, 664] on span "TARGET: $61" at bounding box center [901, 670] width 96 height 13
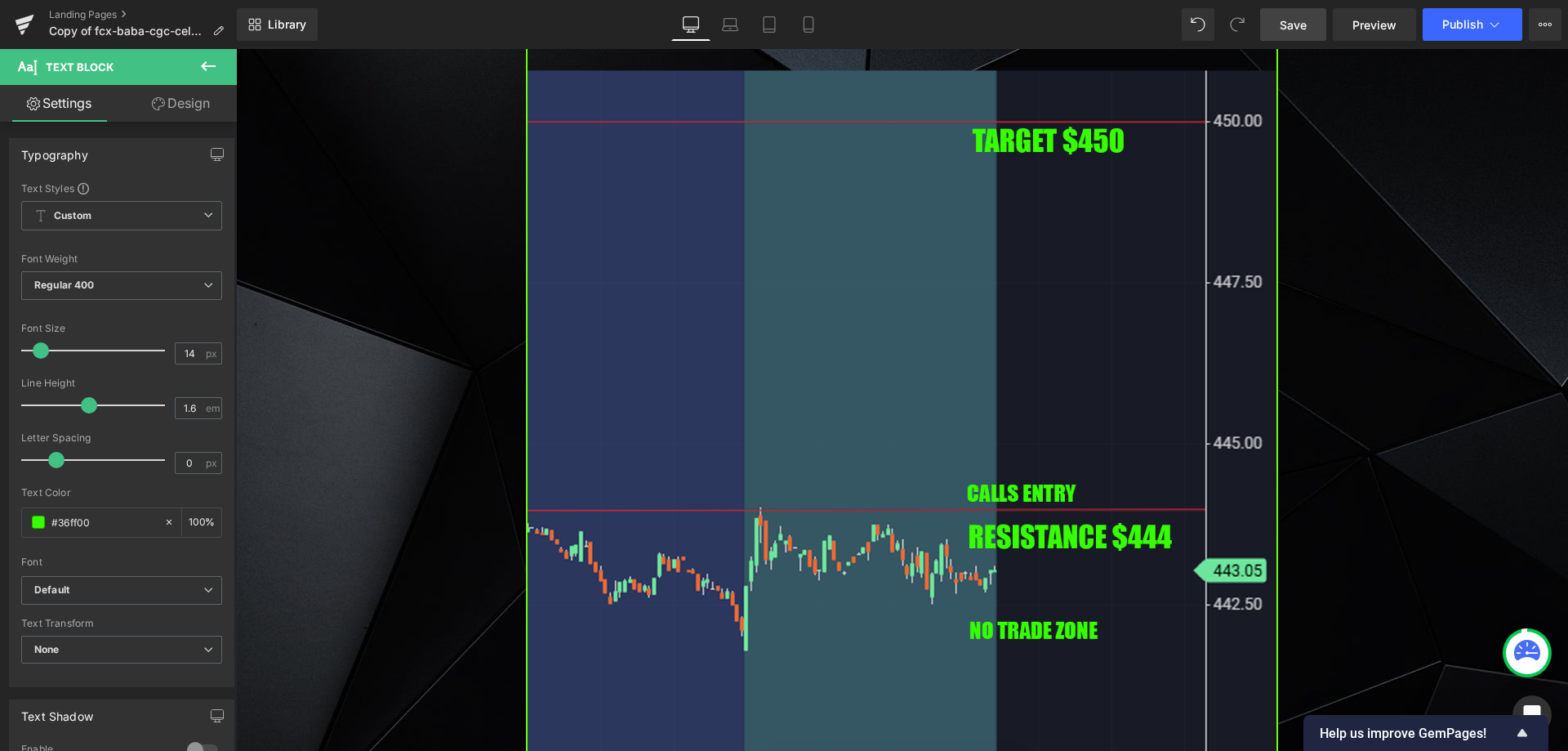
scroll to position [3732, 0]
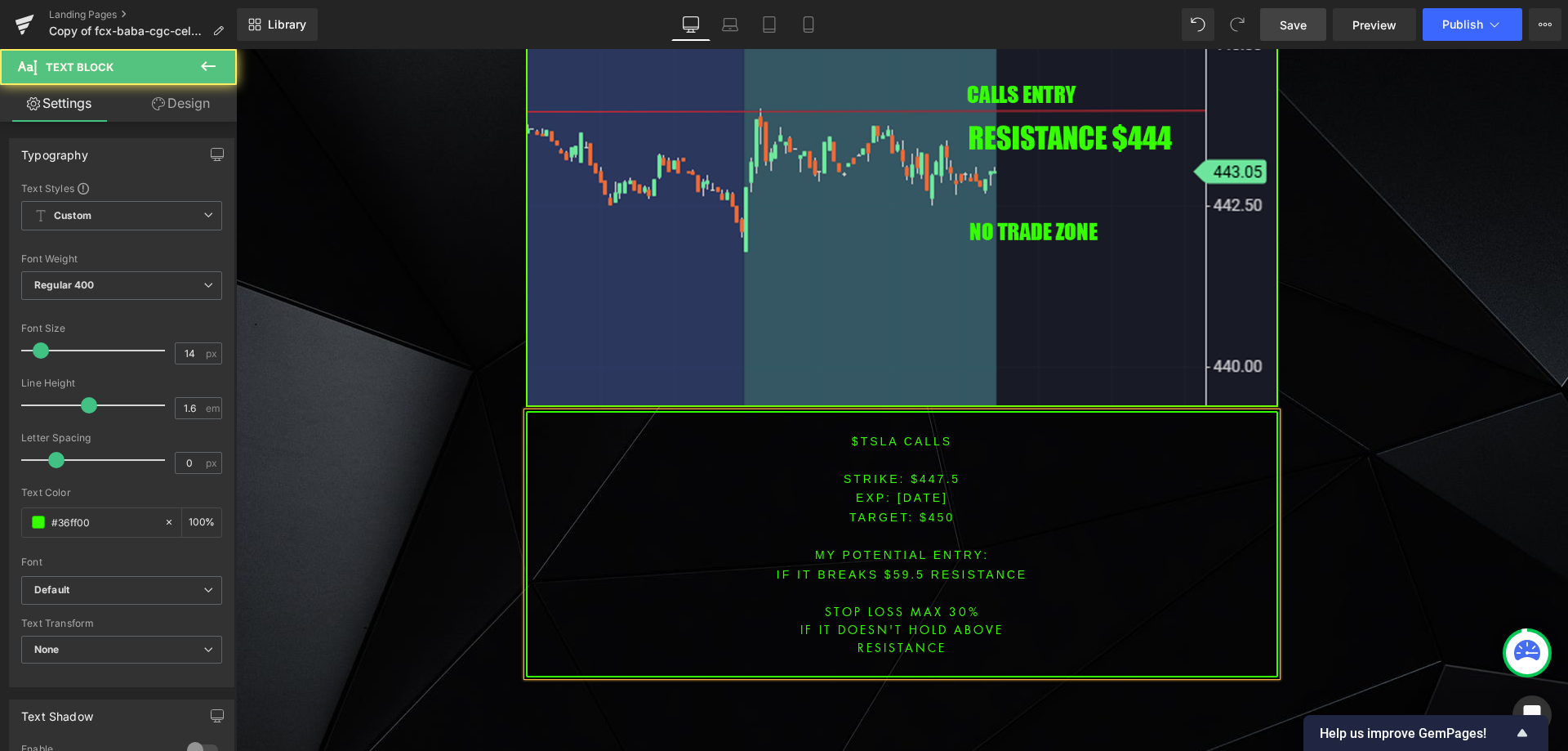
click at [896, 568] on font "IF IT BREAKS $59.5 resistance" at bounding box center [901, 574] width 251 height 13
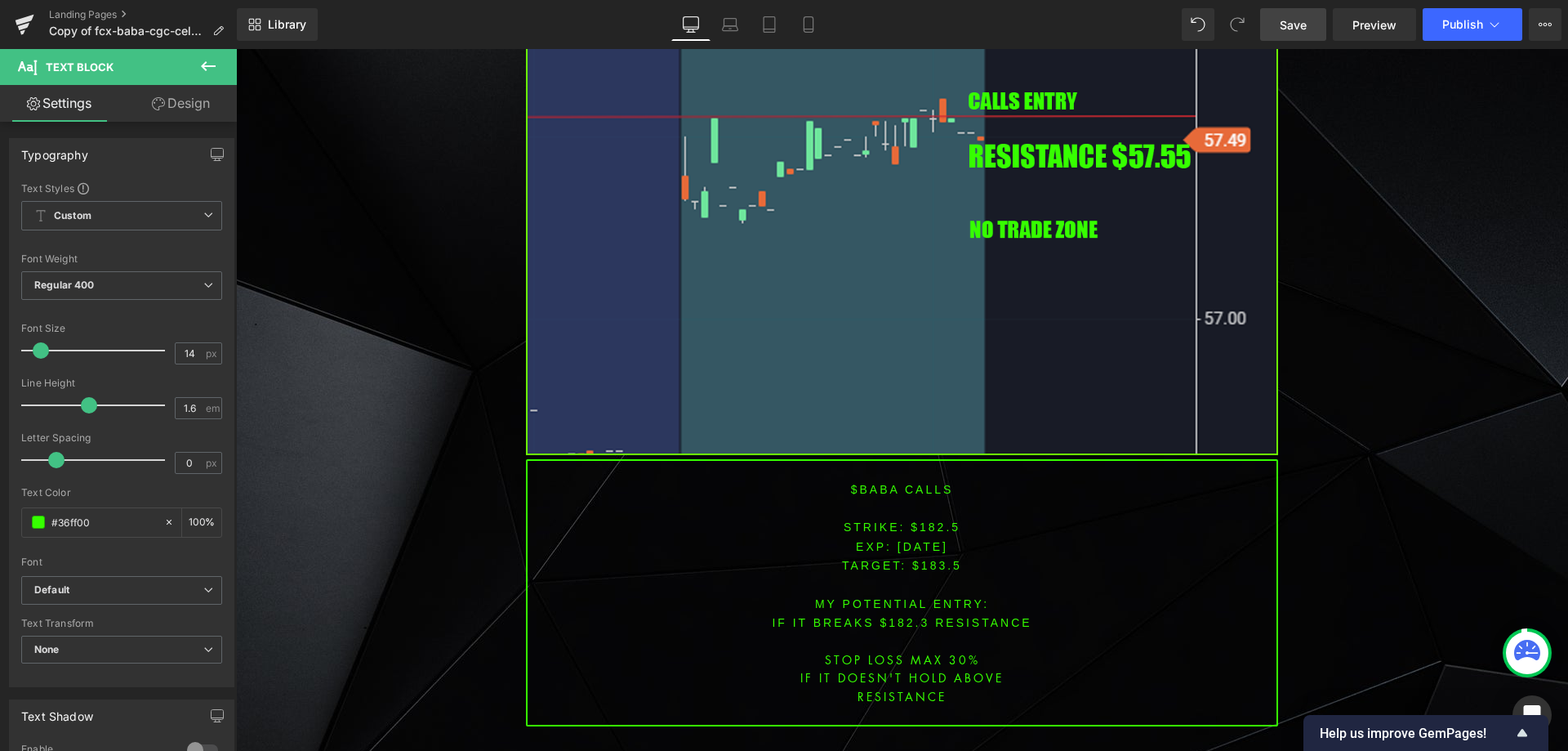
scroll to position [2724, 0]
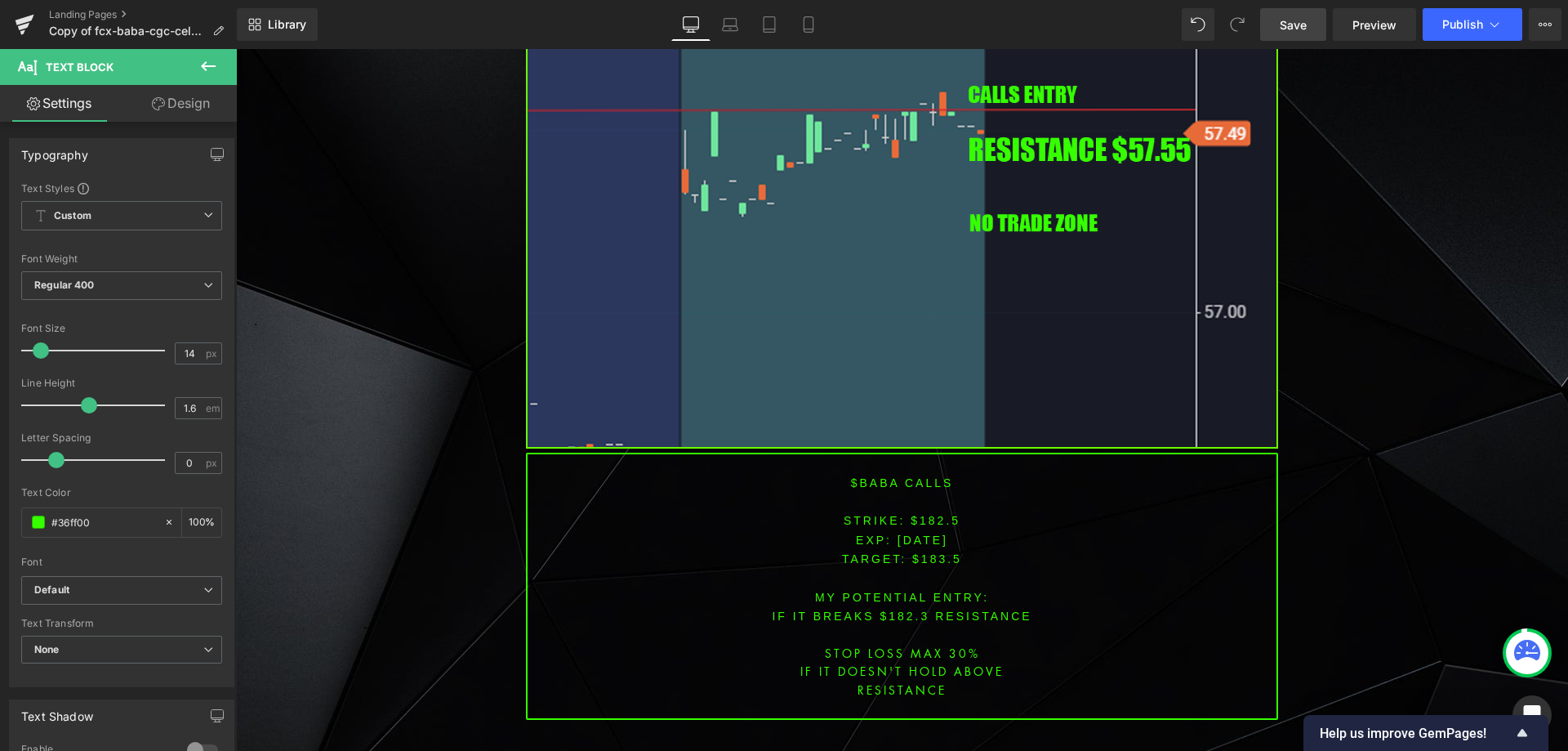
click at [863, 476] on font "$BABA CALLS" at bounding box center [902, 482] width 103 height 13
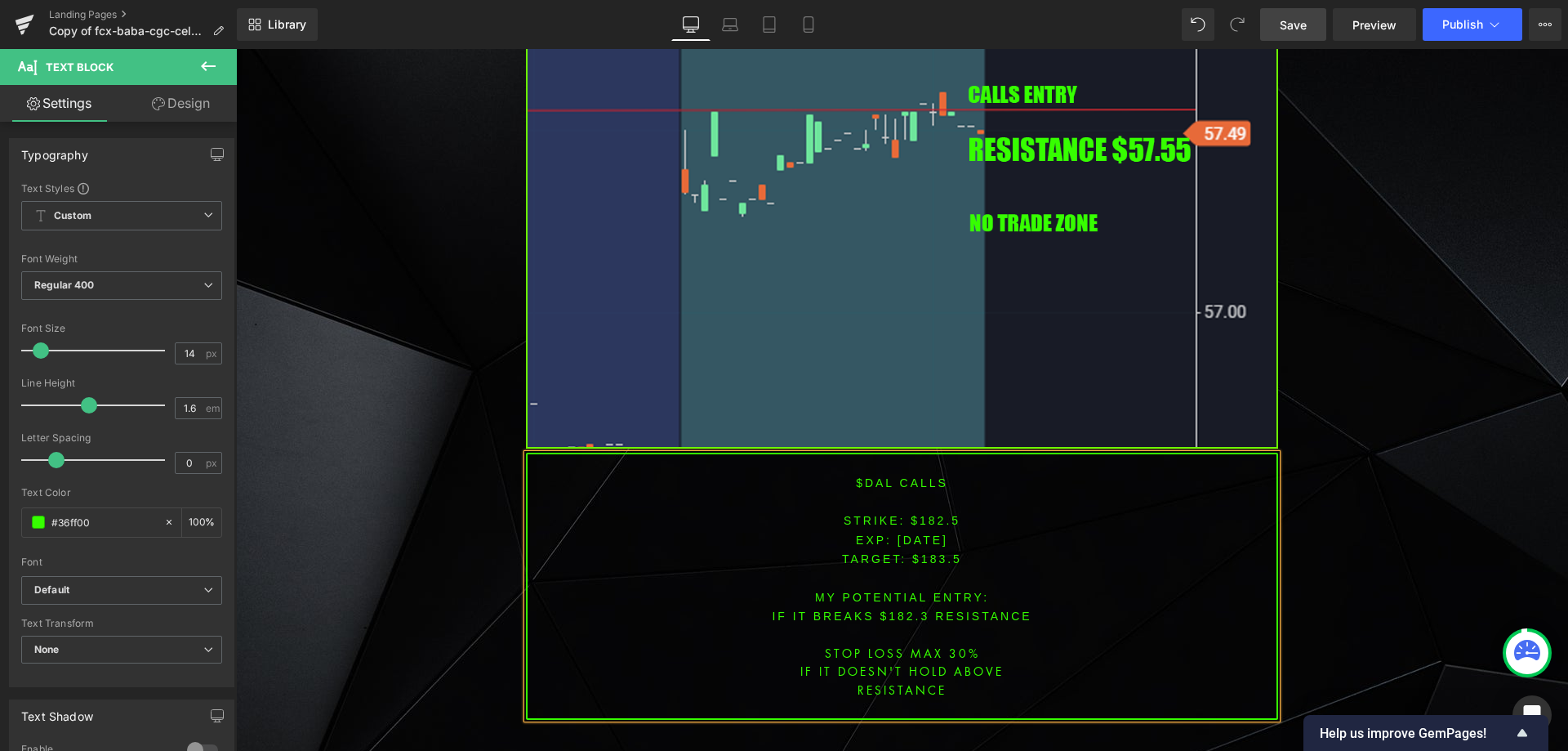
click at [929, 514] on font "STRIKE: $182.5" at bounding box center [901, 520] width 117 height 13
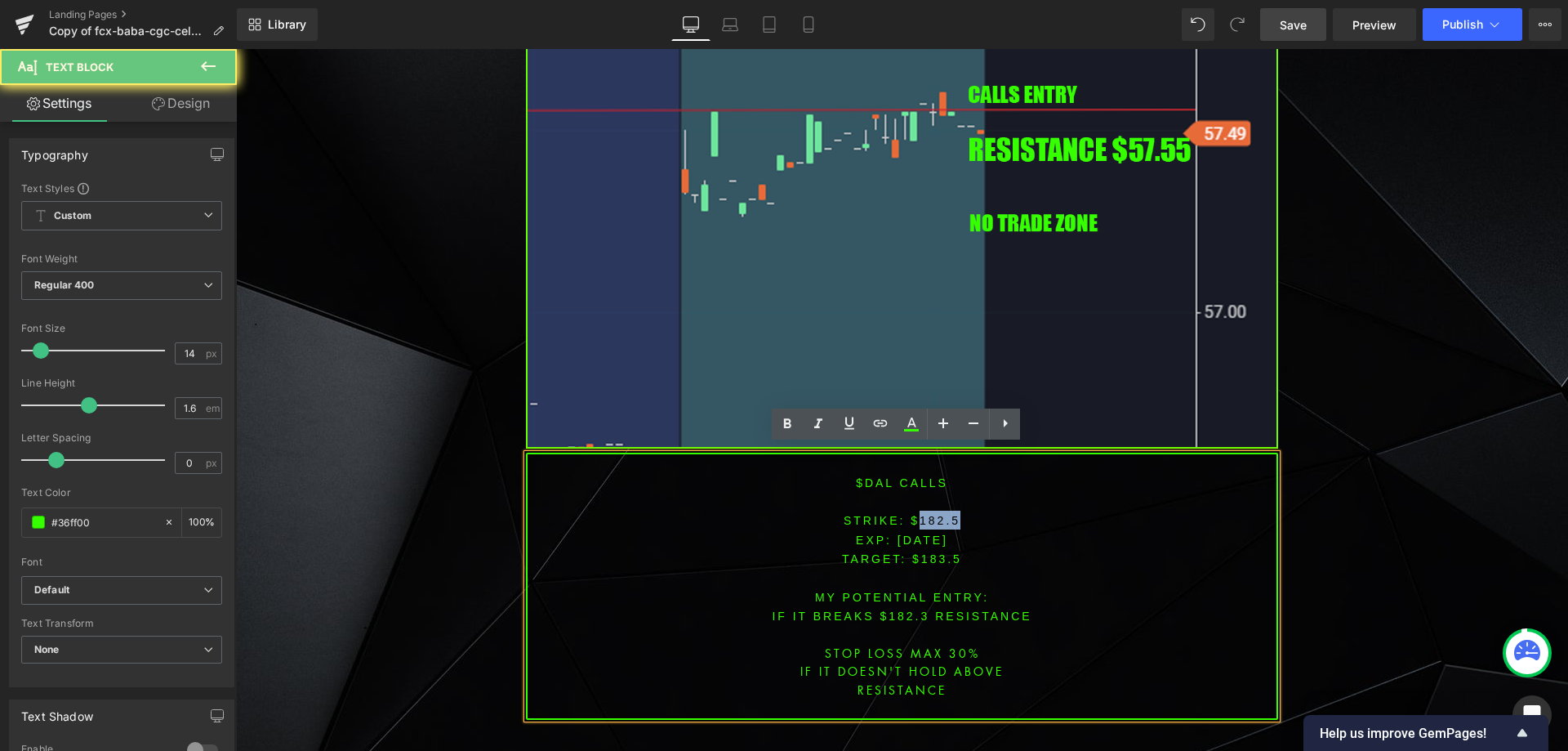
click at [929, 514] on font "STRIKE: $182.5" at bounding box center [901, 520] width 117 height 13
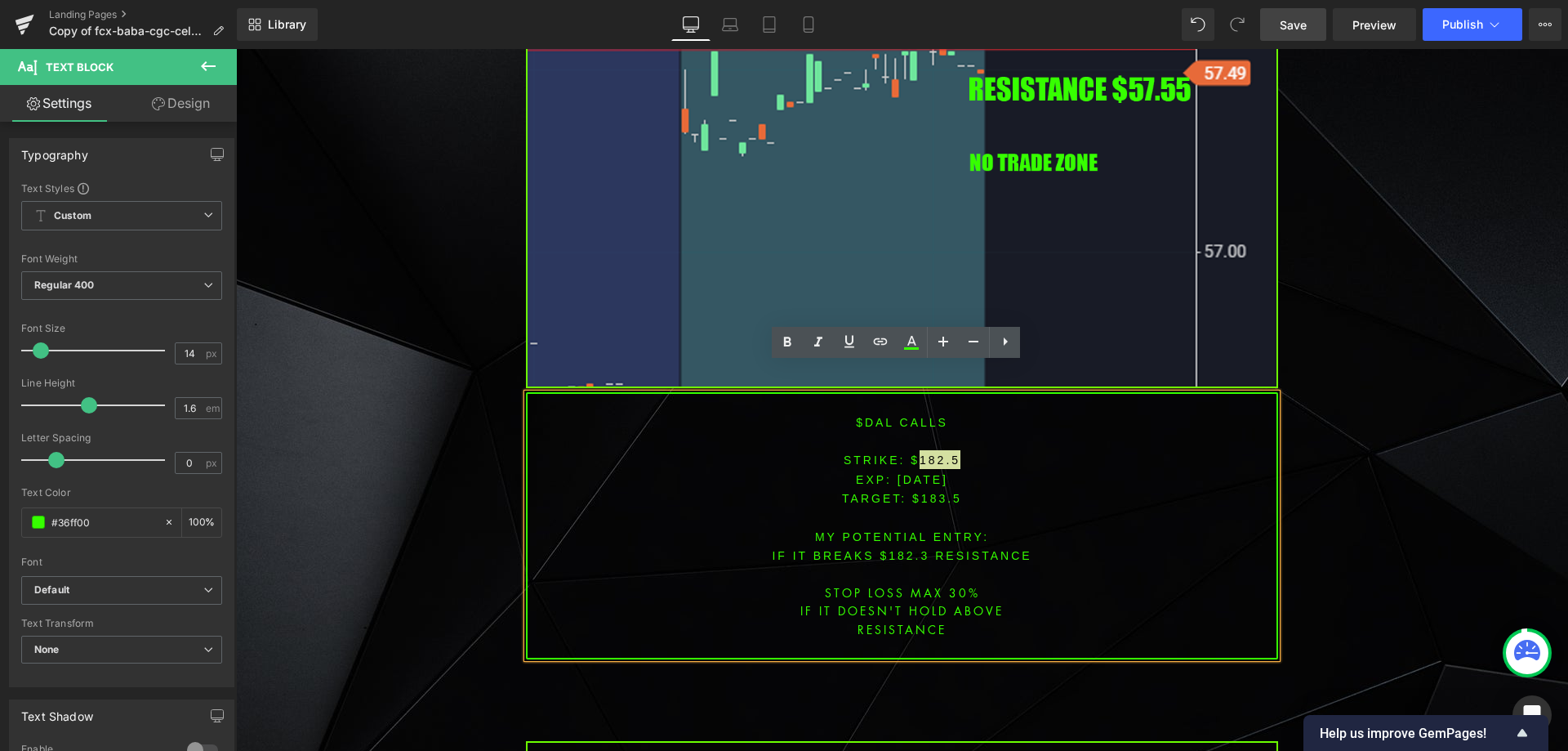
scroll to position [2806, 0]
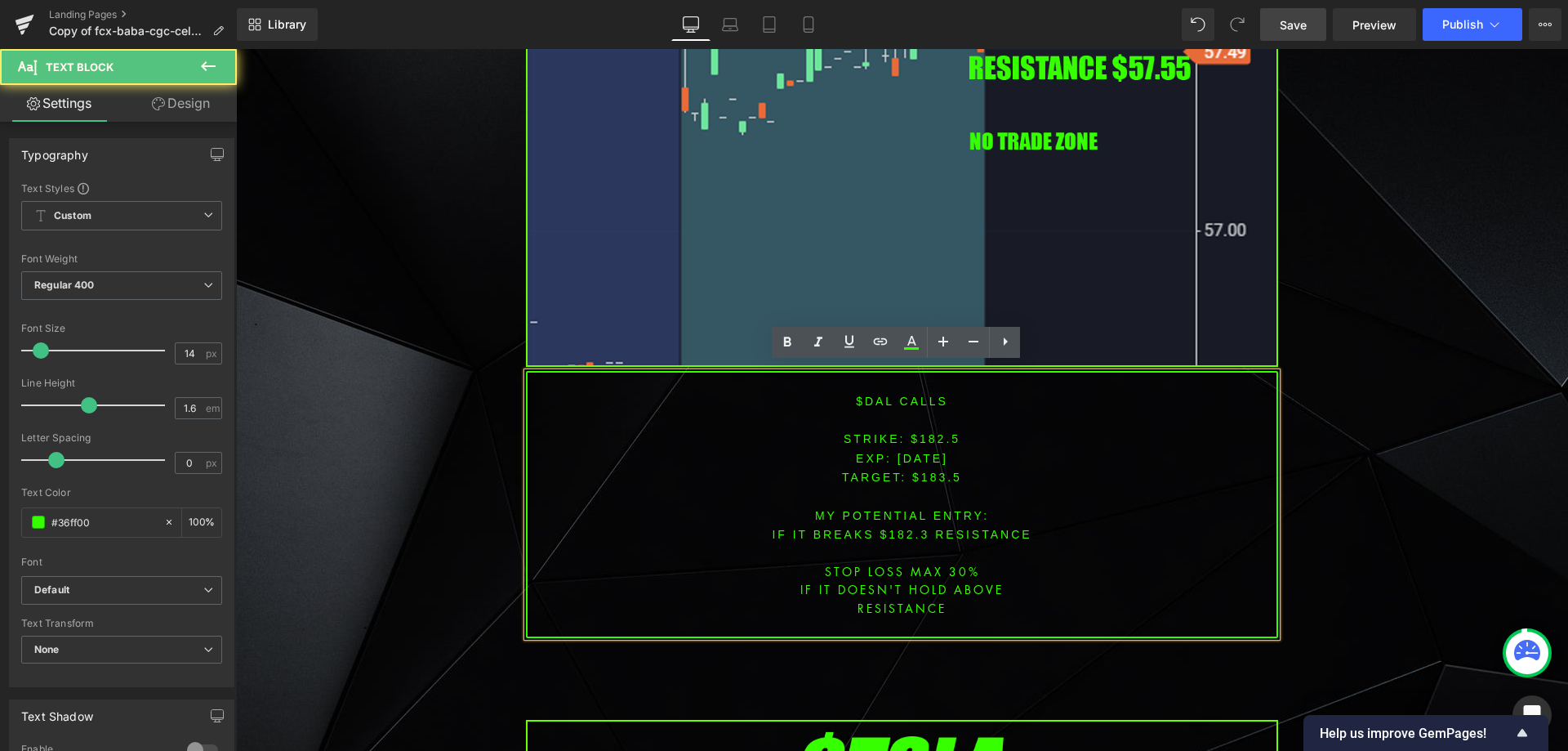
drag, startPoint x: 931, startPoint y: 516, endPoint x: 941, endPoint y: 508, distance: 12.8
click at [931, 528] on font "IF IT BREAKS $182.3 resistance" at bounding box center [901, 533] width 260 height 13
click at [934, 432] on font "STRIKE: $182.5" at bounding box center [901, 438] width 117 height 13
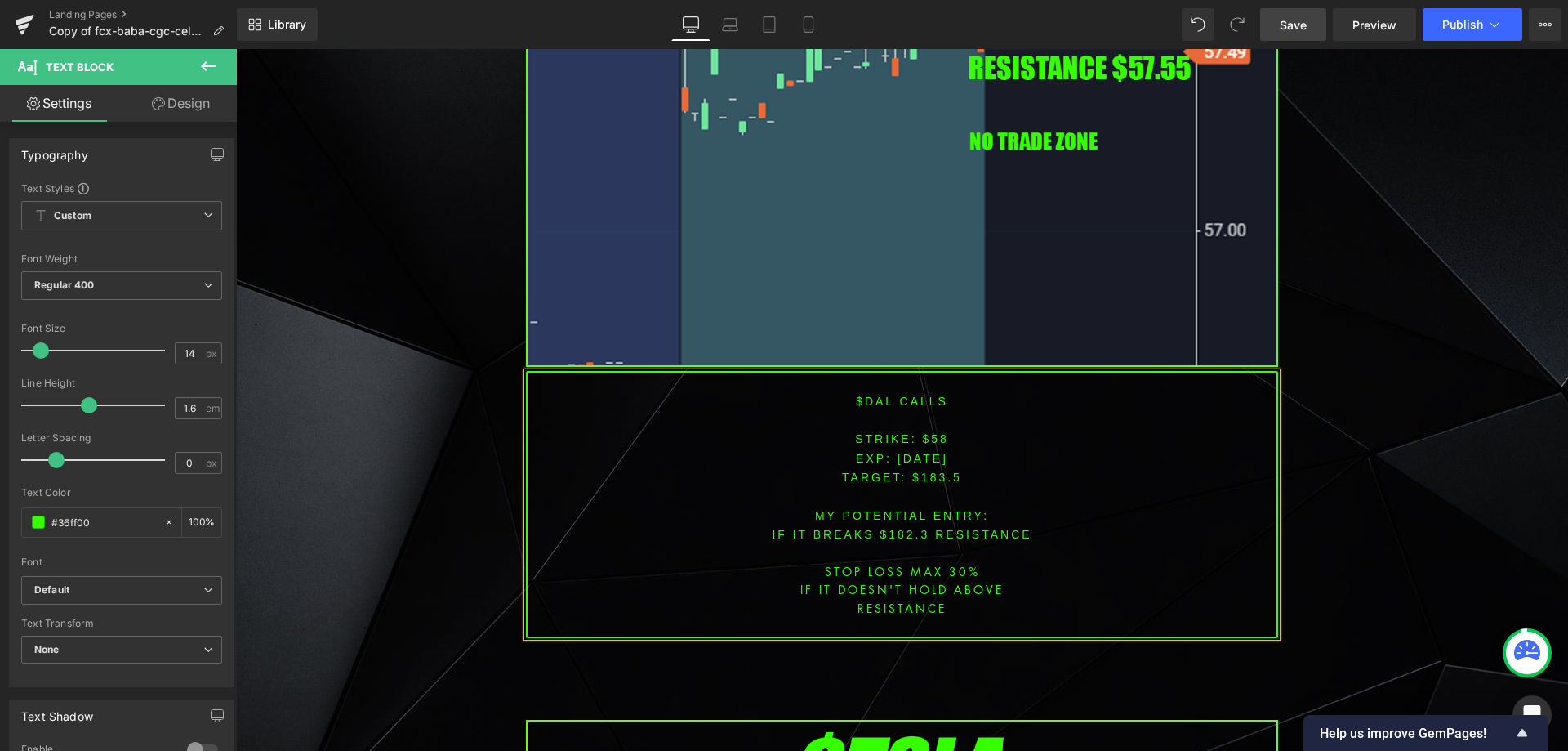
click at [931, 471] on span "TARGET: $183.5" at bounding box center [902, 476] width 120 height 13
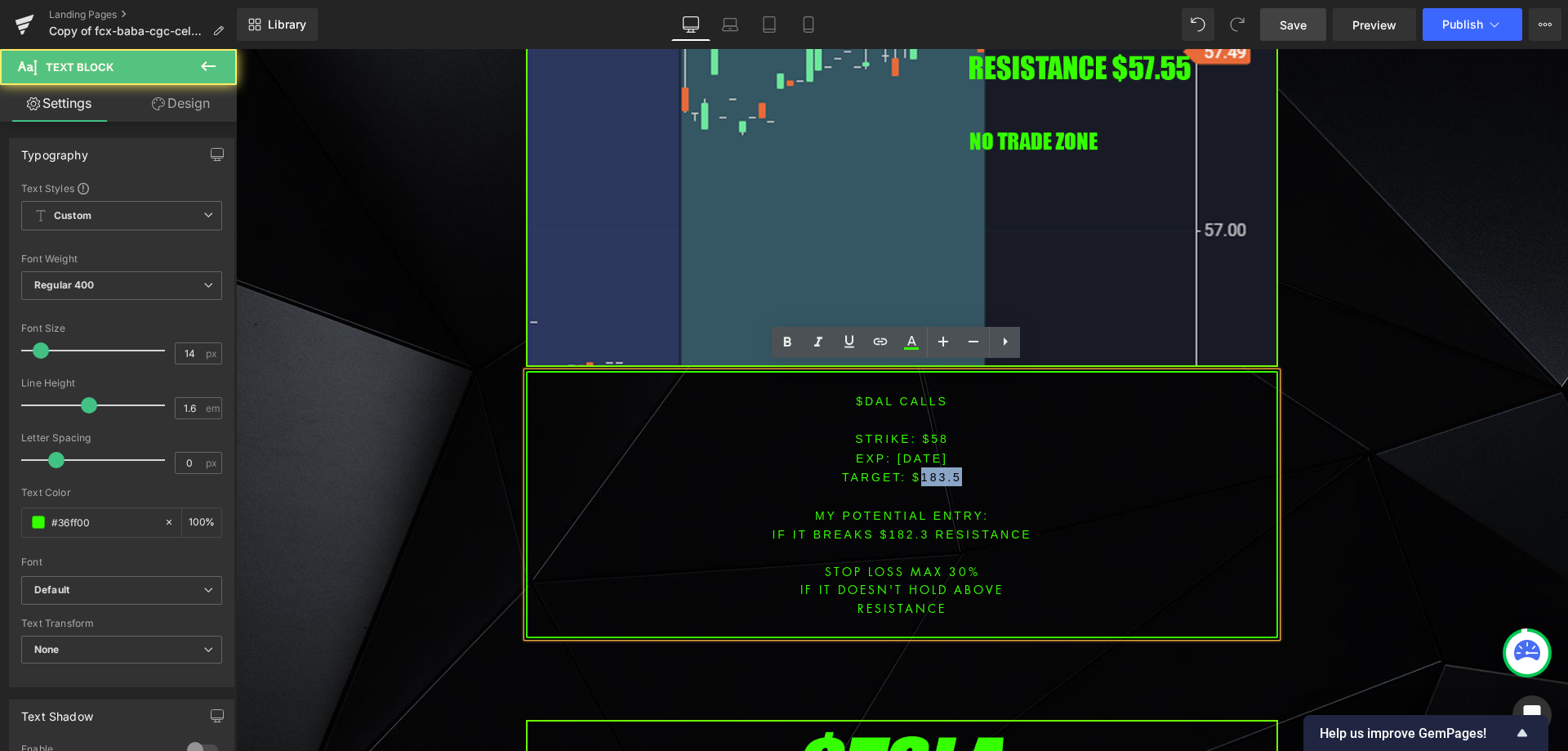
click at [931, 471] on span "TARGET: $183.5" at bounding box center [902, 476] width 120 height 13
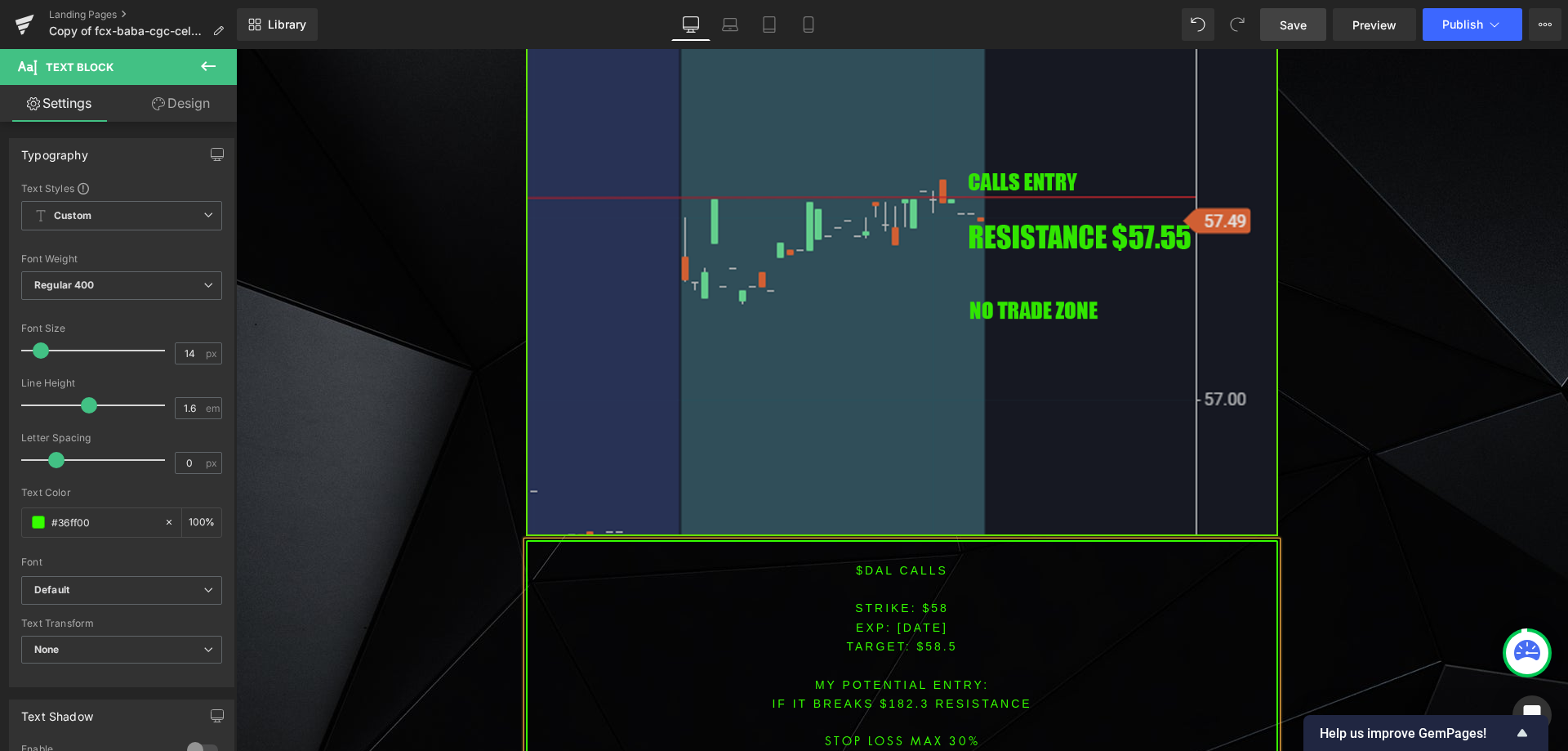
scroll to position [2643, 0]
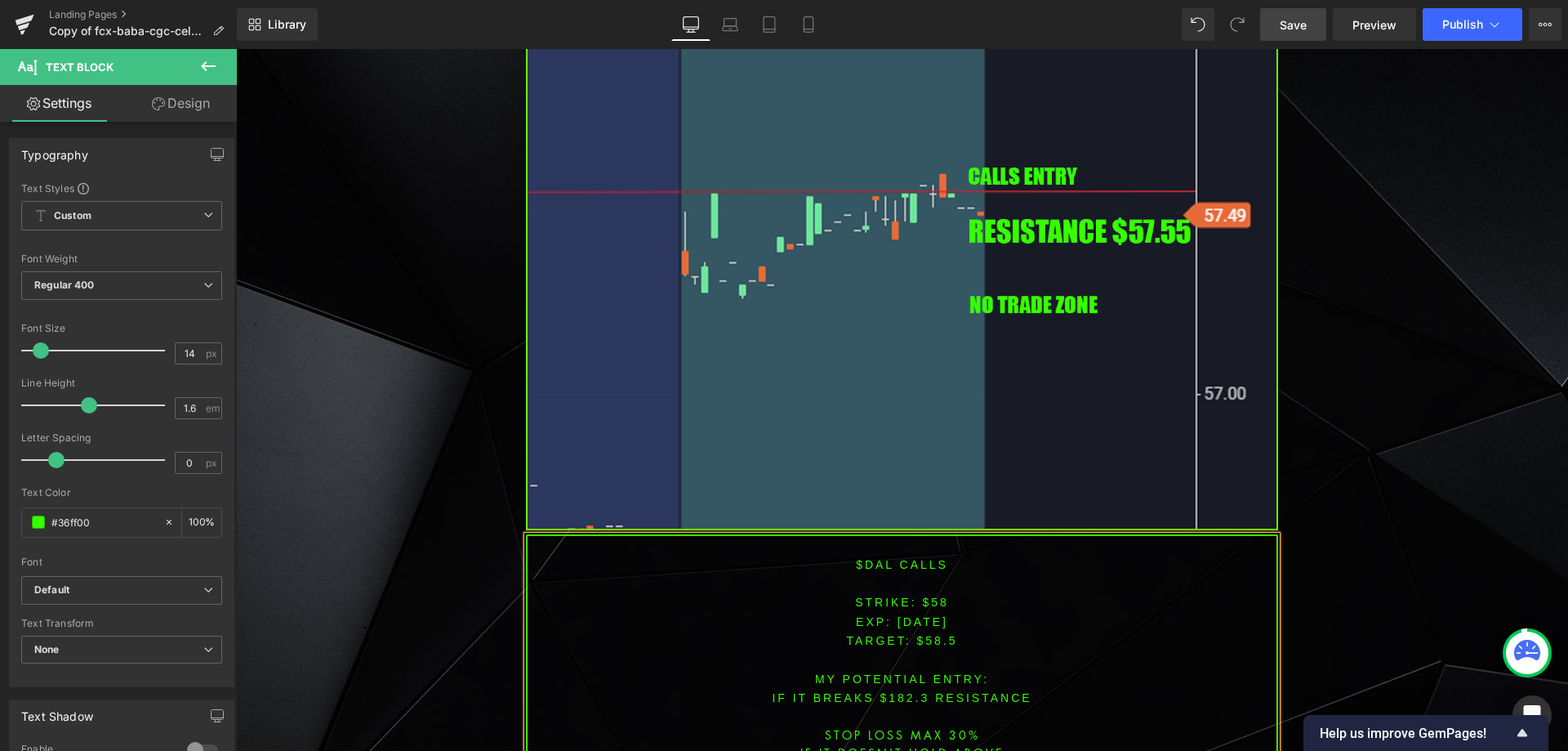
click at [894, 691] on font "IF IT BREAKS $182.3 resistance" at bounding box center [901, 697] width 260 height 13
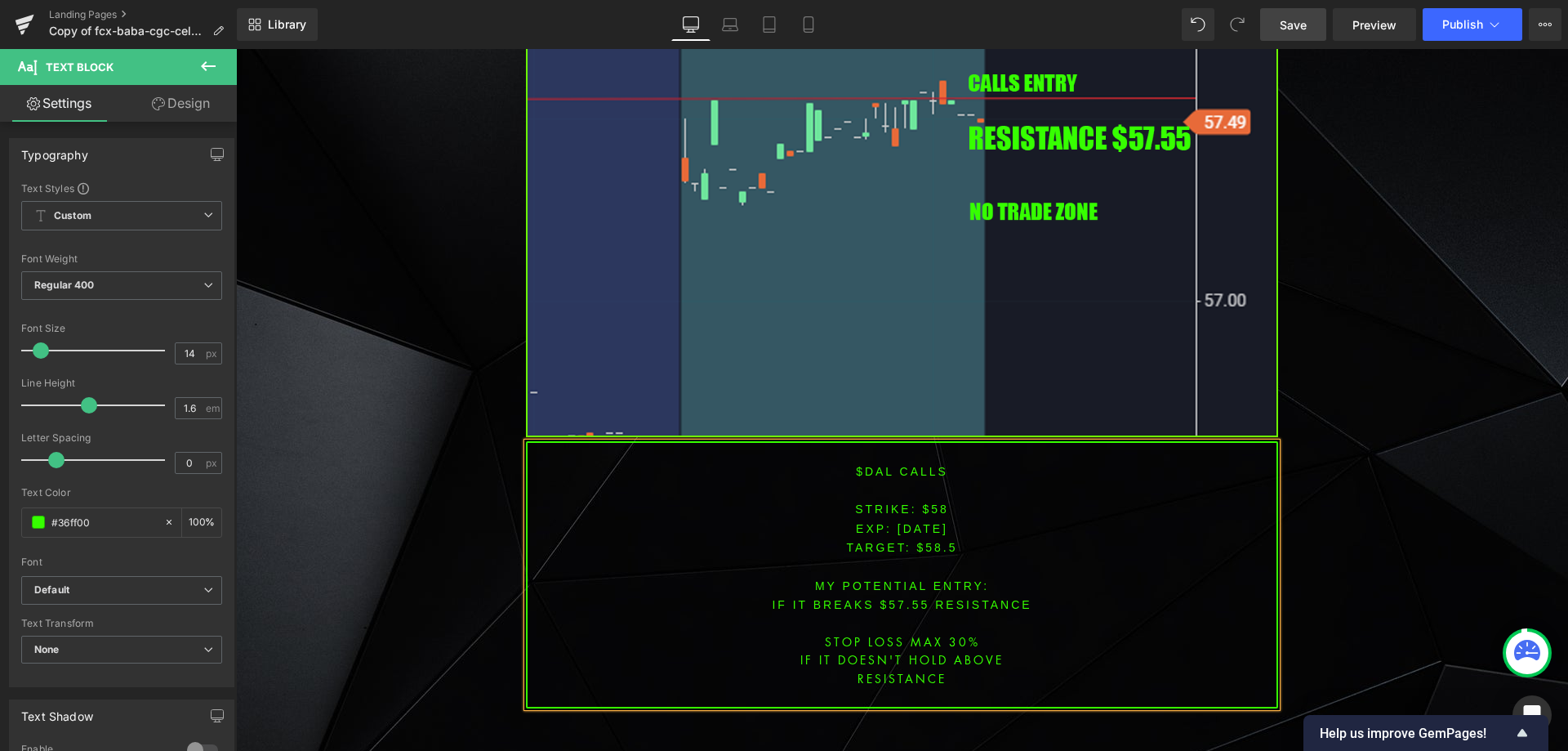
scroll to position [2830, 0]
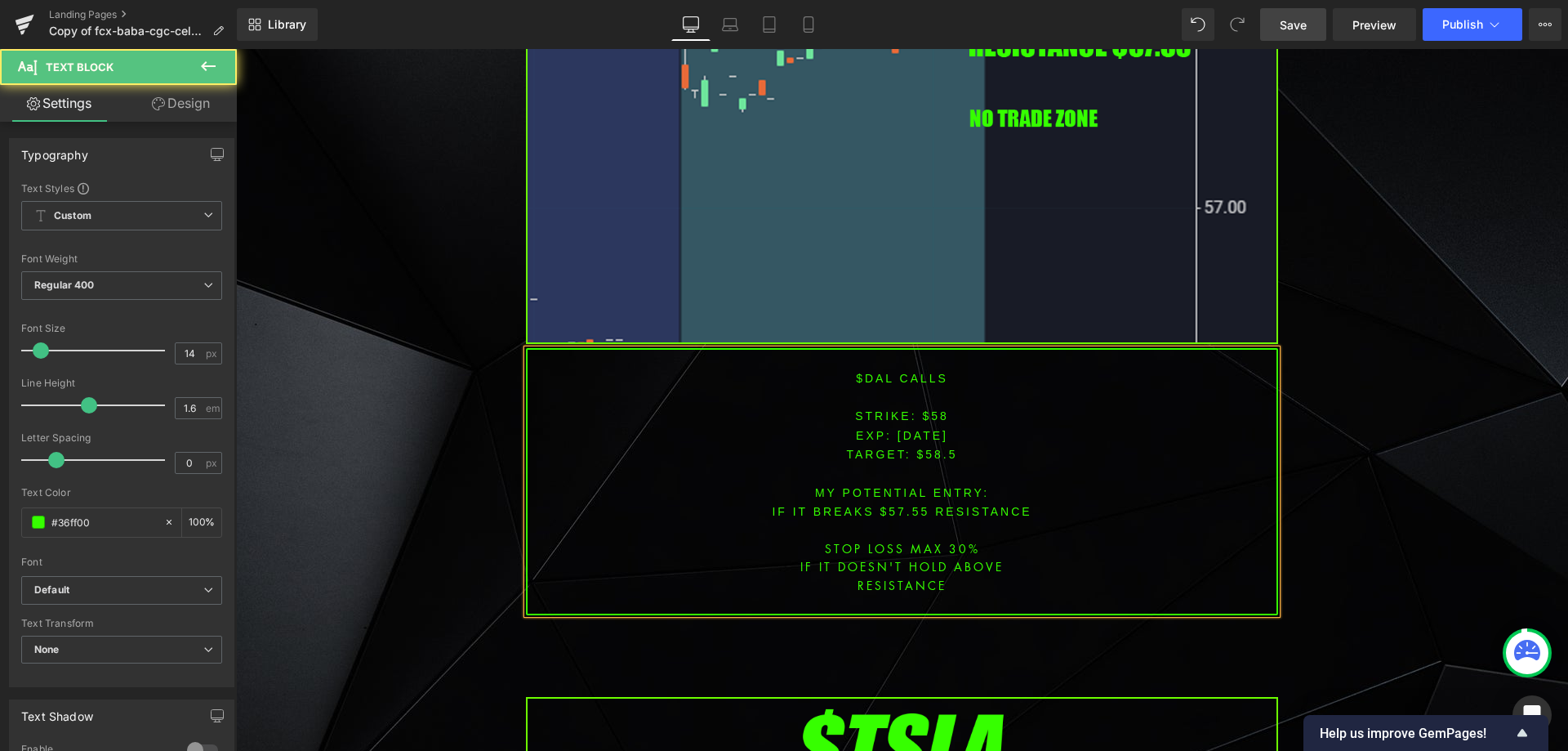
click at [931, 409] on font "STRIKE: $58" at bounding box center [901, 415] width 93 height 13
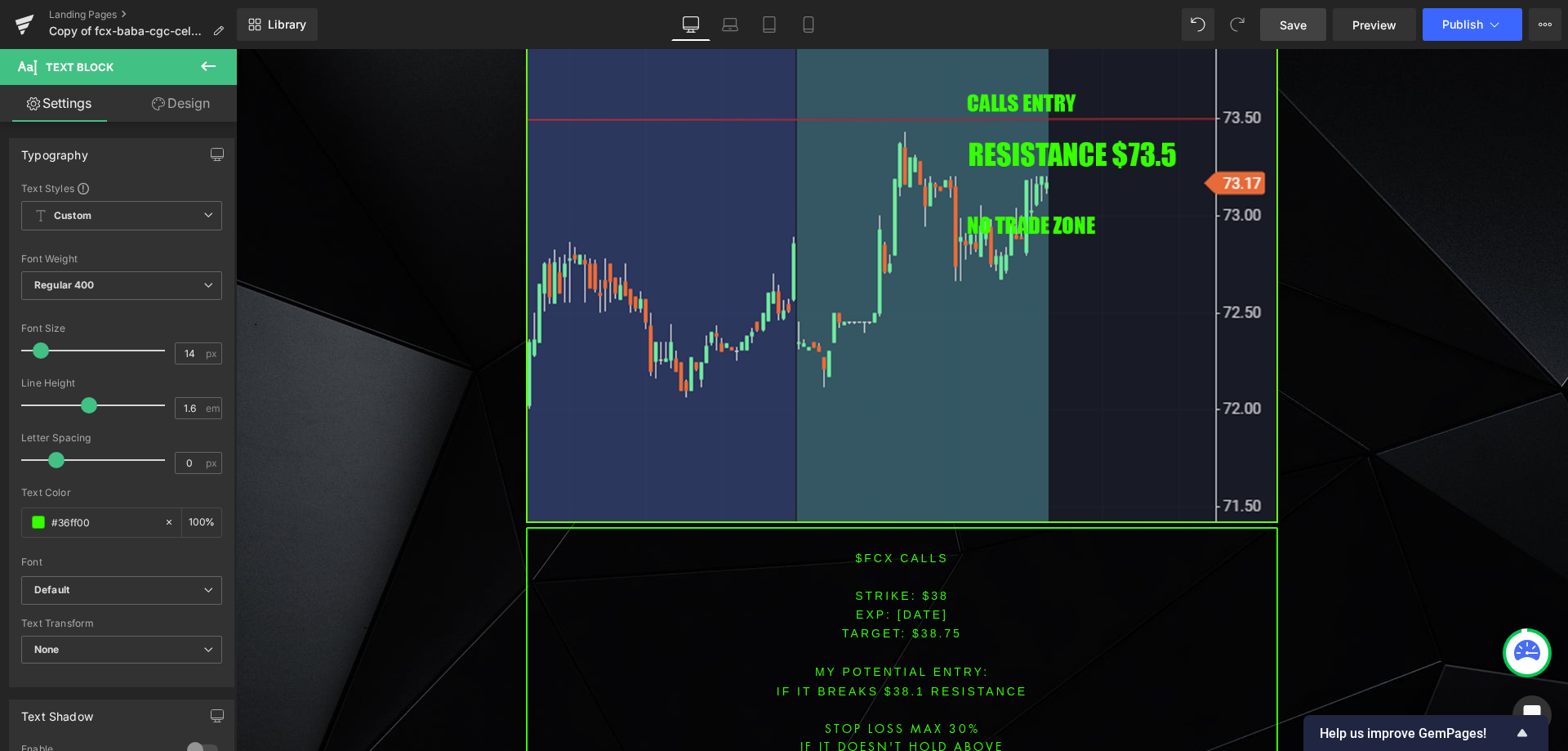
scroll to position [1440, 0]
click at [872, 560] on font "$FCX CALLS" at bounding box center [901, 556] width 93 height 13
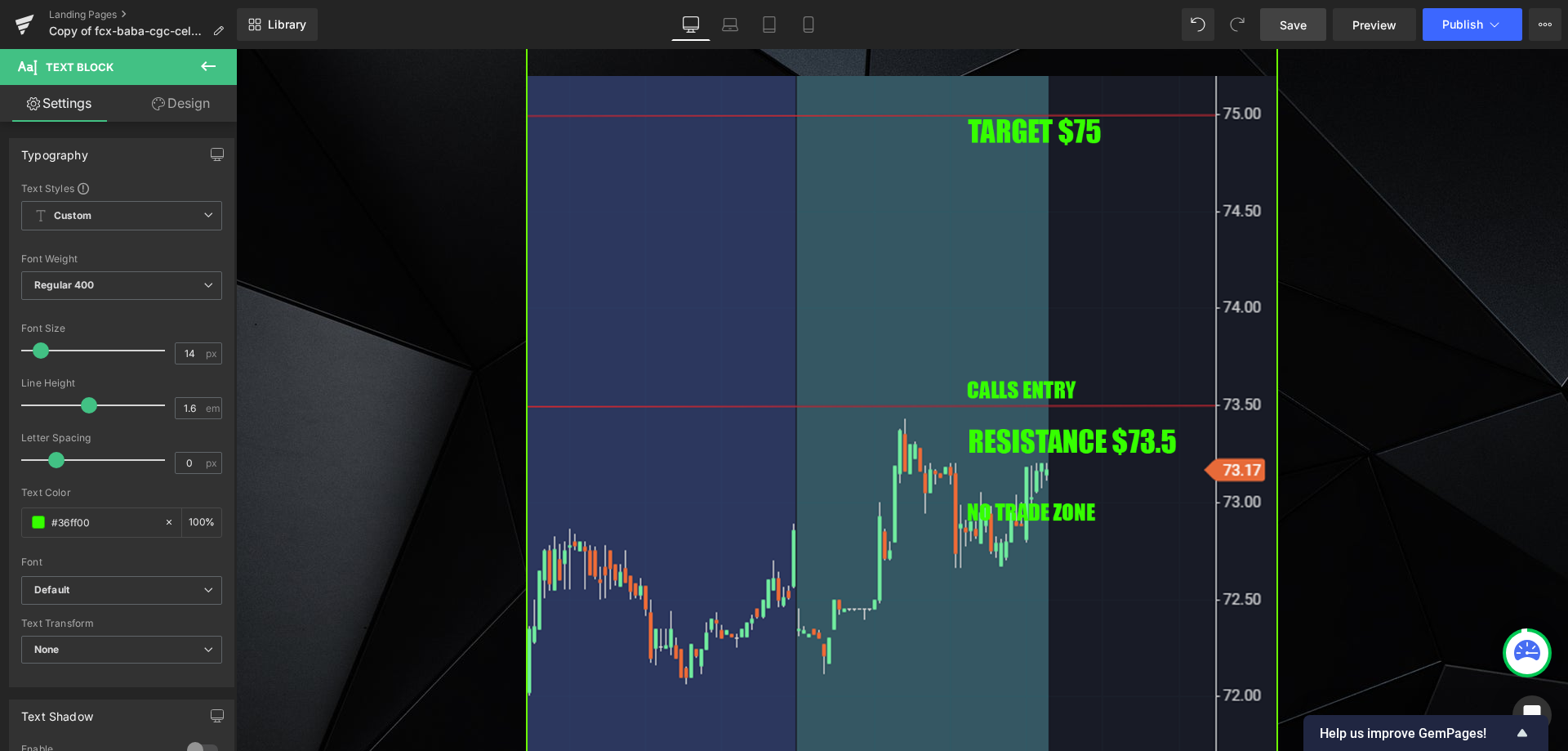
scroll to position [1358, 0]
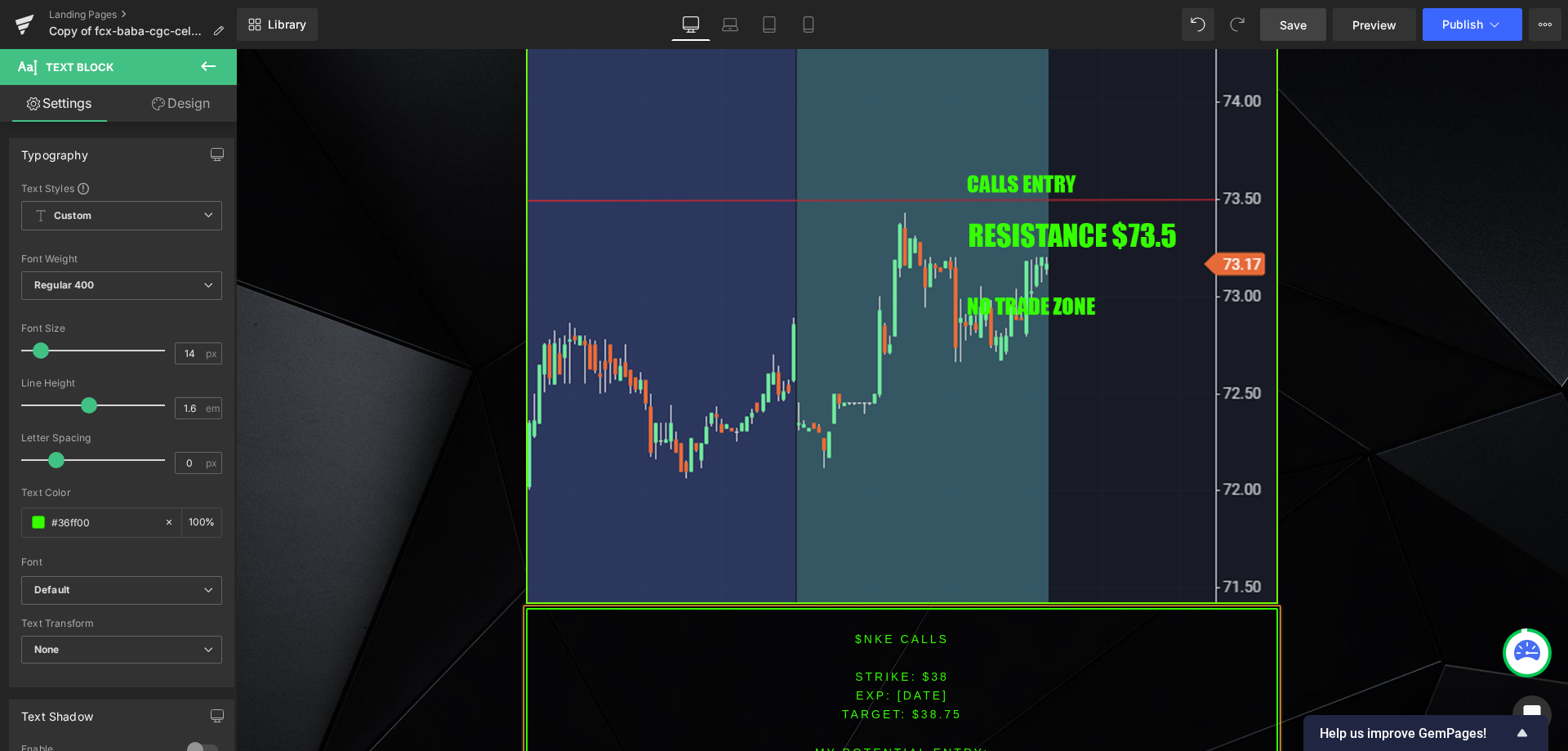
click at [911, 664] on p at bounding box center [901, 657] width 749 height 18
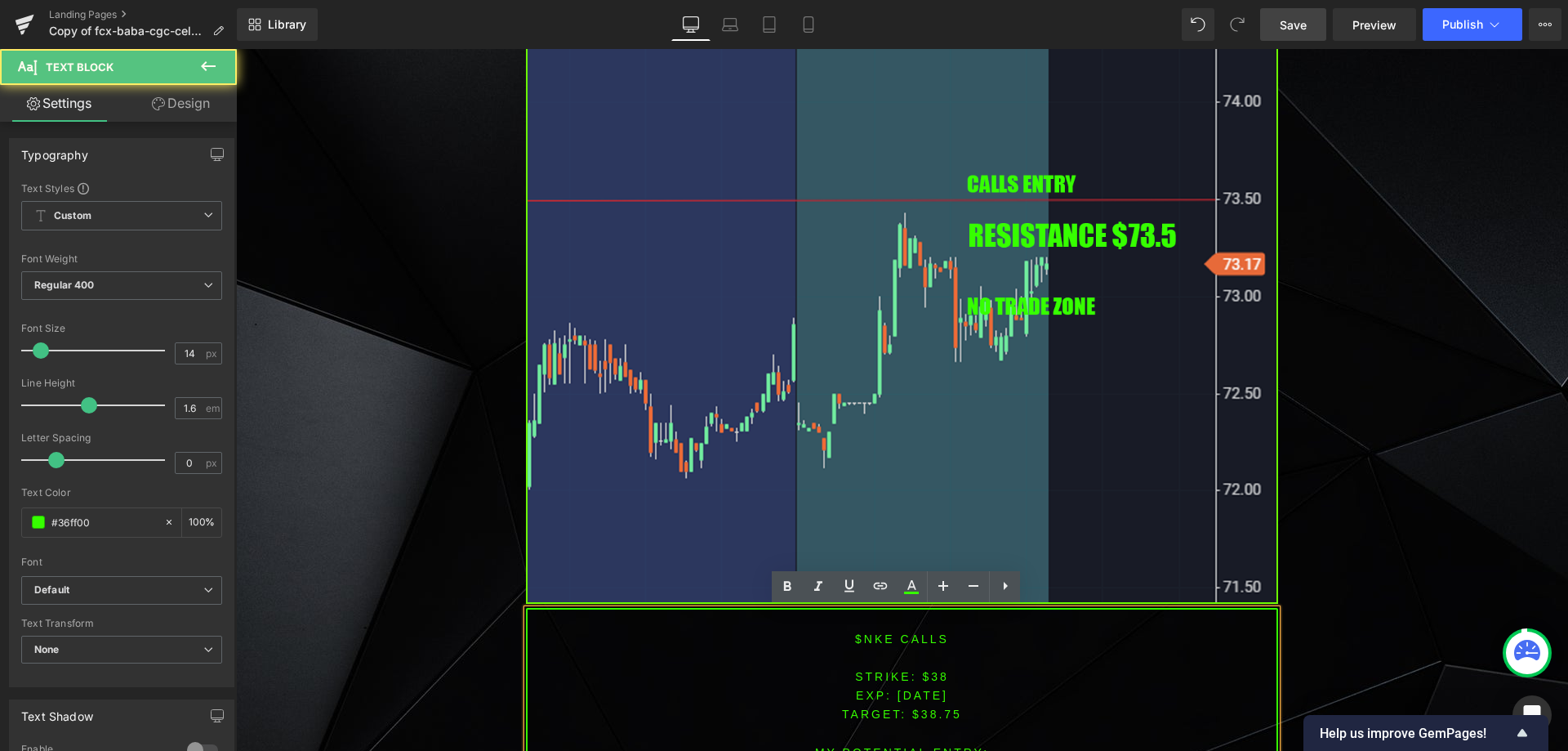
click at [930, 679] on font "STRIKE: $38" at bounding box center [901, 676] width 93 height 13
click at [934, 679] on font "STRIKE: $38" at bounding box center [901, 676] width 93 height 13
click at [935, 680] on font "STRIKE: $38" at bounding box center [901, 676] width 93 height 13
click at [935, 710] on span "TARGET: $38.75" at bounding box center [902, 714] width 120 height 13
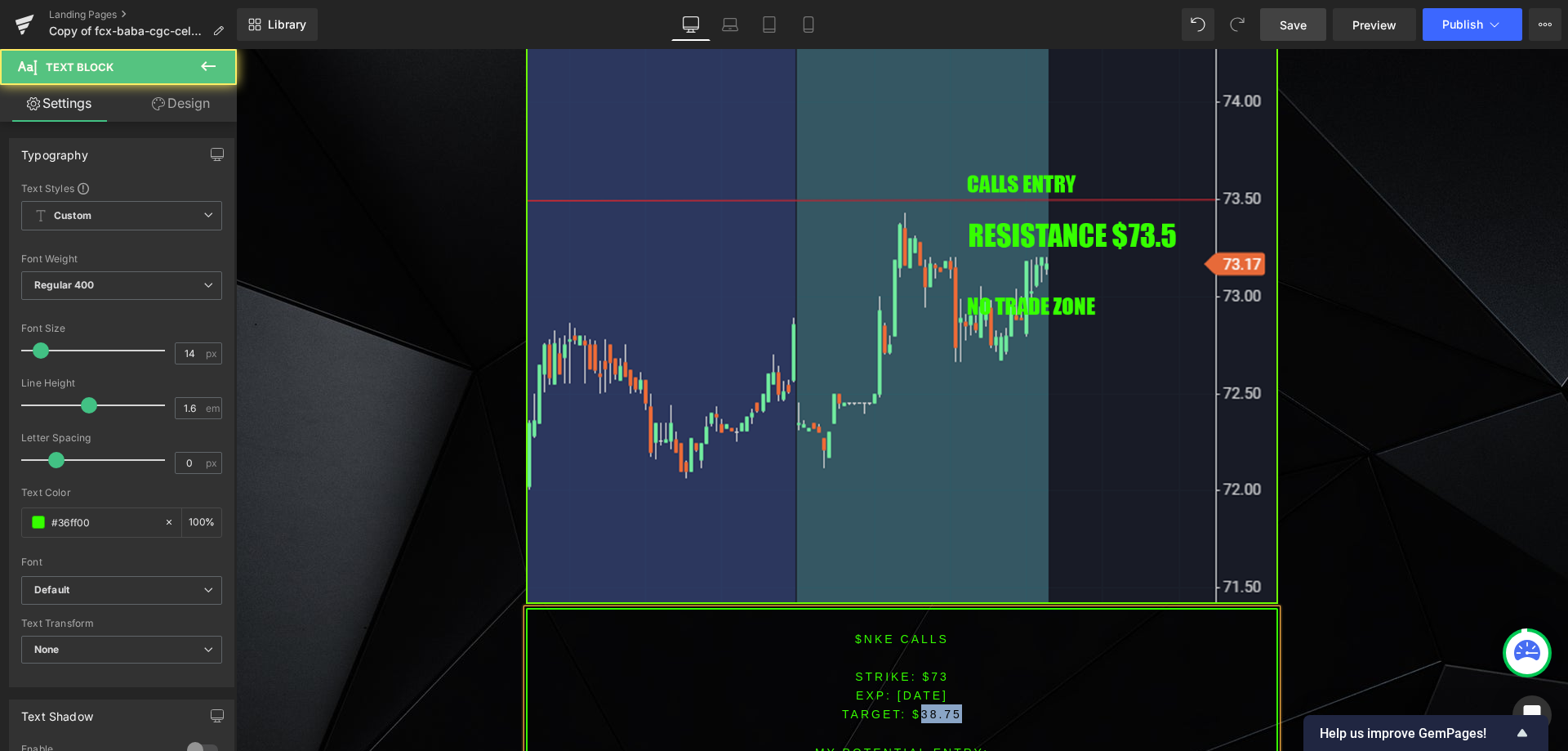
click at [935, 710] on span "TARGET: $38.75" at bounding box center [902, 714] width 120 height 13
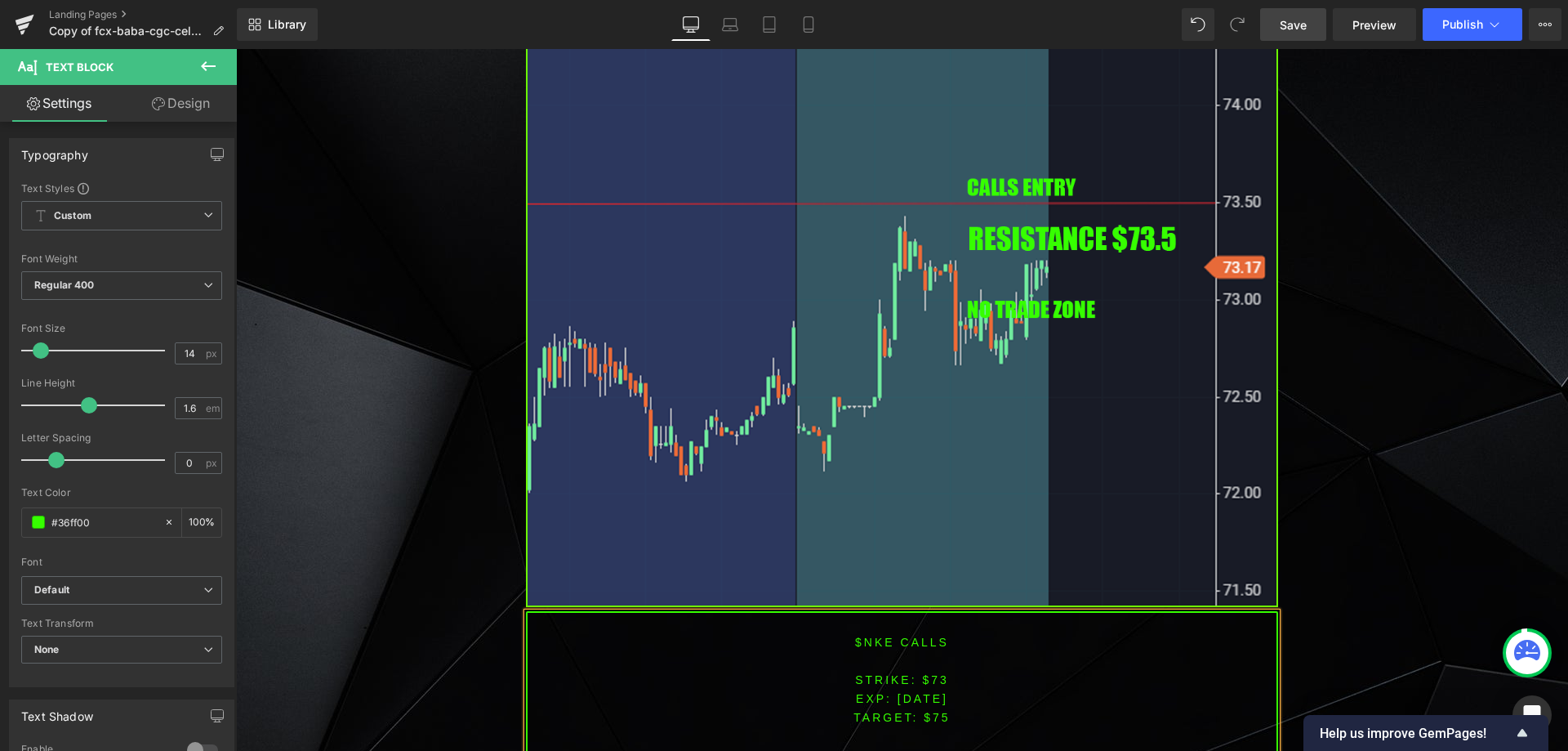
scroll to position [1408, 0]
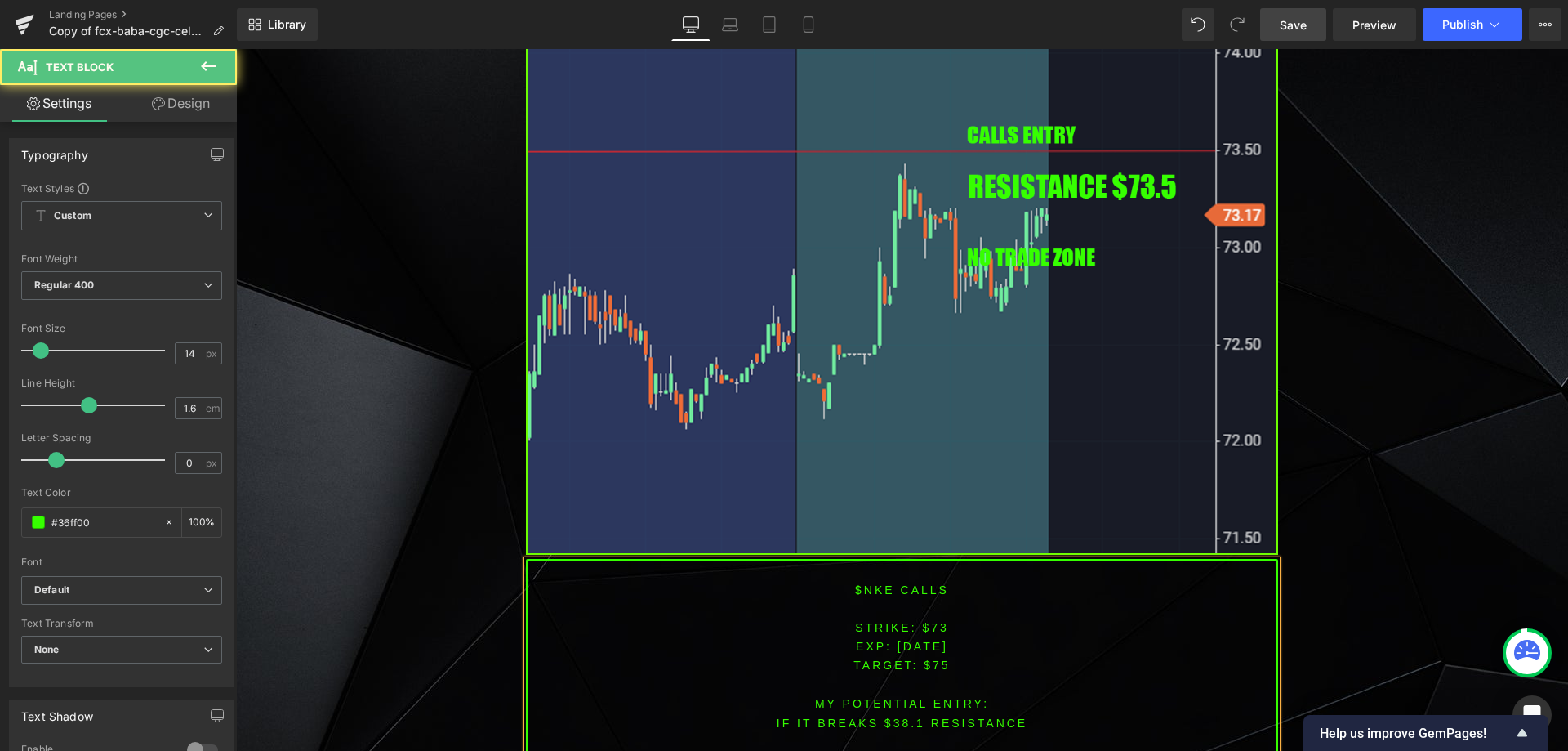
click at [901, 721] on font "IF IT BREAKS $38.1 resistance" at bounding box center [901, 722] width 251 height 13
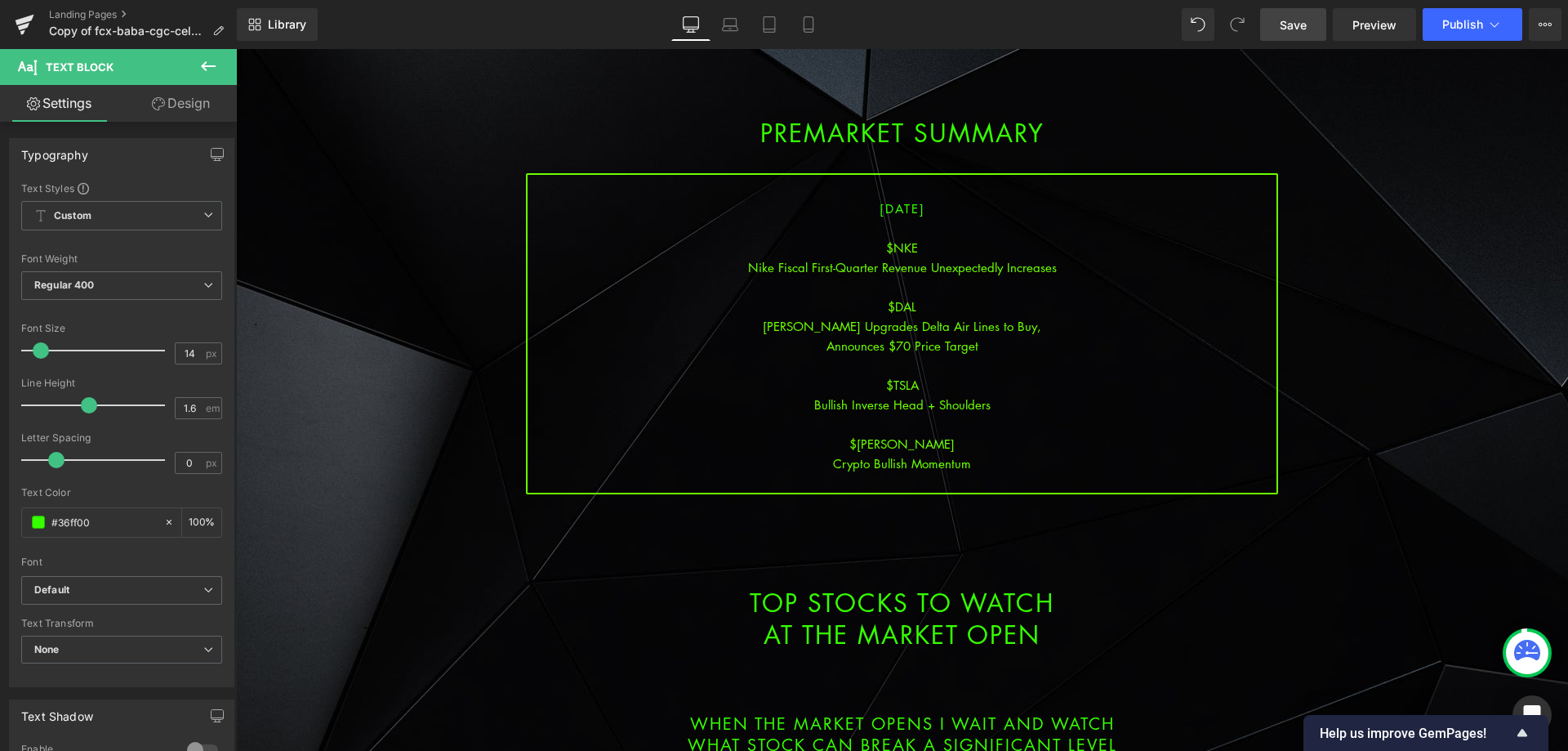
scroll to position [182, 0]
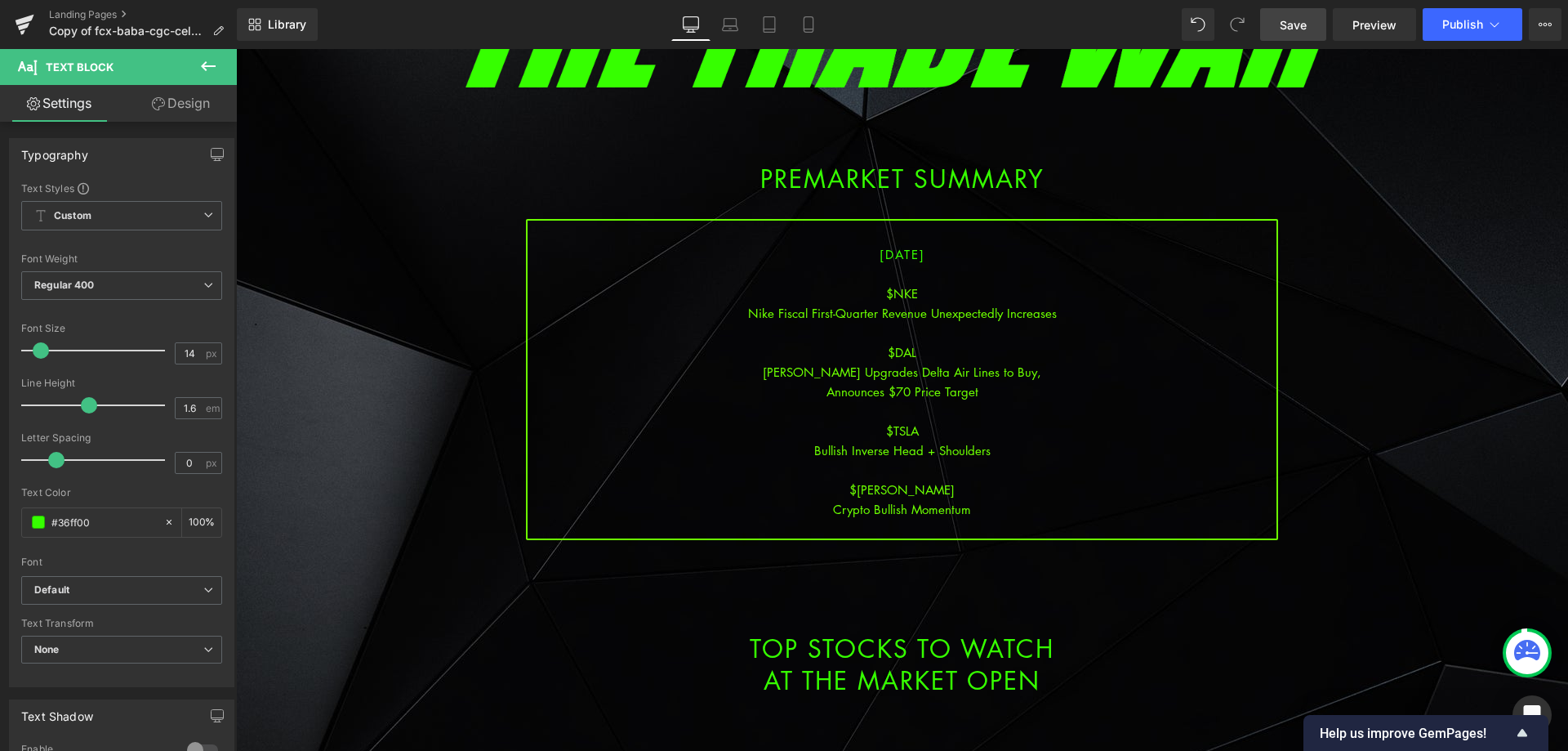
click at [1319, 19] on link "Save" at bounding box center [1293, 24] width 66 height 32
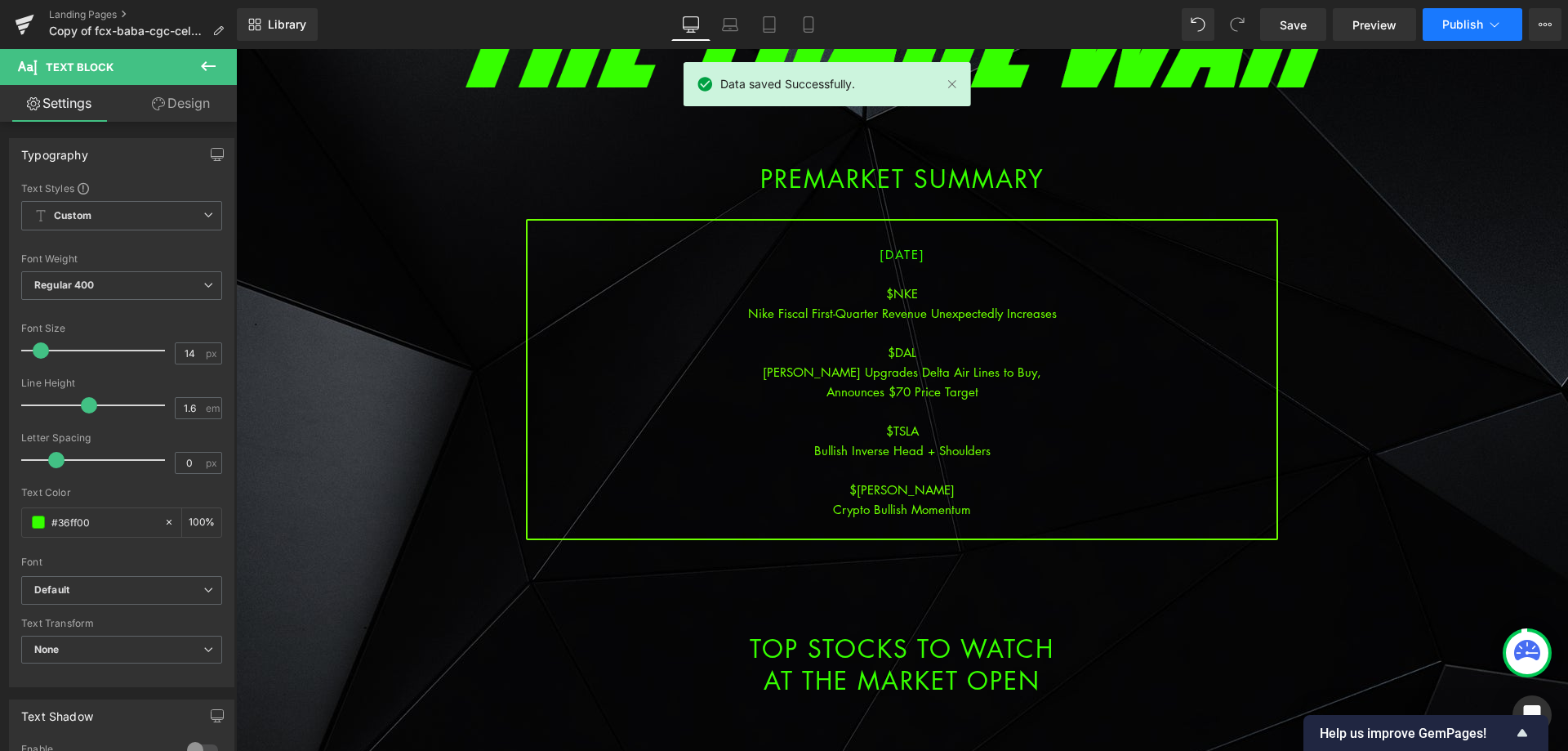
click at [1462, 23] on span "Publish" at bounding box center [1463, 24] width 41 height 13
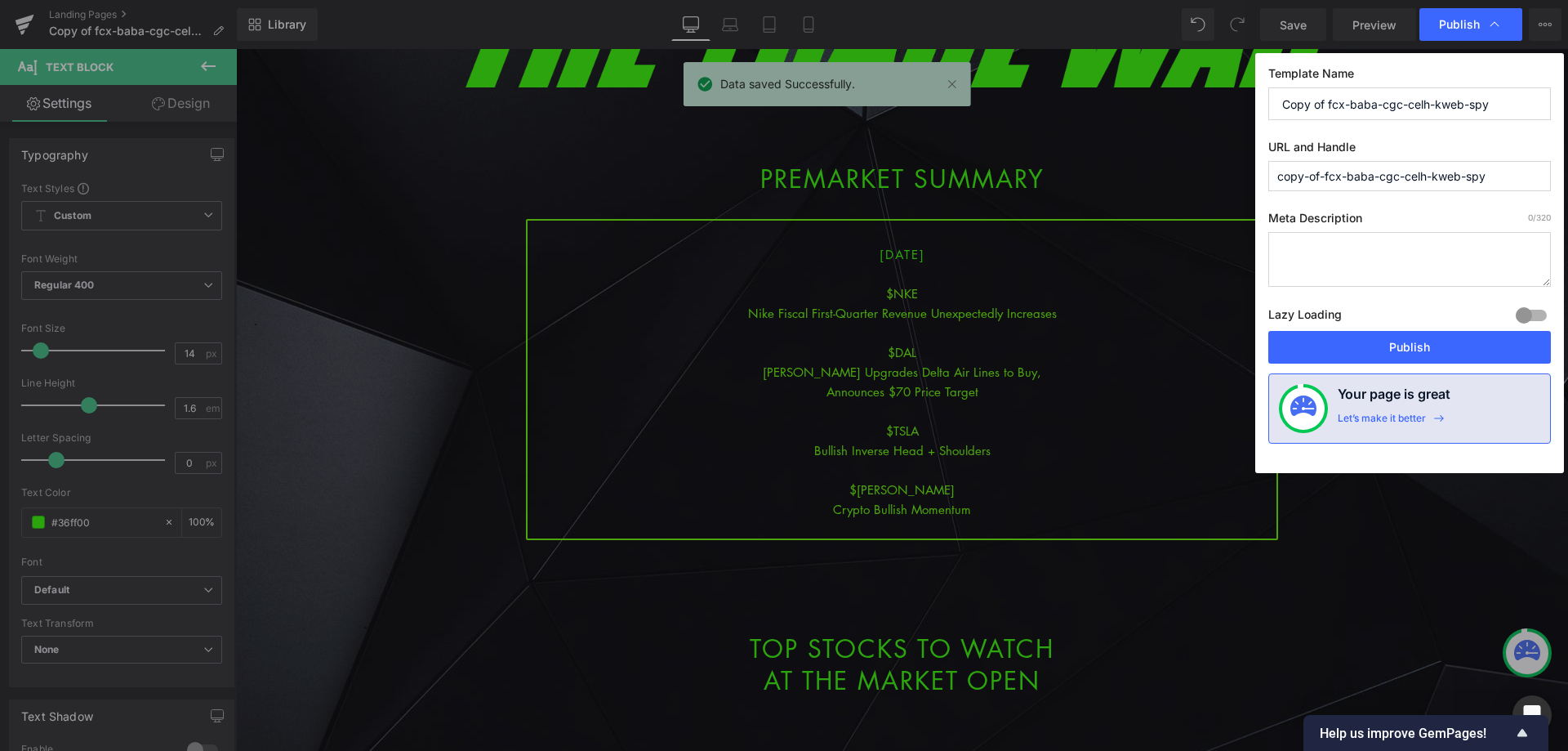
drag, startPoint x: 1334, startPoint y: 96, endPoint x: 1184, endPoint y: 92, distance: 150.1
click at [1184, 92] on div "Publish Template Name Copy of fcx-baba-cgc-celh-kweb-spy URL and Handle copy-of…" at bounding box center [784, 375] width 1568 height 751
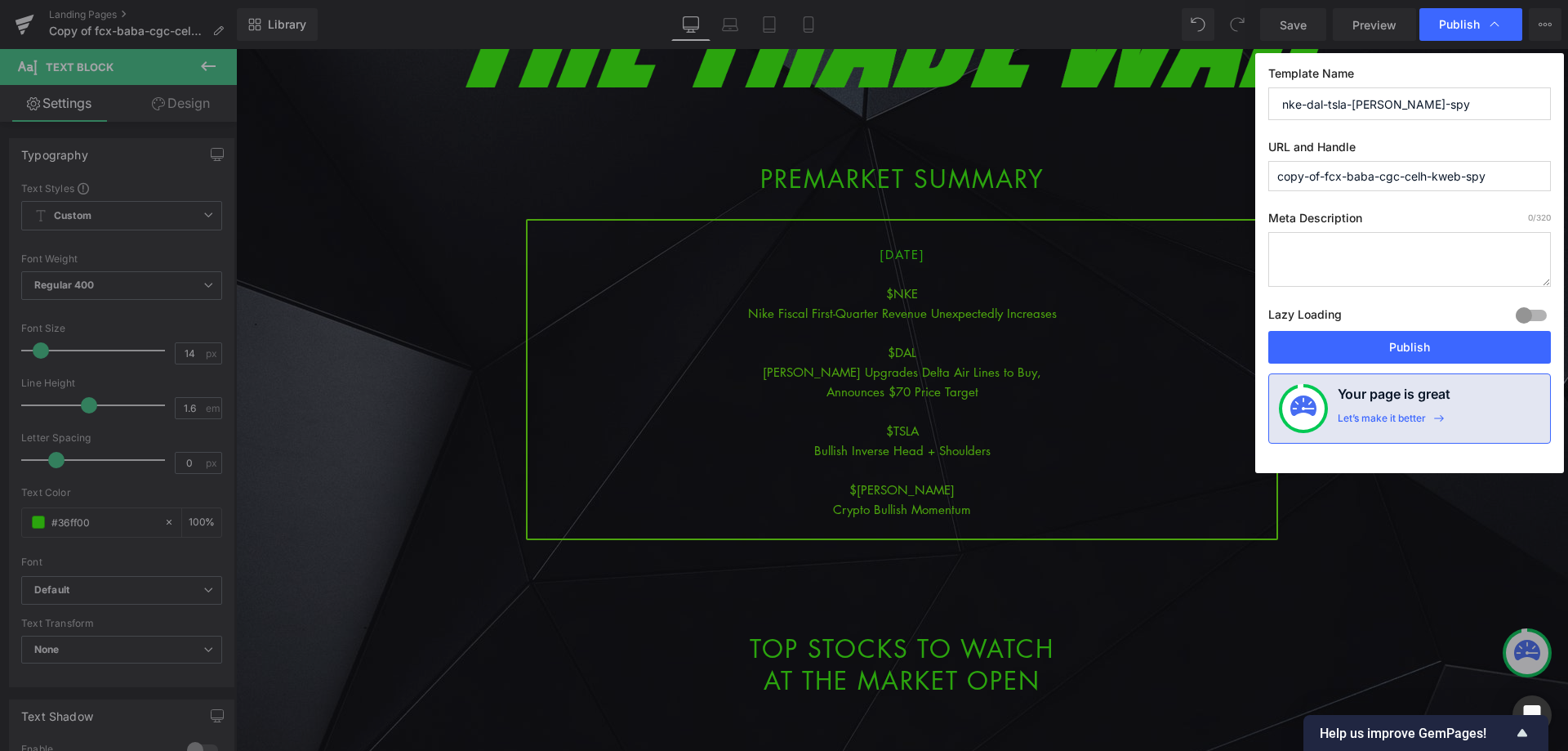
drag, startPoint x: 1439, startPoint y: 103, endPoint x: 1246, endPoint y: 132, distance: 195.2
click at [1178, 105] on div "Publish Template Name nke-dal-tsla-[PERSON_NAME]-spy URL and Handle copy-of-fcx…" at bounding box center [784, 375] width 1568 height 751
type input "nke-dal-tsla-[PERSON_NAME]-spy"
paste input "nke-dal-tsla-[PERSON_NAME]"
drag, startPoint x: 1511, startPoint y: 182, endPoint x: 1216, endPoint y: 195, distance: 295.3
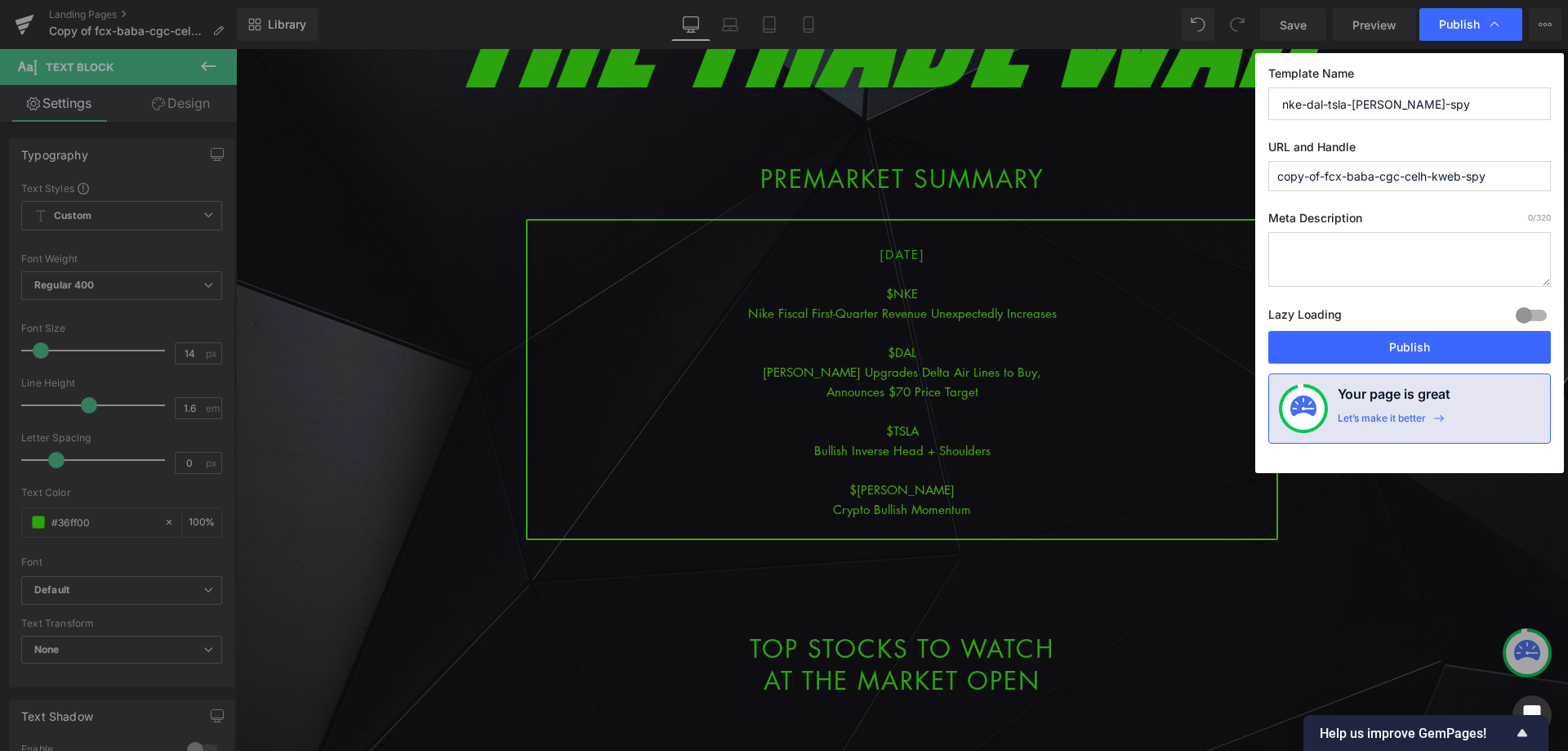
click at [1211, 180] on div "Publish Template Name nke-dal-tsla-[PERSON_NAME]-spy URL and Handle copy-of-fcx…" at bounding box center [784, 375] width 1568 height 751
type input "nke-dal-tsla-[PERSON_NAME]-spy"
click at [1384, 331] on div "Template Name nke-dal-tsla-[PERSON_NAME]-spy URL and Handle nke-dal-tsla-[PERSO…" at bounding box center [1410, 263] width 309 height 420
drag, startPoint x: 1395, startPoint y: 345, endPoint x: 1072, endPoint y: 291, distance: 327.5
click at [1395, 345] on button "Publish" at bounding box center [1409, 346] width 282 height 32
